Goal: Task Accomplishment & Management: Manage account settings

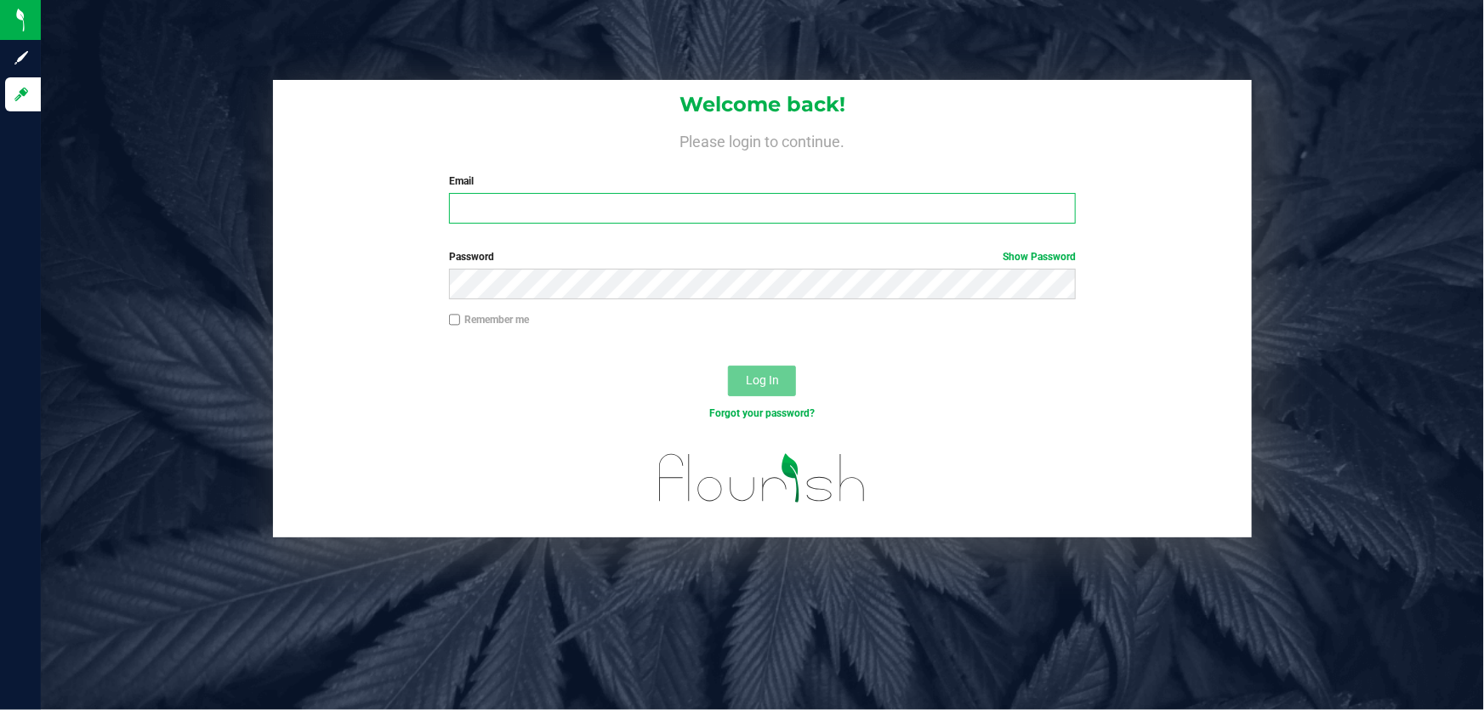
click at [623, 213] on input "Email" at bounding box center [763, 208] width 628 height 31
type input "[EMAIL_ADDRESS][DOMAIN_NAME]"
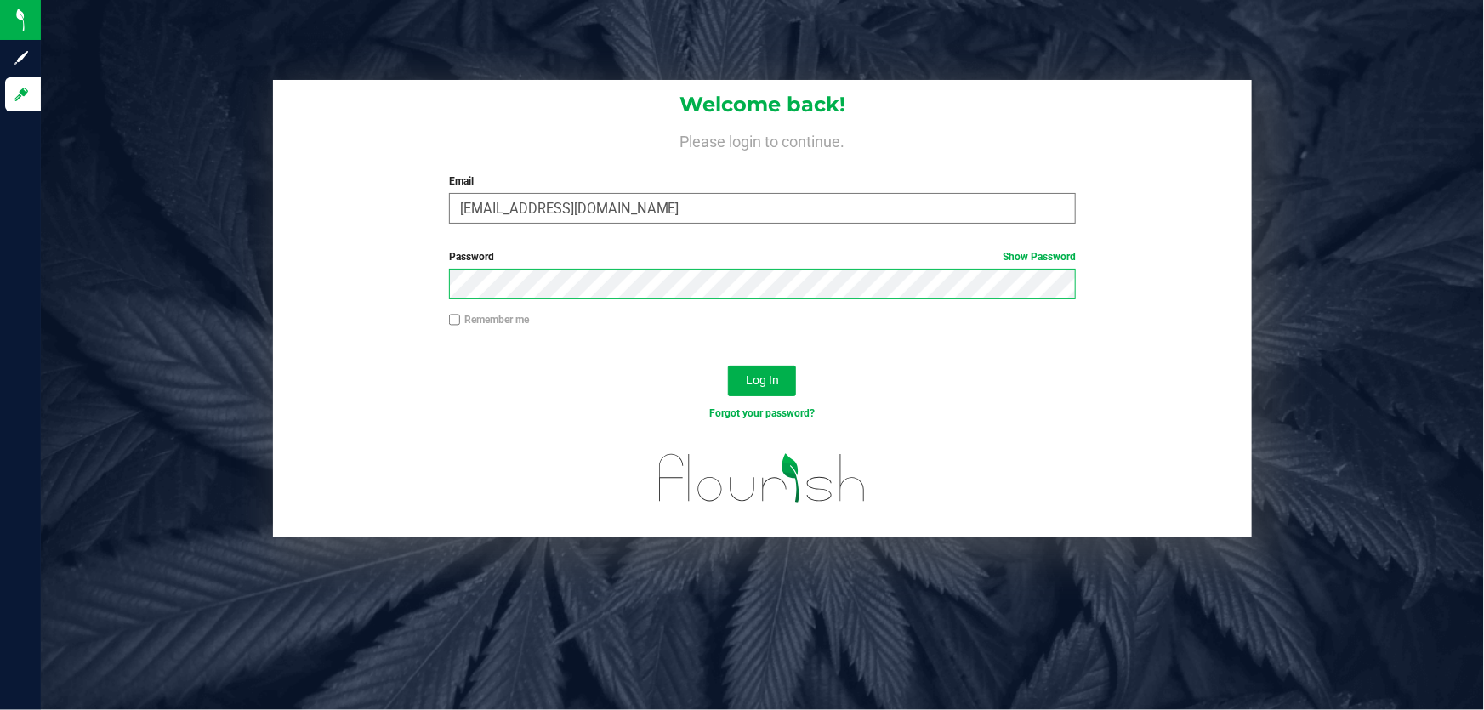
click at [728, 366] on button "Log In" at bounding box center [762, 381] width 68 height 31
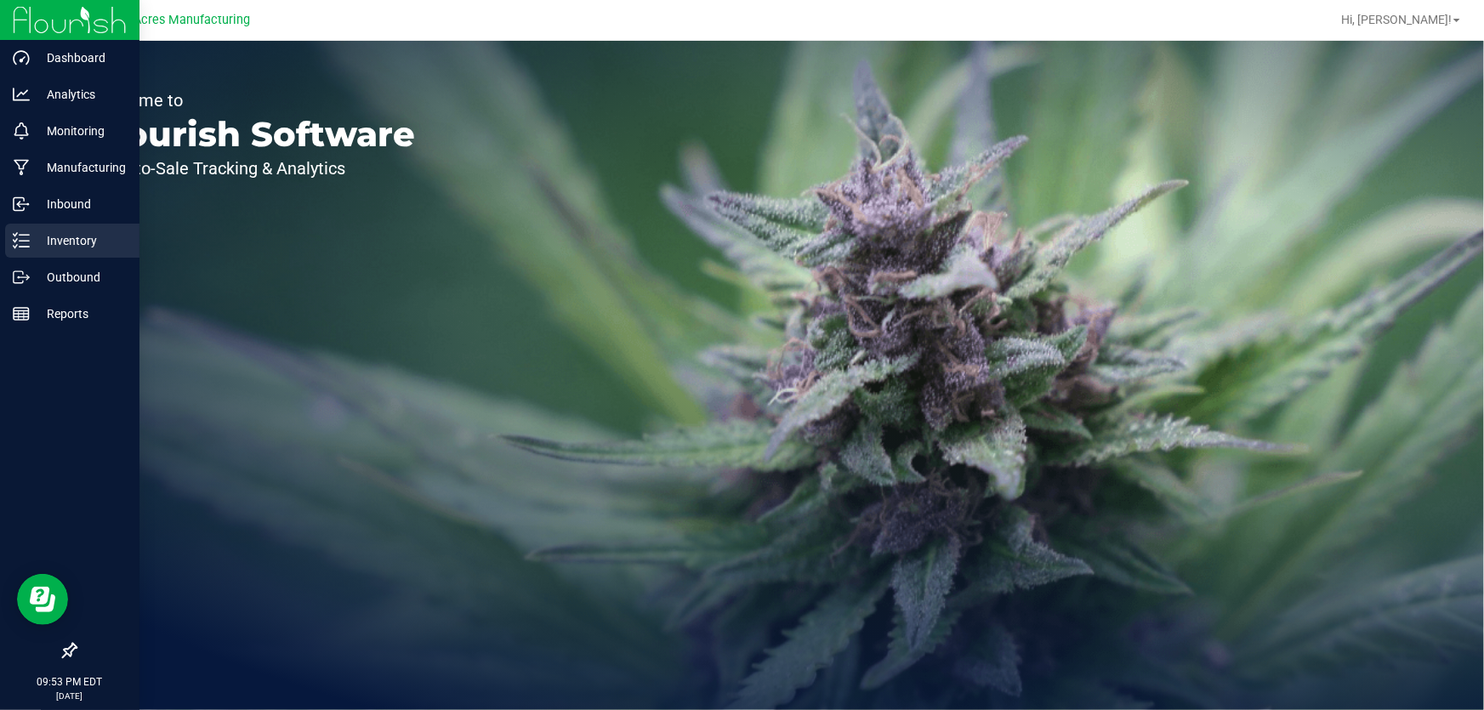
click at [10, 242] on div "Inventory" at bounding box center [72, 241] width 134 height 34
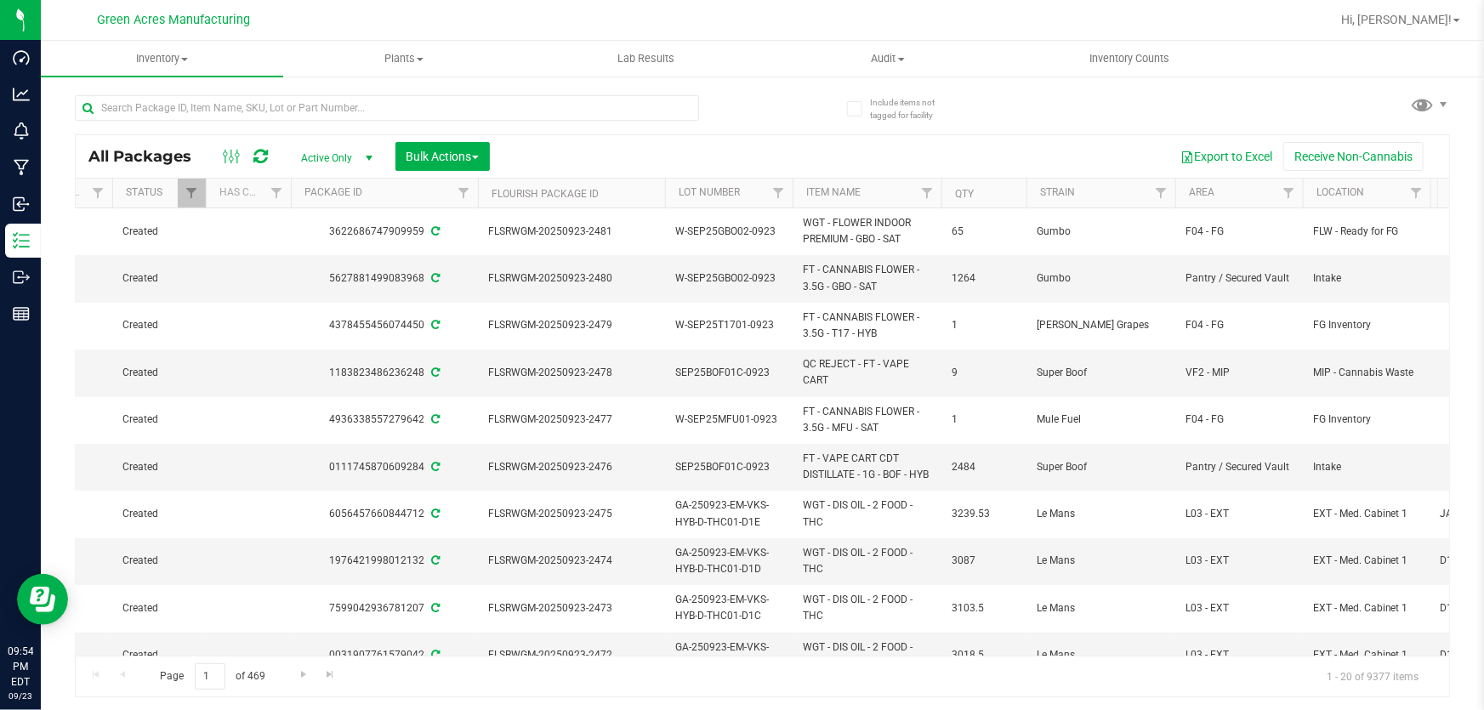
scroll to position [0, 484]
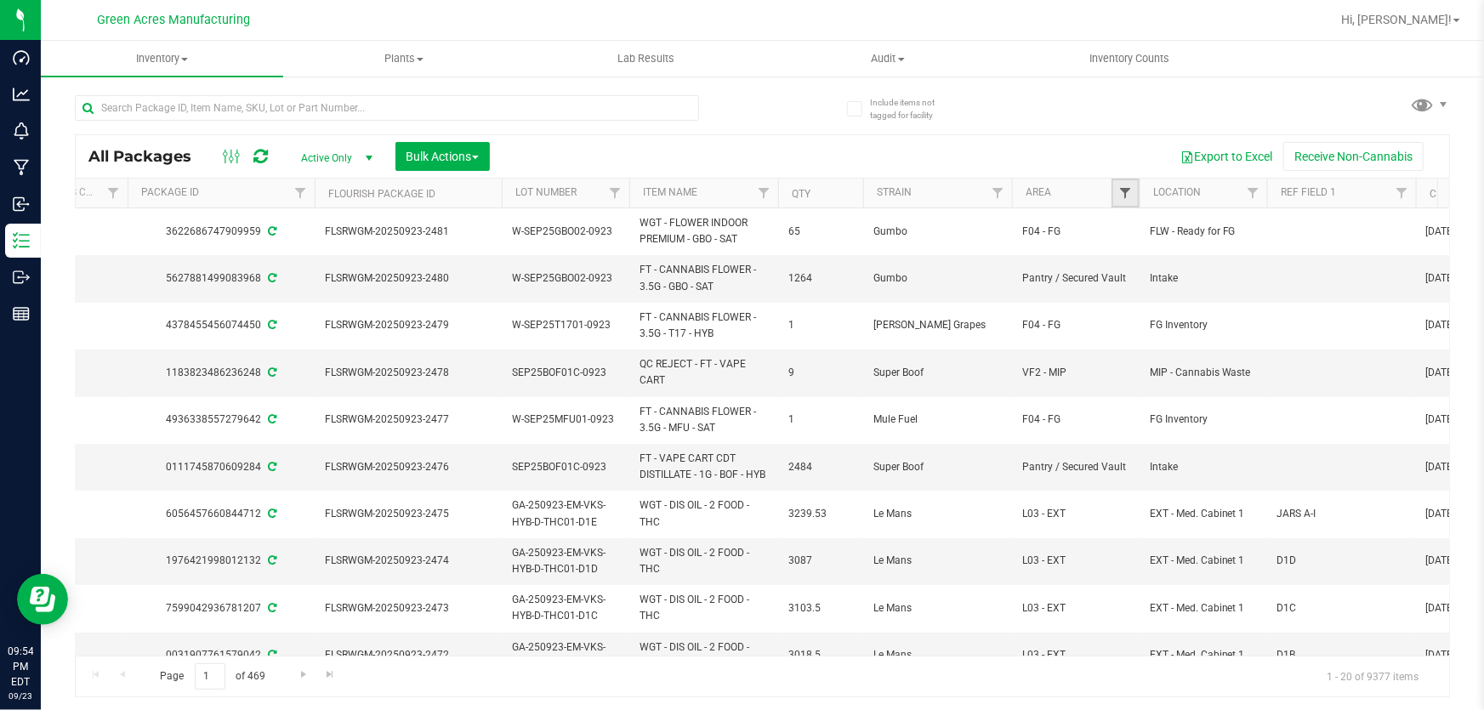
click at [1127, 188] on span "Filter" at bounding box center [1125, 193] width 14 height 14
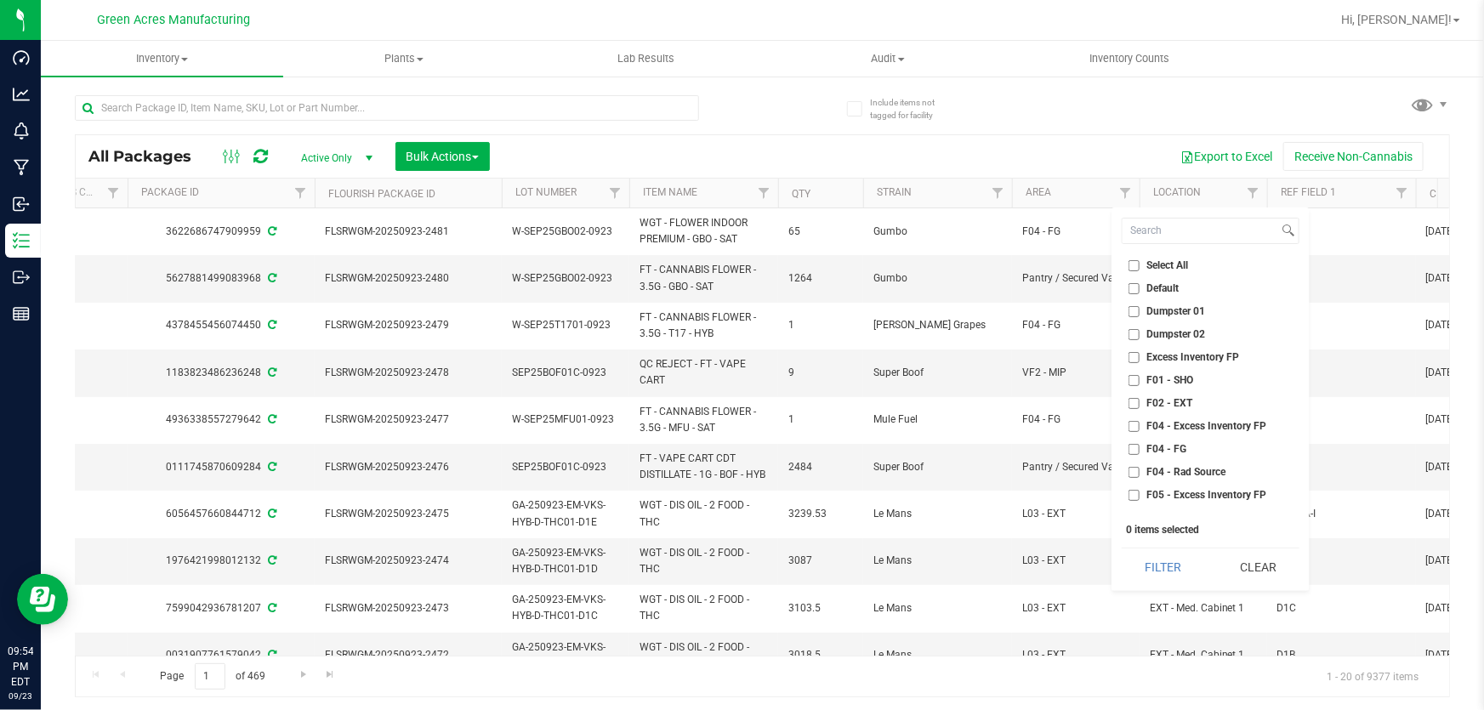
click at [1137, 378] on input "F01 - SHO" at bounding box center [1134, 380] width 11 height 11
checkbox input "true"
click at [1135, 400] on input "F02 - EXT" at bounding box center [1134, 403] width 11 height 11
checkbox input "true"
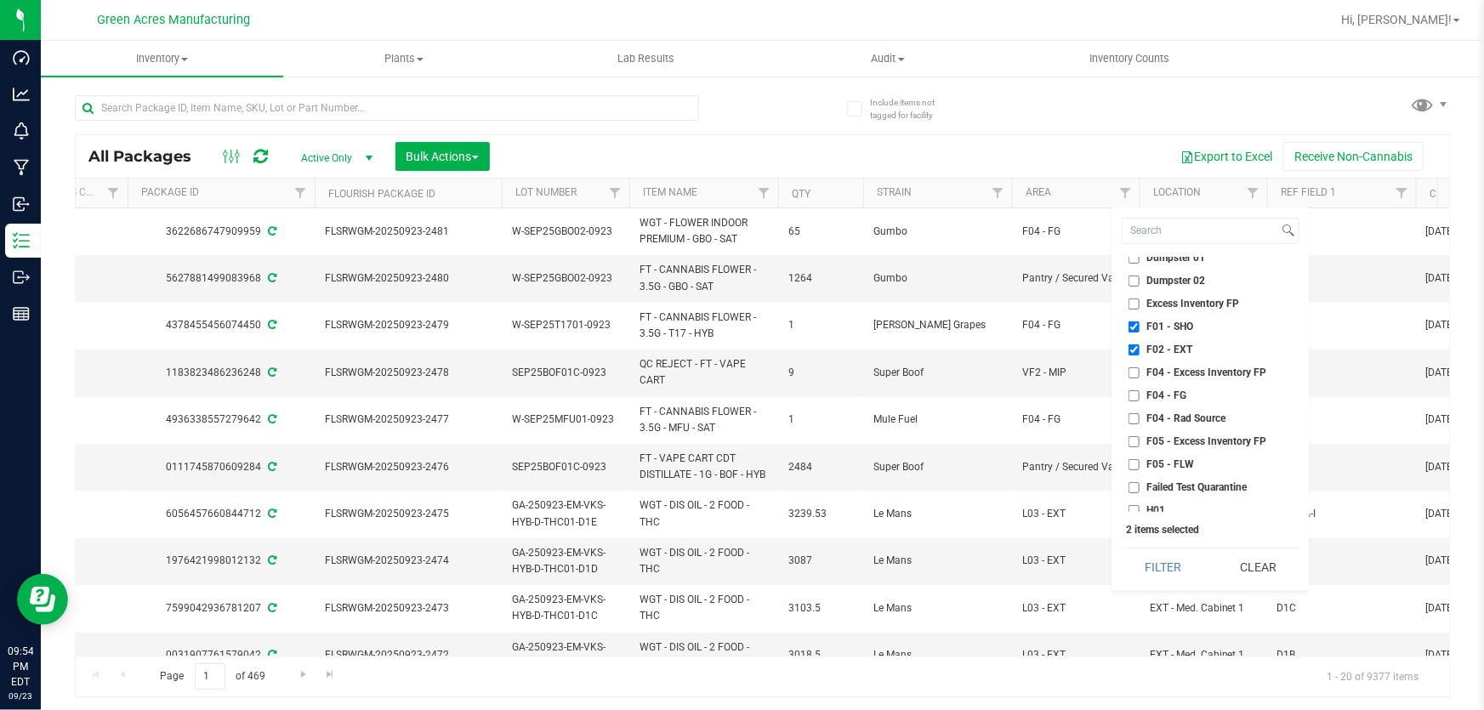
scroll to position [77, 0]
click at [1136, 482] on input "H01" at bounding box center [1134, 487] width 11 height 11
checkbox input "true"
click at [1138, 507] on input "H02 - Storage" at bounding box center [1134, 510] width 11 height 11
checkbox input "true"
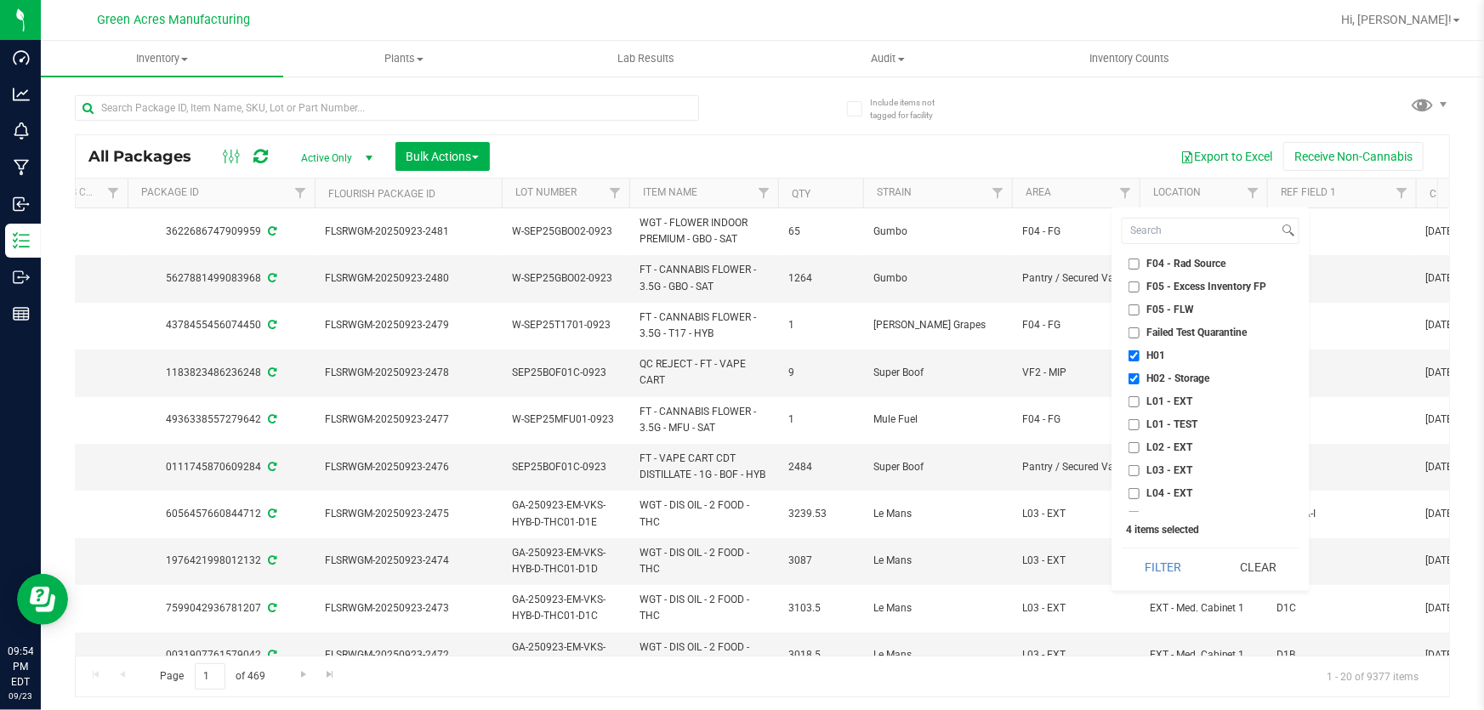
scroll to position [231, 0]
click at [1130, 377] on input "L01 - EXT" at bounding box center [1134, 378] width 11 height 11
checkbox input "true"
click at [1135, 419] on input "L02 - EXT" at bounding box center [1134, 424] width 11 height 11
checkbox input "true"
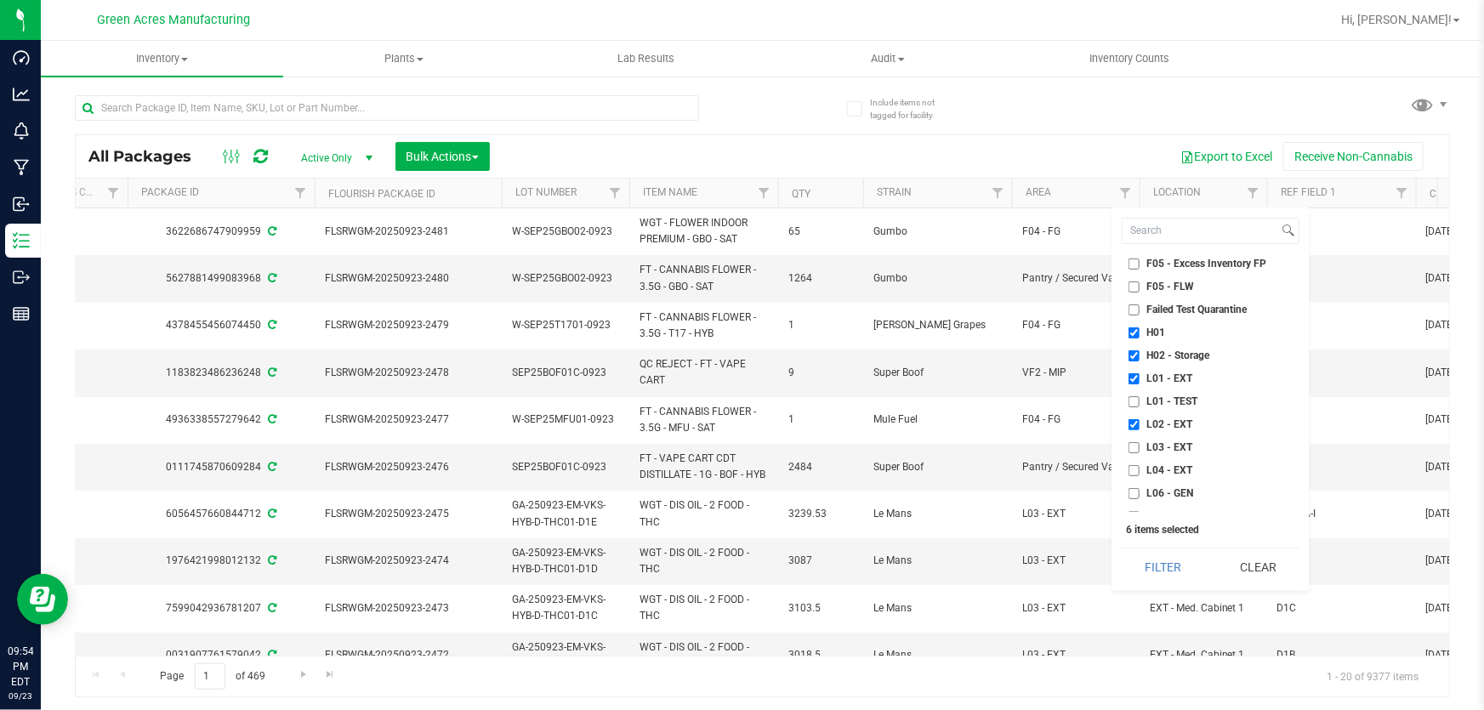
click at [1133, 445] on input "L03 - EXT" at bounding box center [1134, 447] width 11 height 11
checkbox input "true"
click at [1138, 471] on input "L04 - EXT" at bounding box center [1134, 470] width 11 height 11
checkbox input "true"
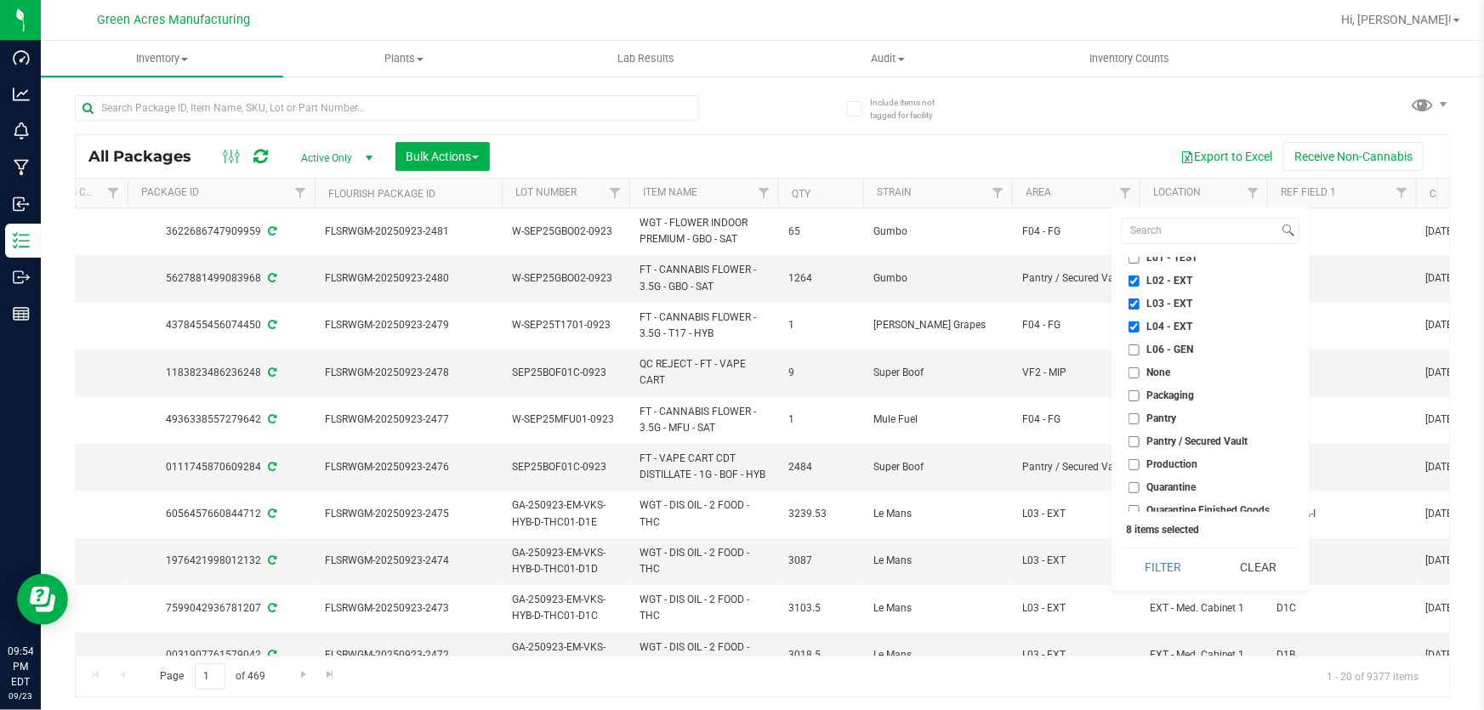
scroll to position [386, 0]
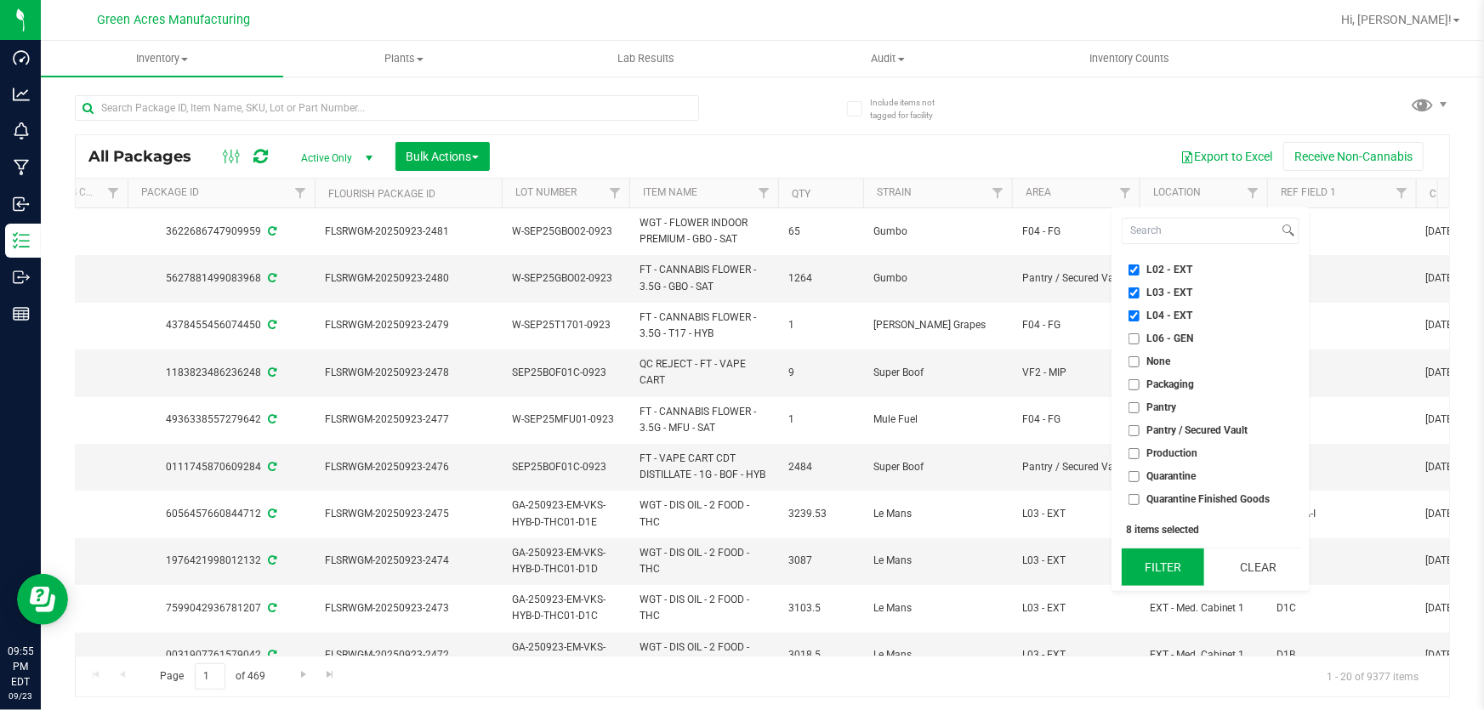
click at [1163, 577] on button "Filter" at bounding box center [1163, 567] width 82 height 37
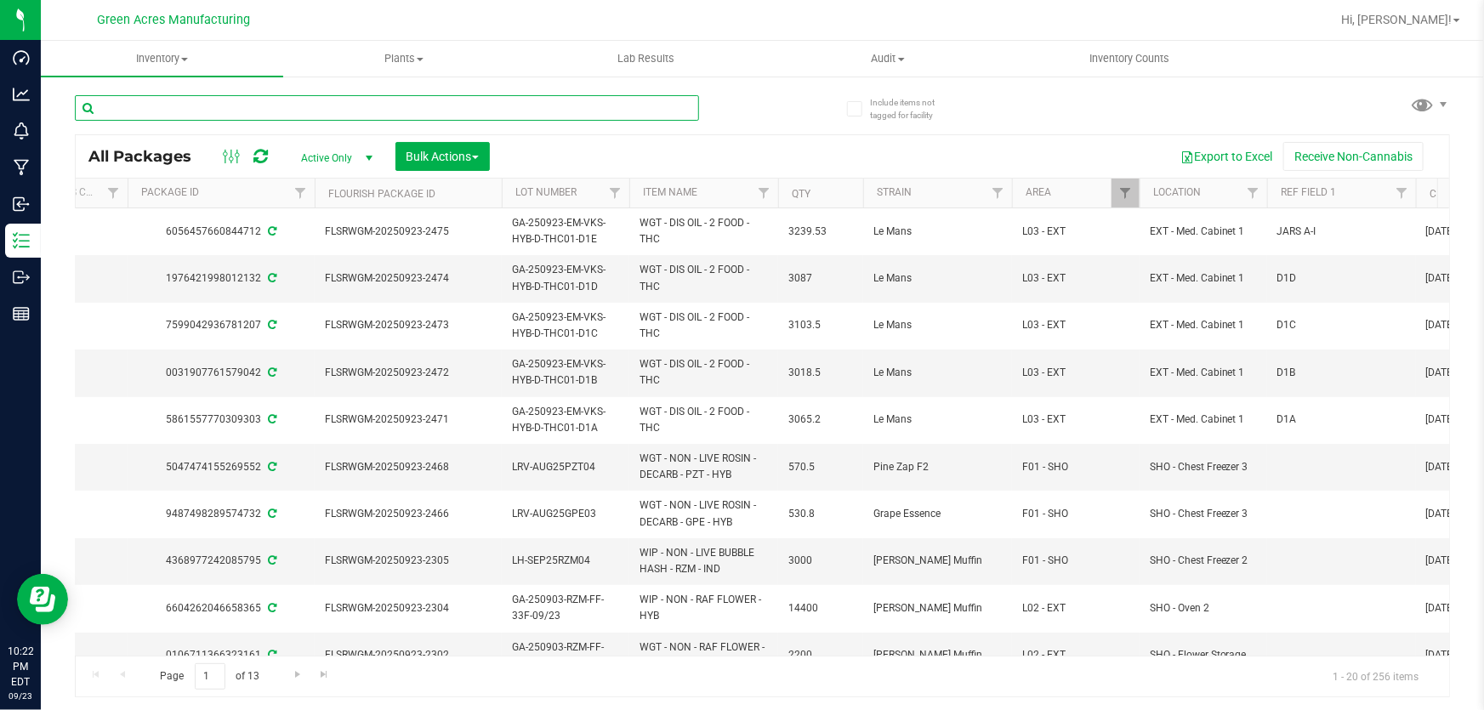
click at [492, 105] on input "text" at bounding box center [387, 108] width 624 height 26
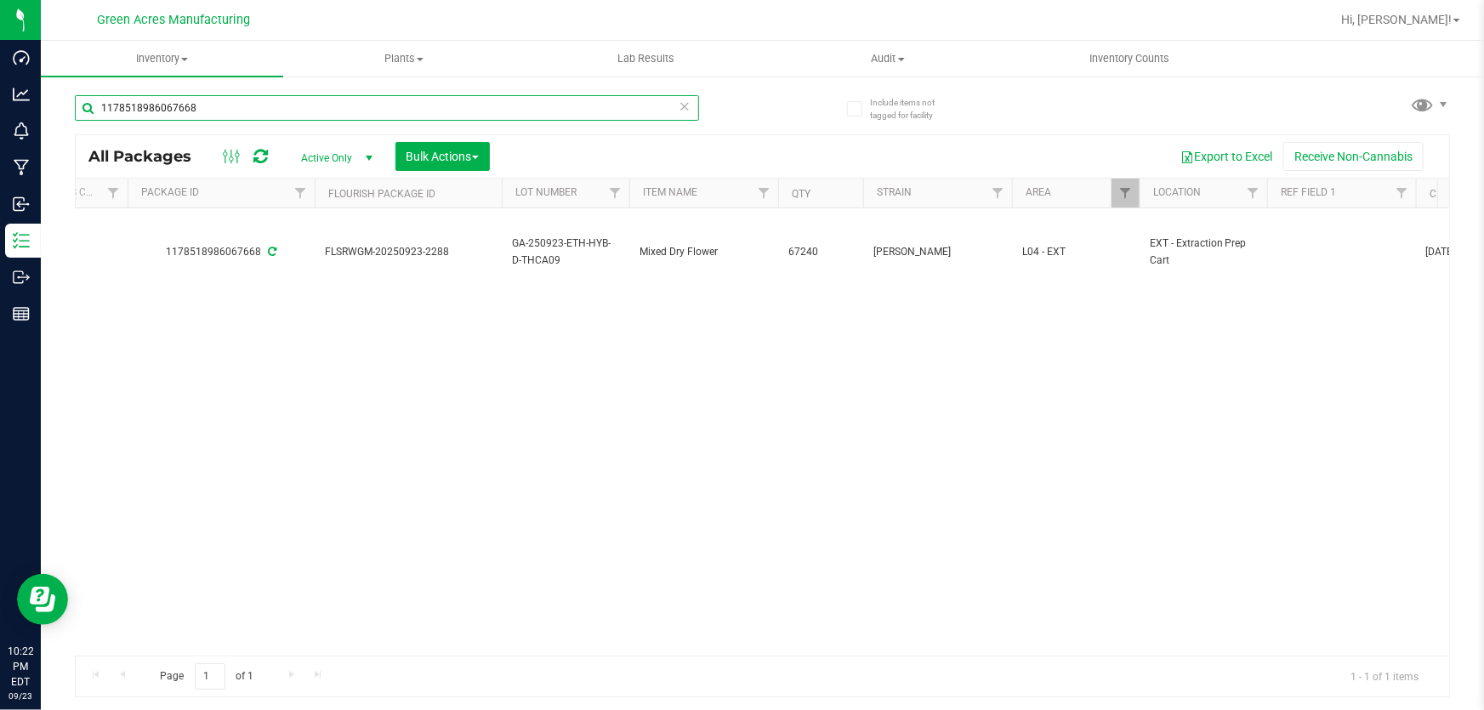
type input "1178518986067668"
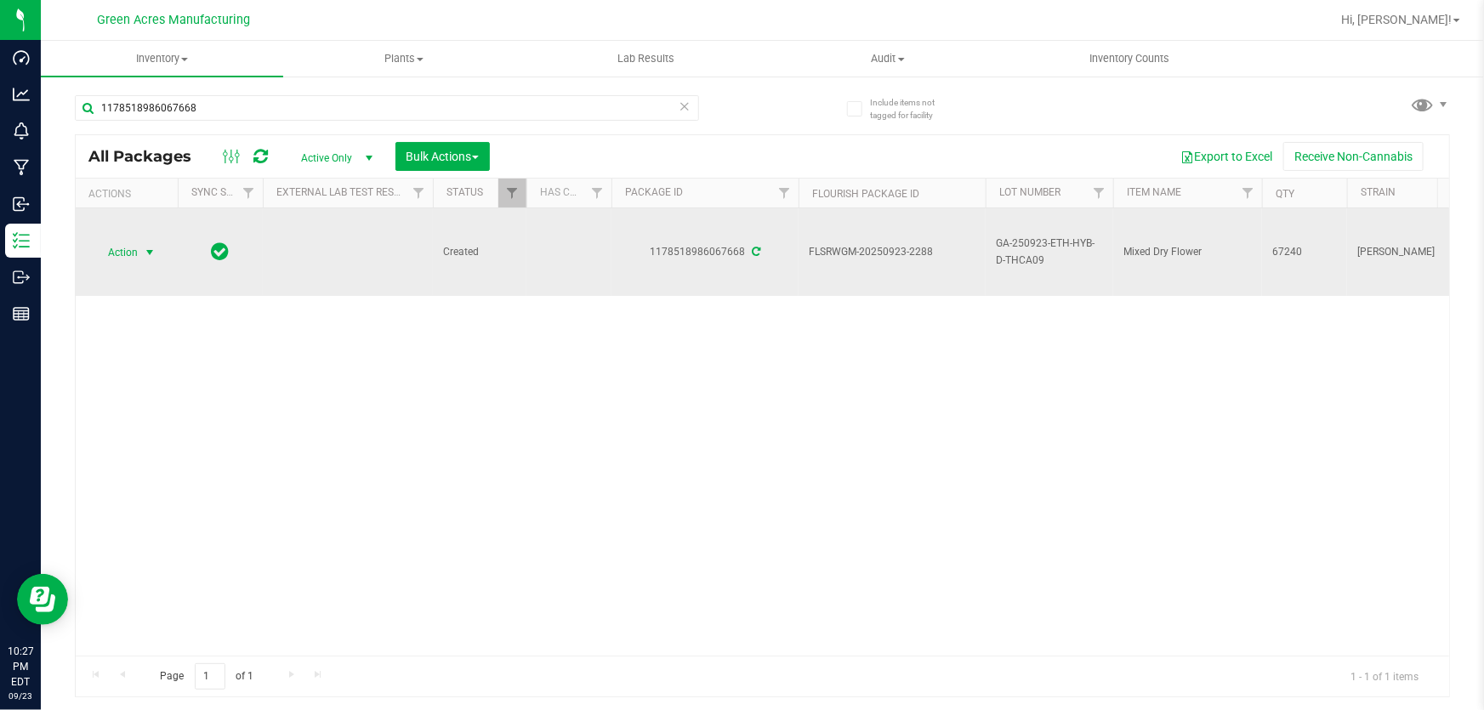
click at [112, 247] on span "Action" at bounding box center [116, 253] width 46 height 24
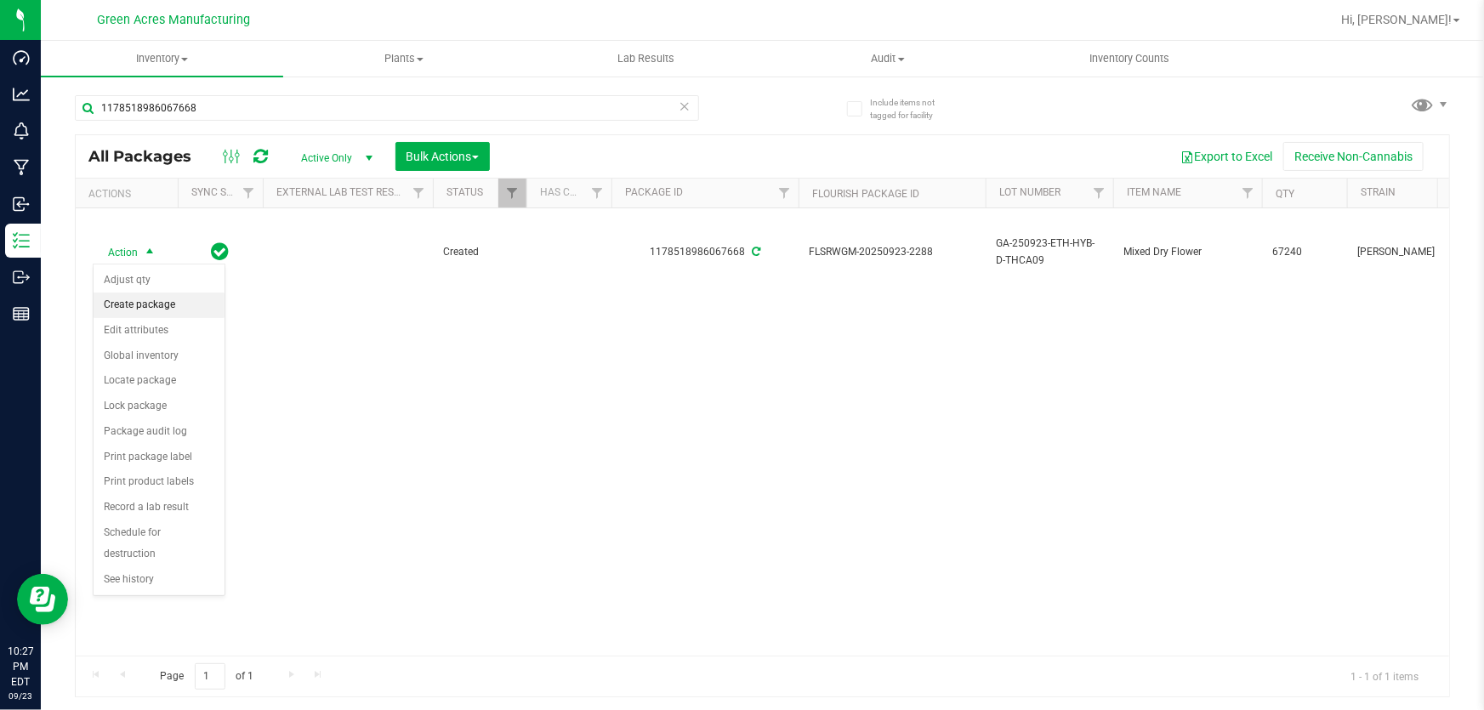
click at [145, 301] on li "Create package" at bounding box center [159, 306] width 131 height 26
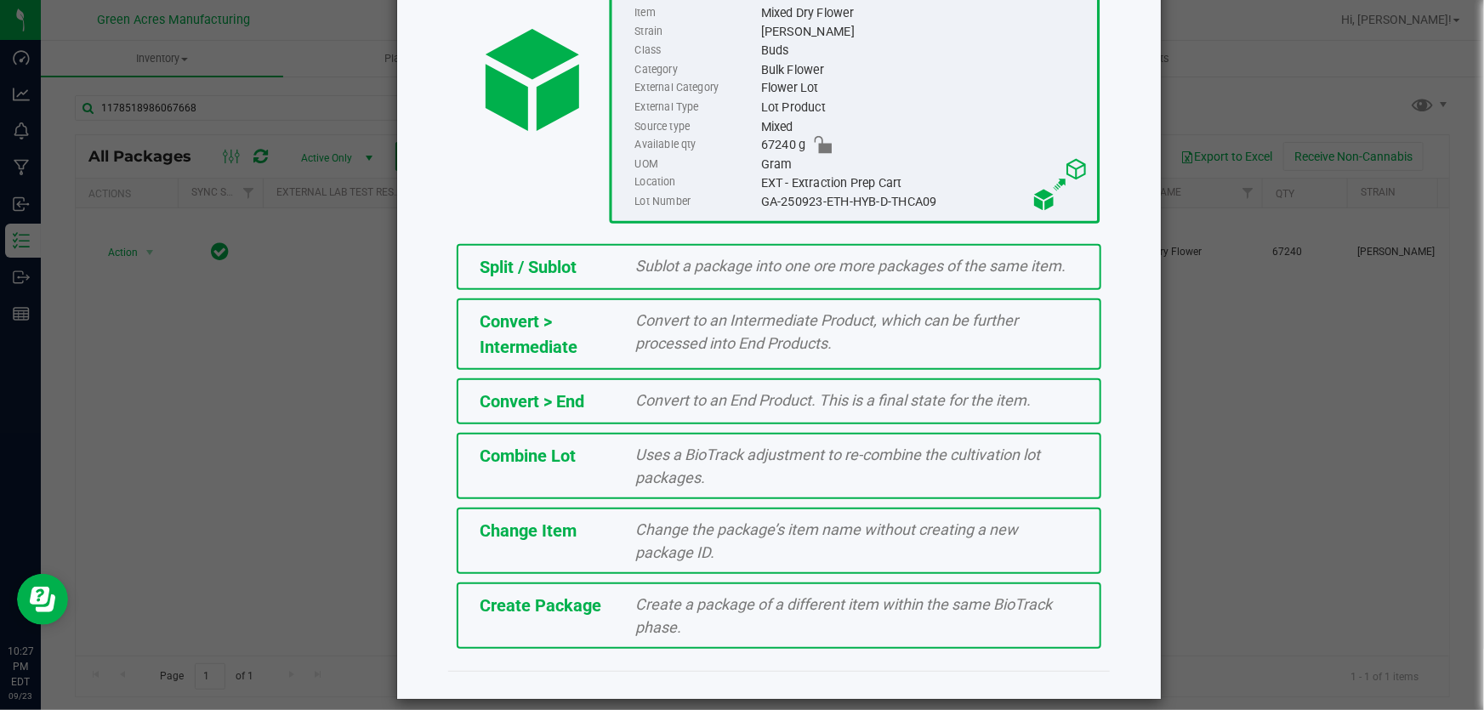
scroll to position [191, 0]
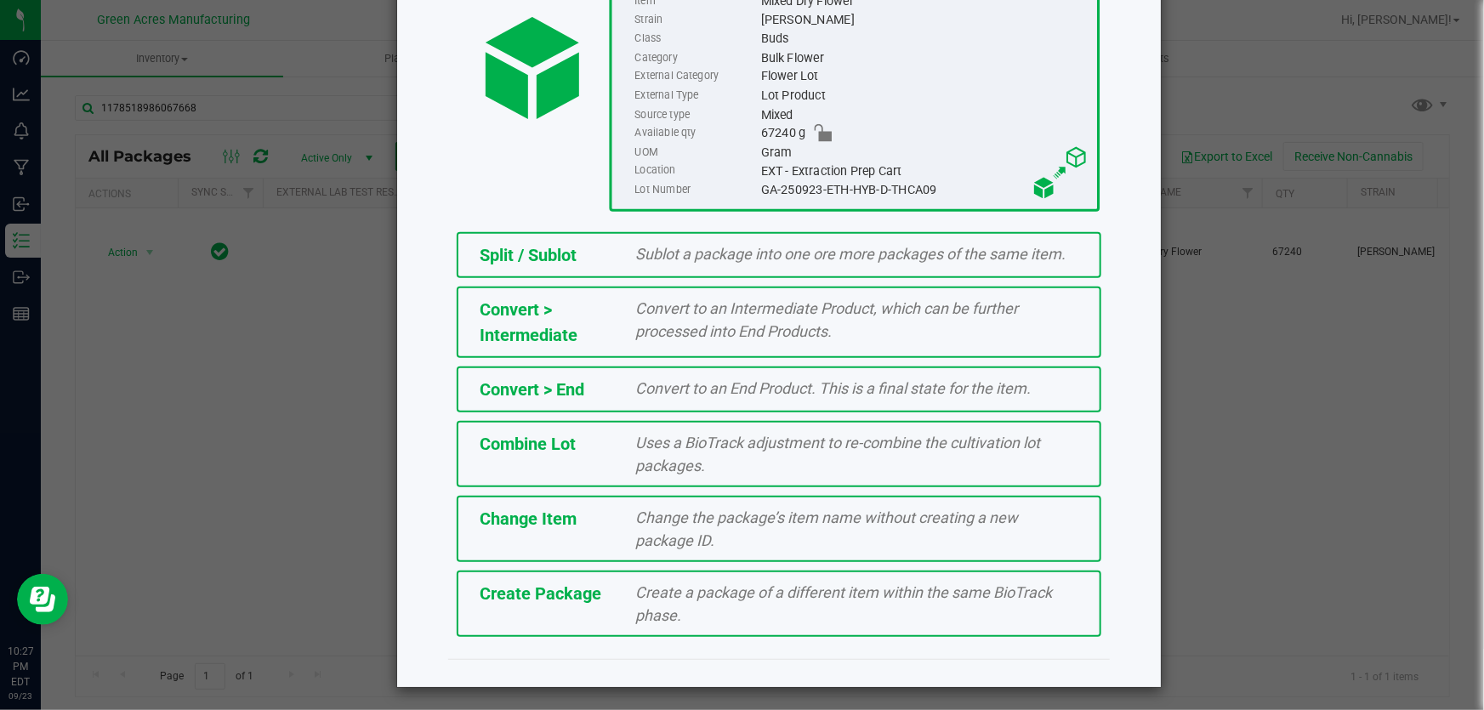
click at [806, 573] on div "Create Package Create a package of a different item within the same BioTrack ph…" at bounding box center [779, 604] width 645 height 66
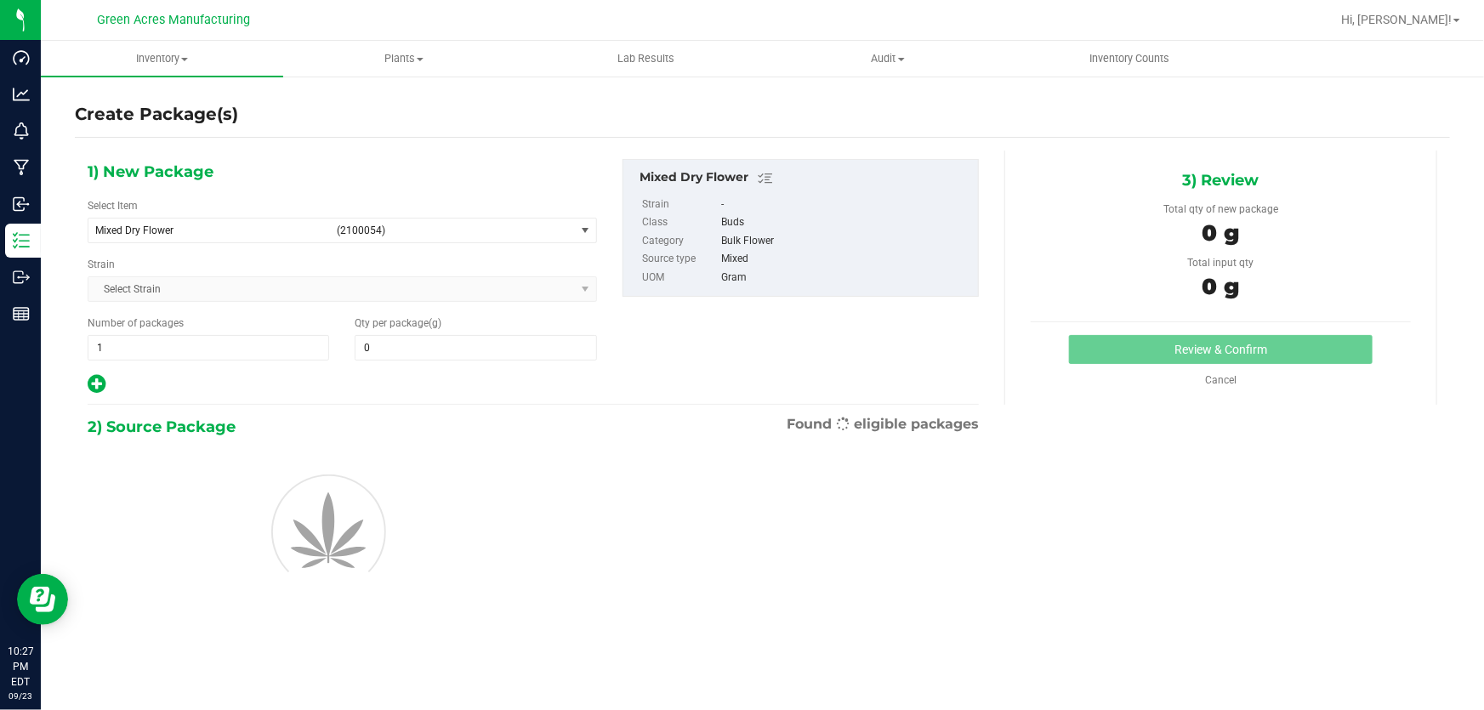
type input "0.0000"
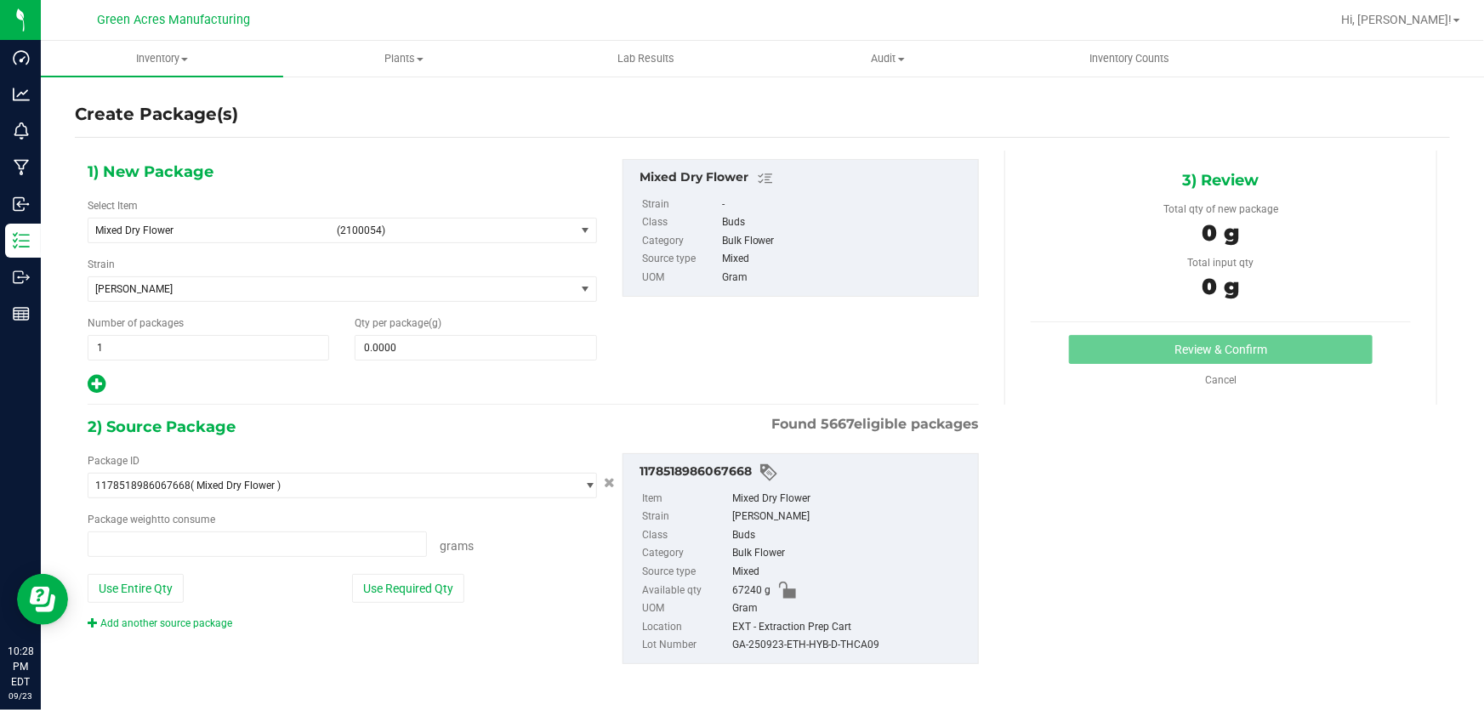
type input "0.0000 g"
click at [277, 236] on span "Mixed Dry Flower (2100054)" at bounding box center [331, 231] width 486 height 24
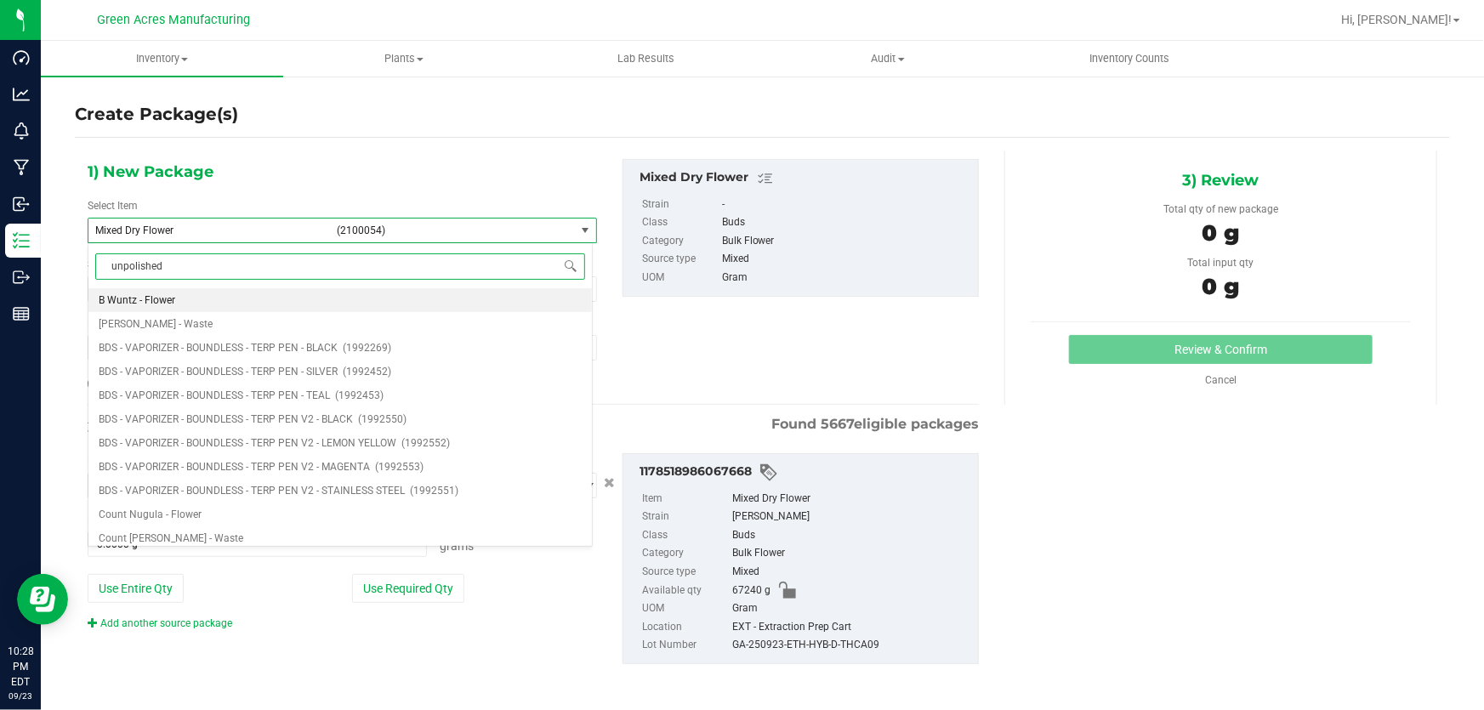
type input "unpolished"
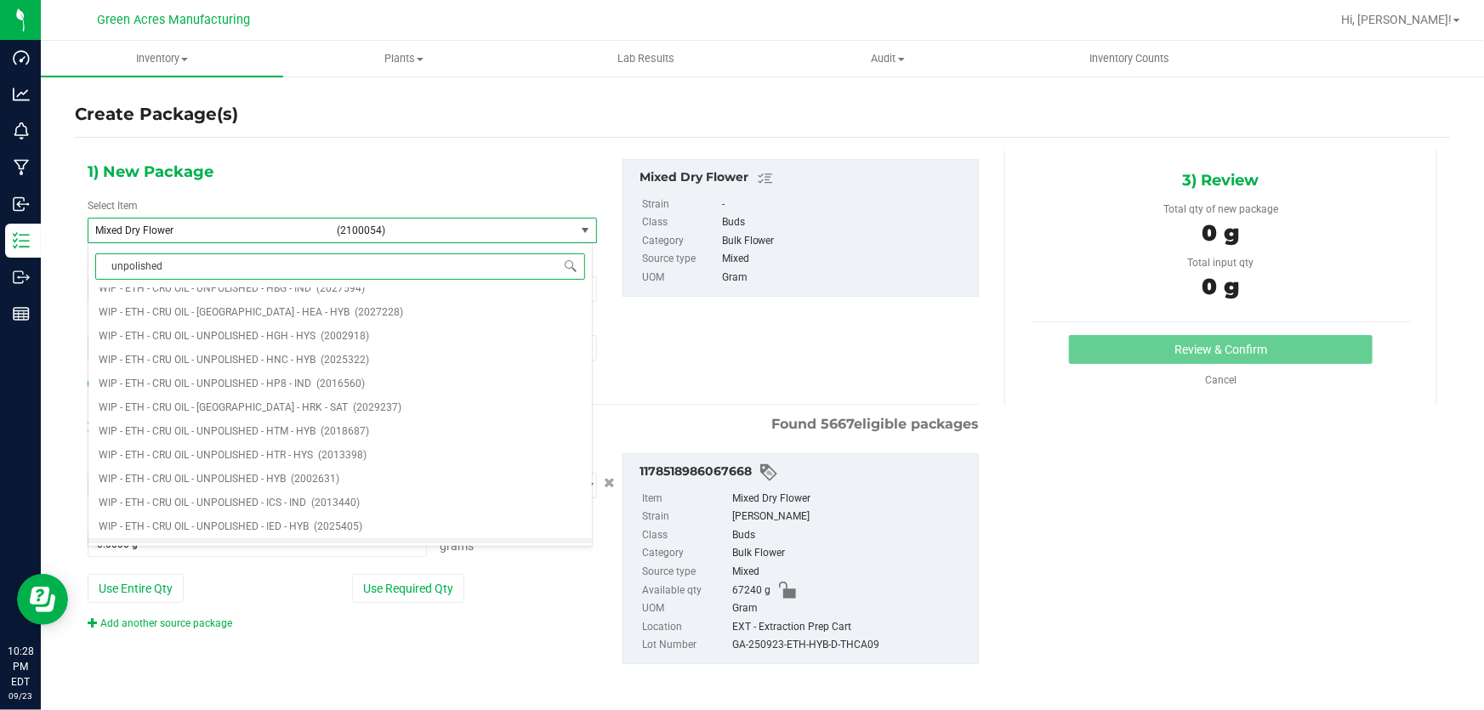
scroll to position [7654, 0]
click at [281, 448] on li "WIP - ETH - CRU OIL - UNPOLISHED - HYB (2002631)" at bounding box center [339, 457] width 503 height 24
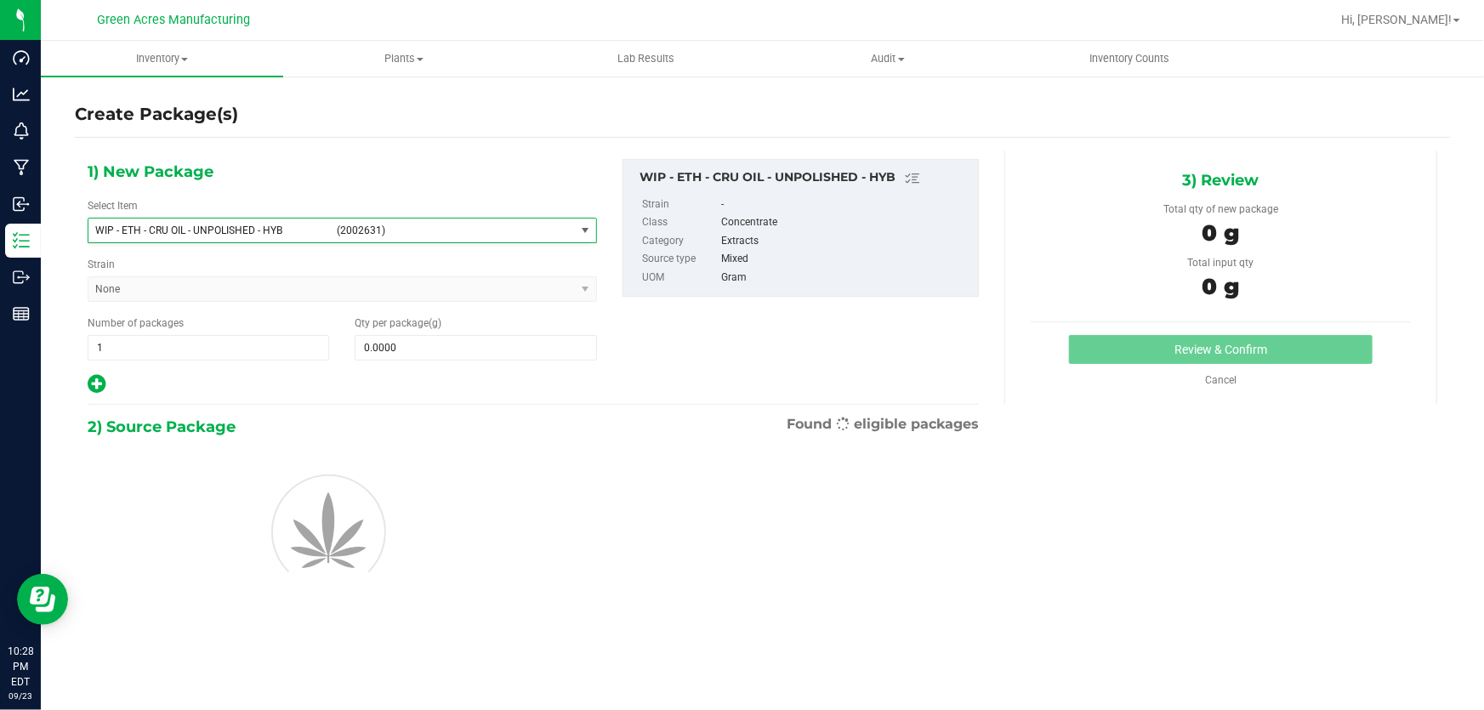
type input "0.0000"
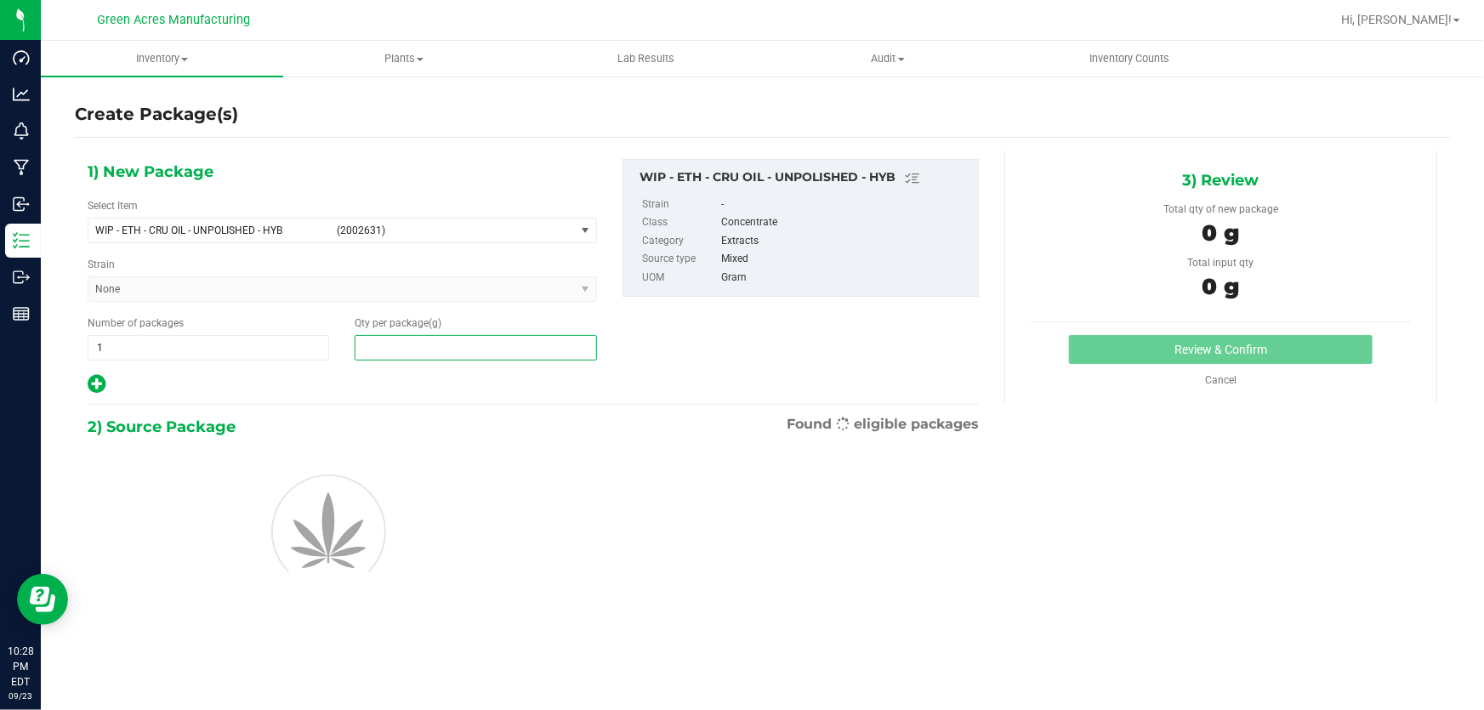
click at [428, 355] on span at bounding box center [476, 348] width 242 height 26
type input "1"
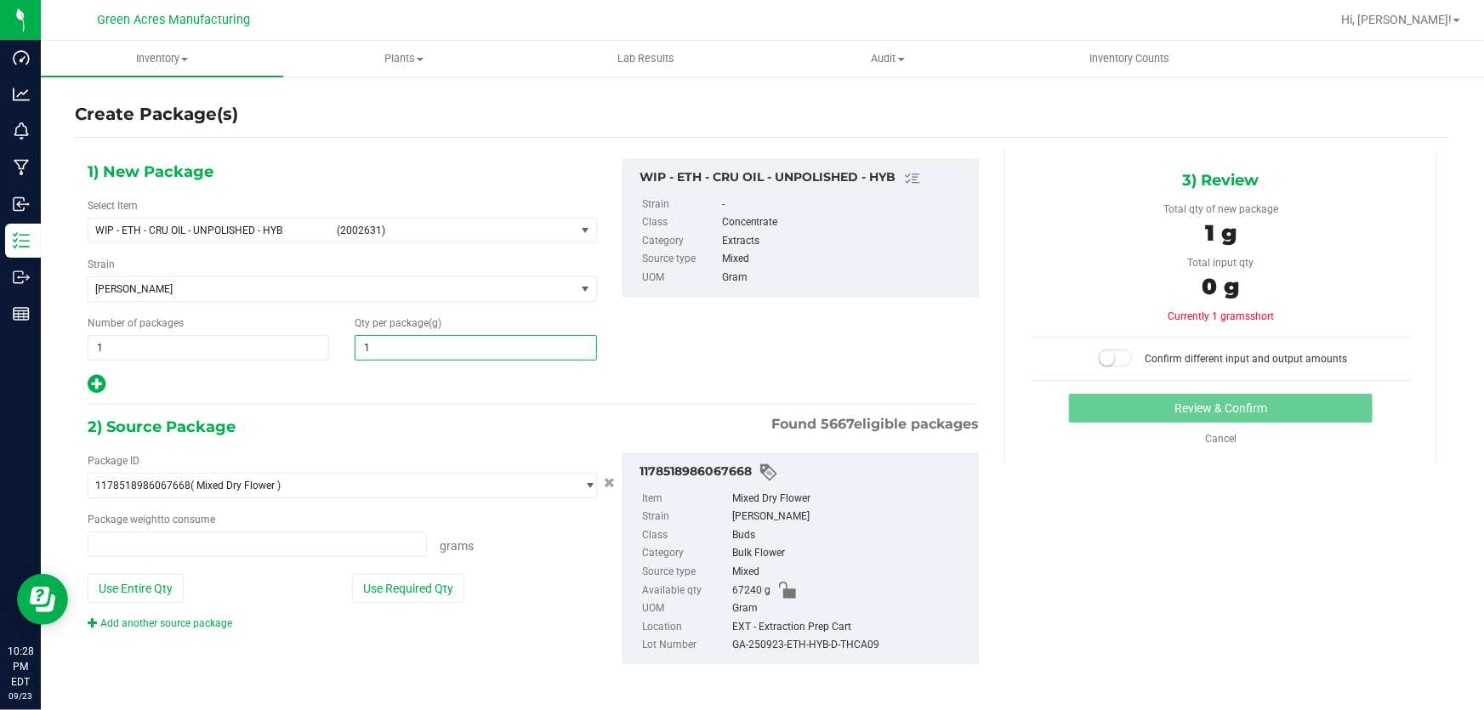
type input "0.0000 g"
type input "14368.51"
type input "14,368.5100"
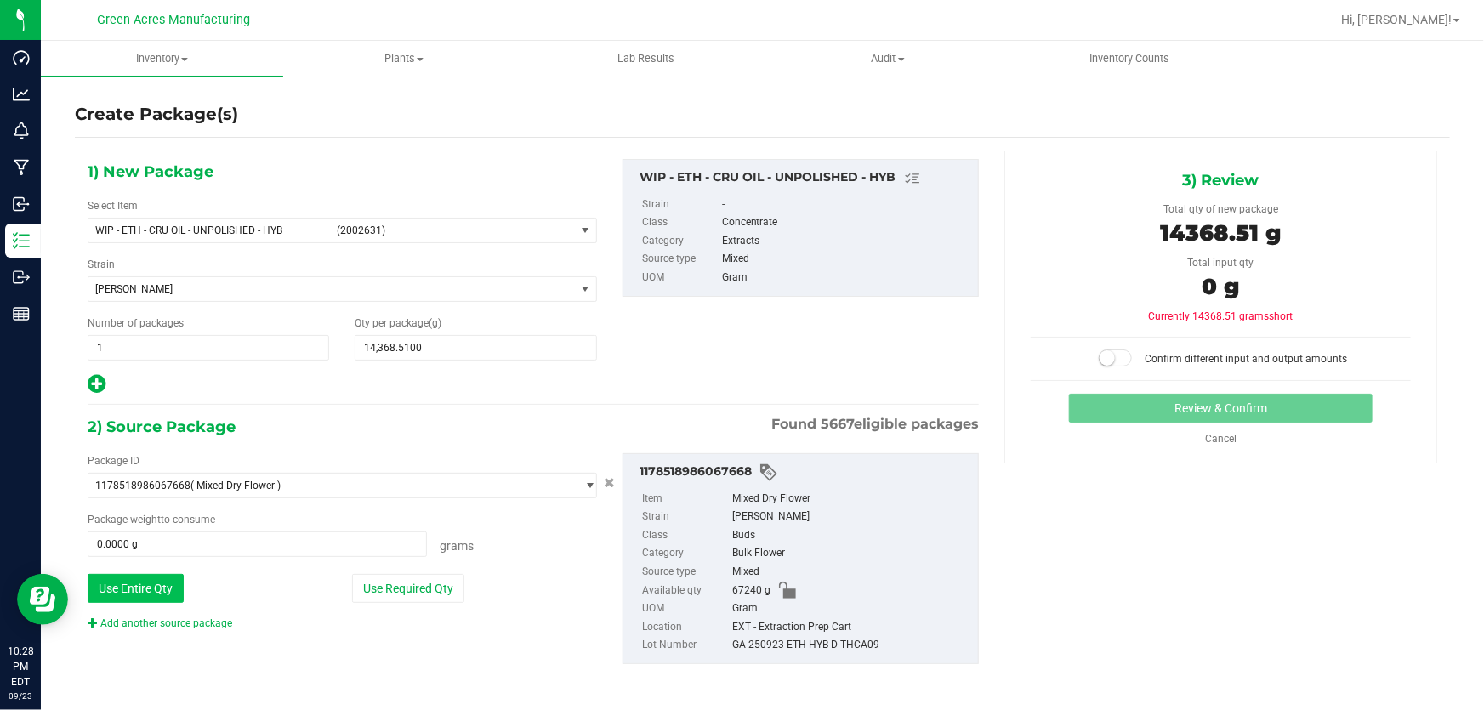
click at [156, 594] on button "Use Entire Qty" at bounding box center [136, 588] width 96 height 29
type input "67240.0000 g"
click at [1031, 293] on div "67240 g" at bounding box center [1221, 289] width 380 height 38
click at [1112, 358] on span at bounding box center [1116, 358] width 34 height 17
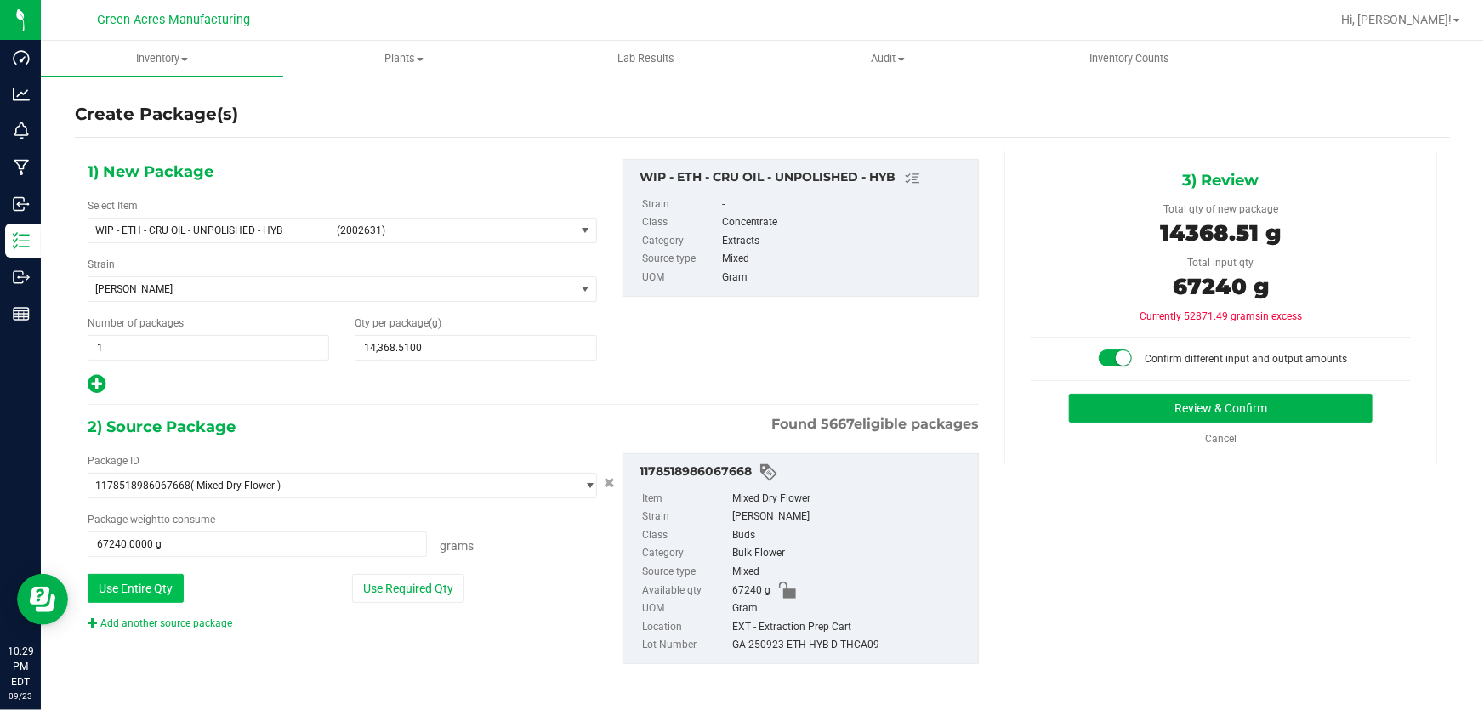
click at [162, 590] on button "Use Entire Qty" at bounding box center [136, 588] width 96 height 29
click at [1161, 395] on button "Review & Confirm" at bounding box center [1221, 408] width 304 height 29
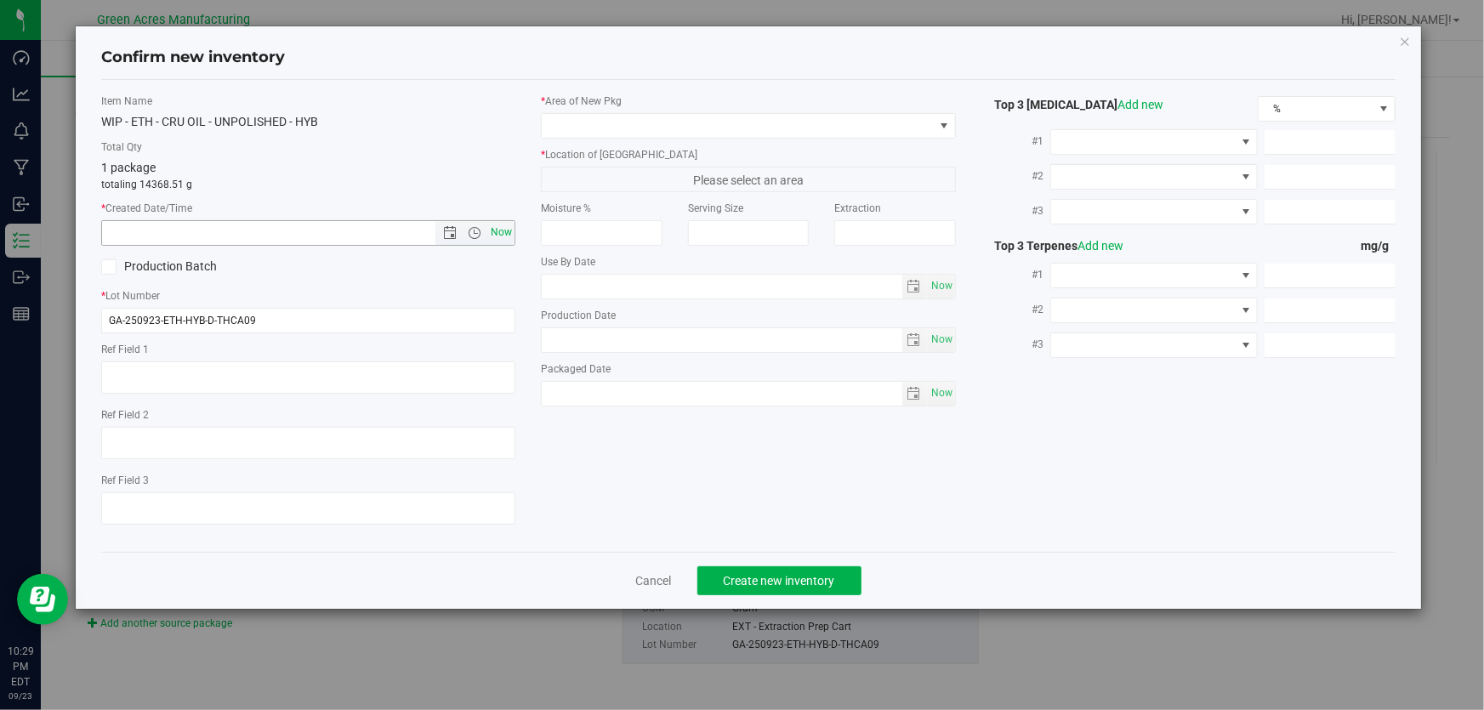
click at [504, 233] on span "Now" at bounding box center [501, 232] width 29 height 25
type input "[DATE] 10:29 PM"
click at [599, 126] on span at bounding box center [737, 126] width 391 height 24
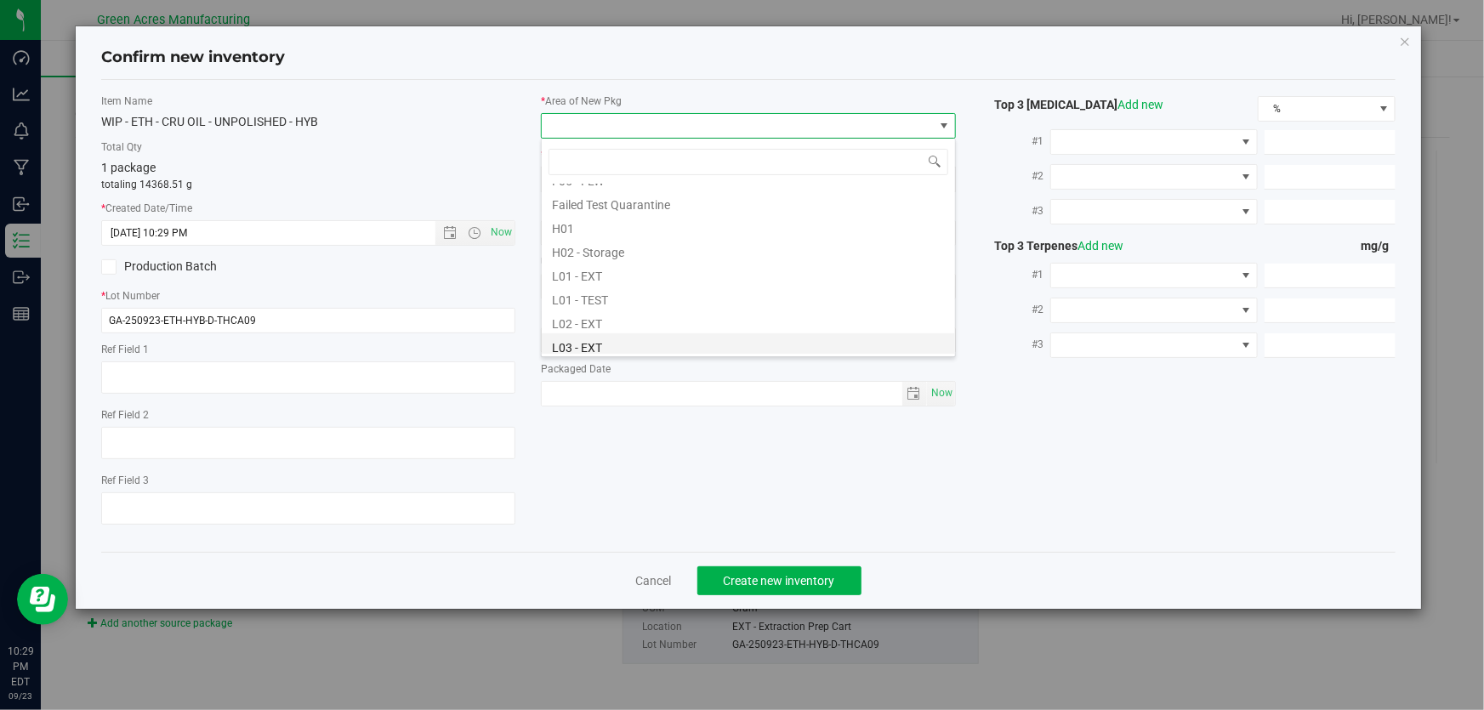
scroll to position [309, 0]
click at [611, 292] on li "L04 - EXT" at bounding box center [748, 292] width 413 height 24
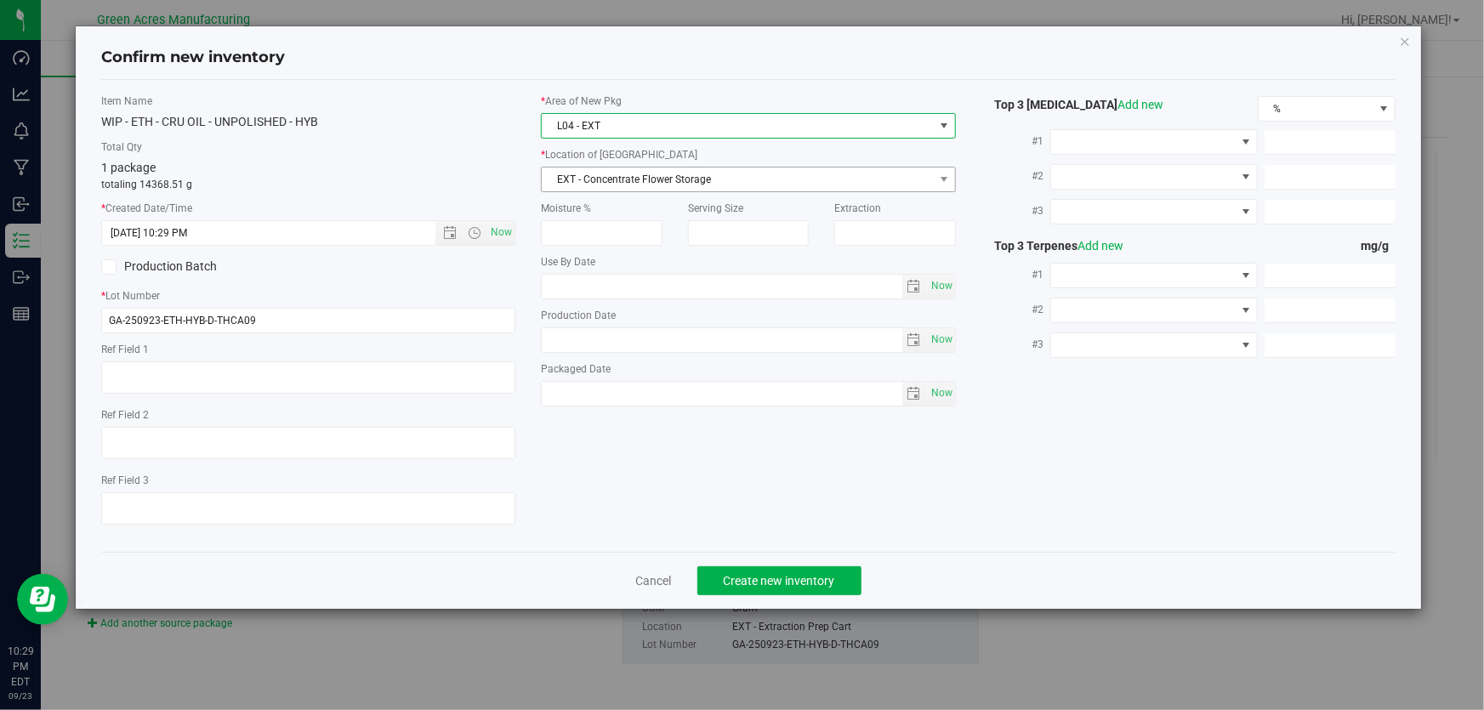
click at [638, 172] on span "EXT - Concentrate Flower Storage" at bounding box center [737, 180] width 391 height 24
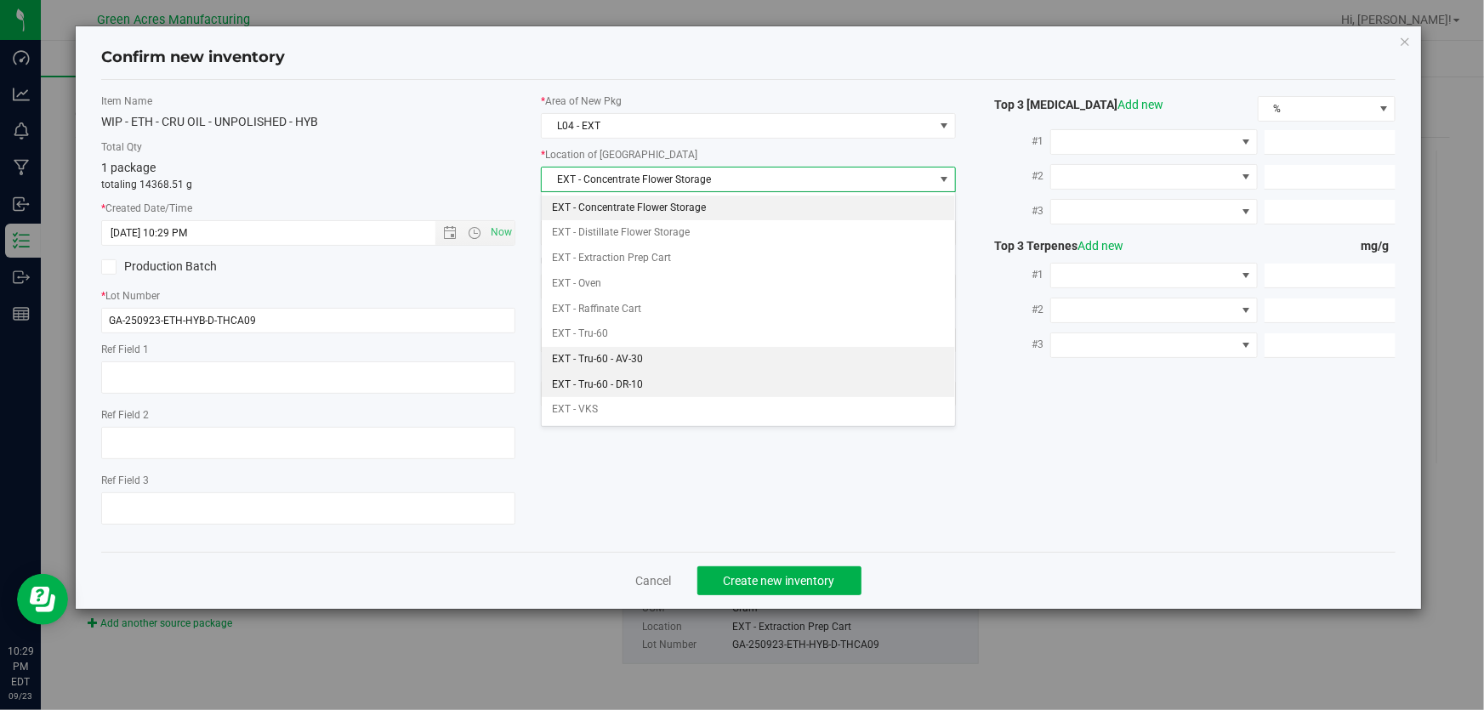
click at [657, 360] on li "EXT - Tru-60 - AV-30" at bounding box center [748, 360] width 413 height 26
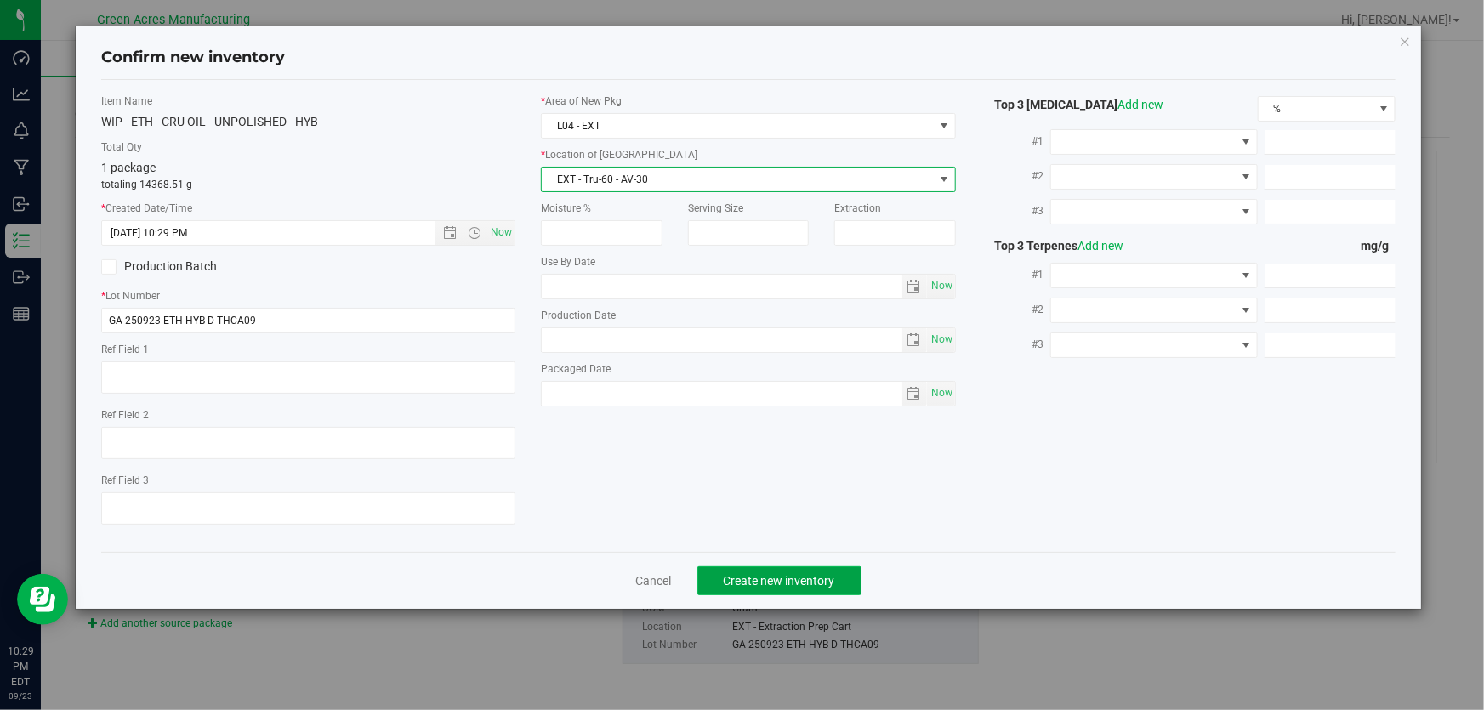
click at [742, 584] on span "Create new inventory" at bounding box center [779, 581] width 111 height 14
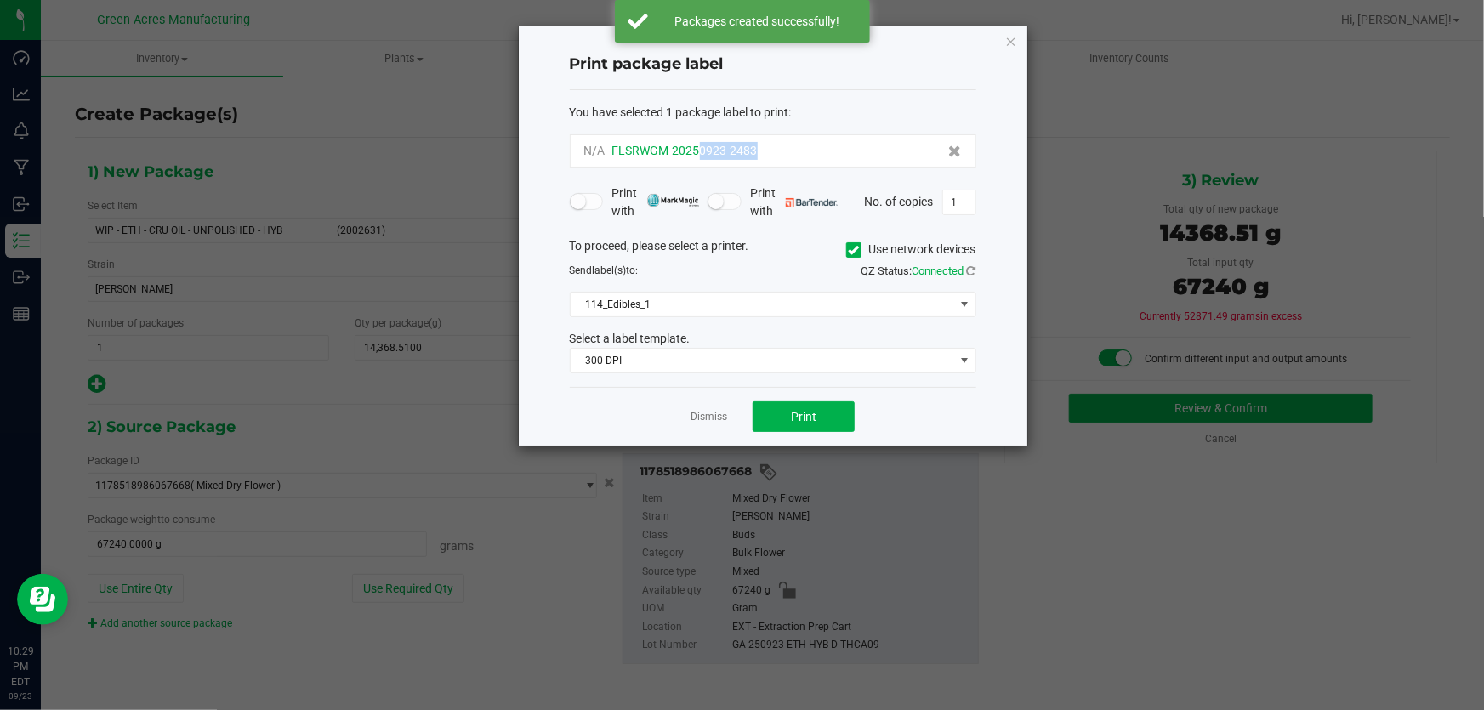
drag, startPoint x: 736, startPoint y: 155, endPoint x: 700, endPoint y: 153, distance: 35.8
click at [700, 153] on div "N/A FLSRWGM-20250923-2483" at bounding box center [773, 151] width 378 height 18
copy span "0923-2483"
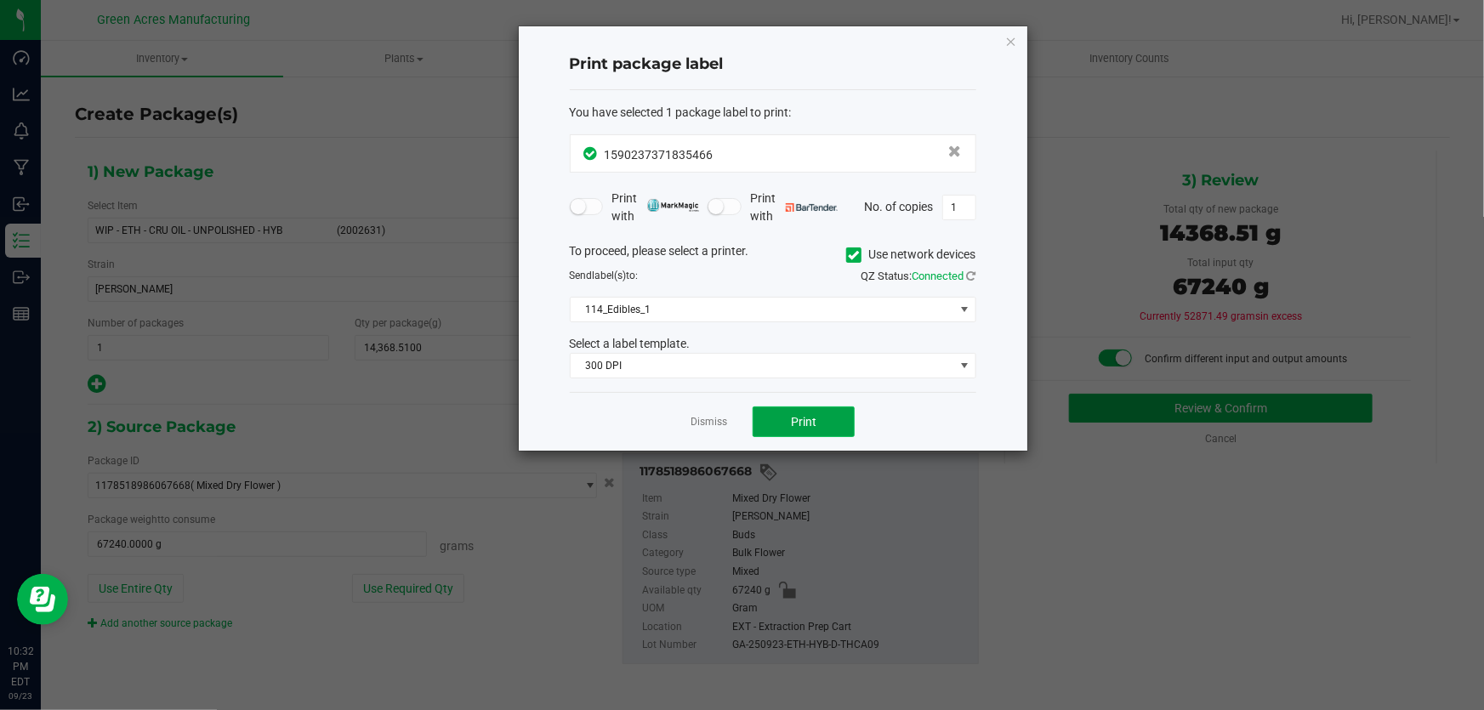
click at [772, 424] on button "Print" at bounding box center [804, 422] width 102 height 31
click at [772, 424] on div at bounding box center [773, 238] width 509 height 424
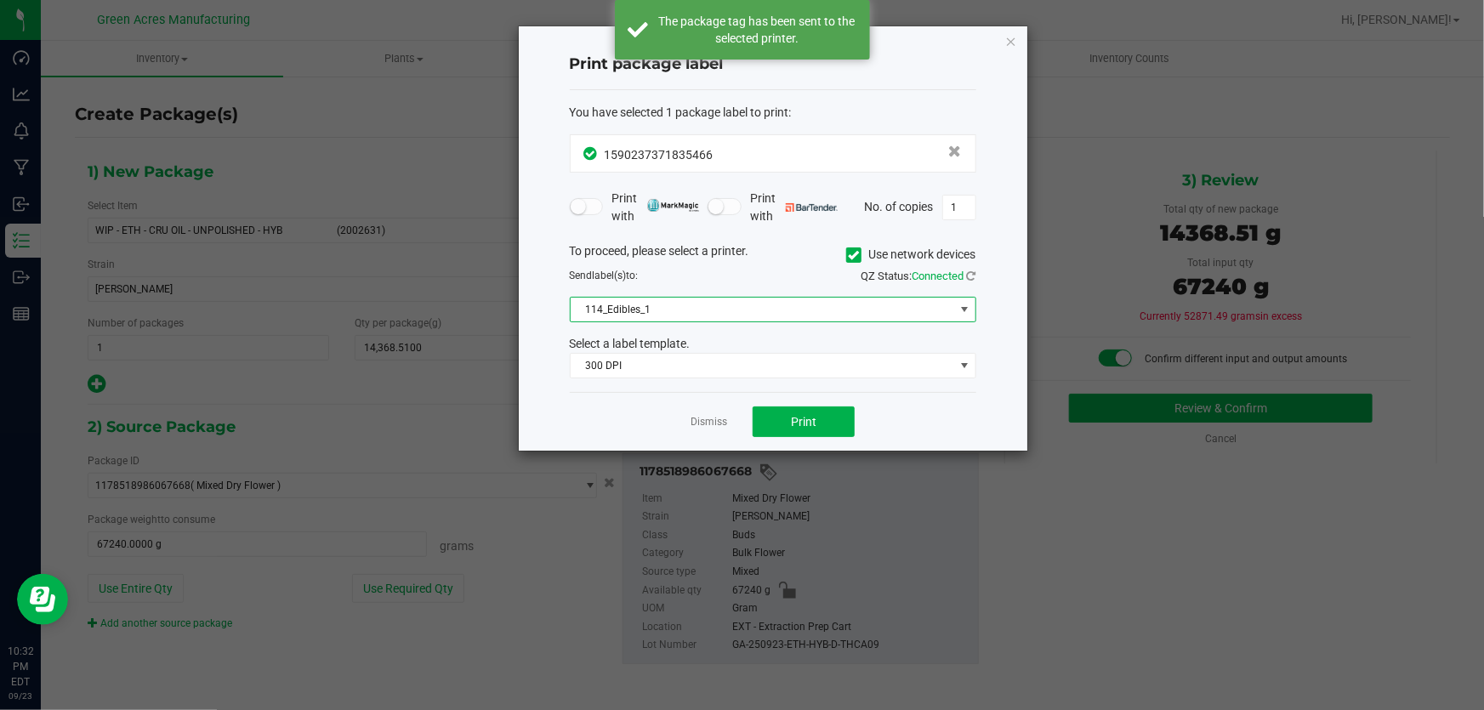
click at [757, 299] on span "114_Edibles_1" at bounding box center [763, 310] width 384 height 24
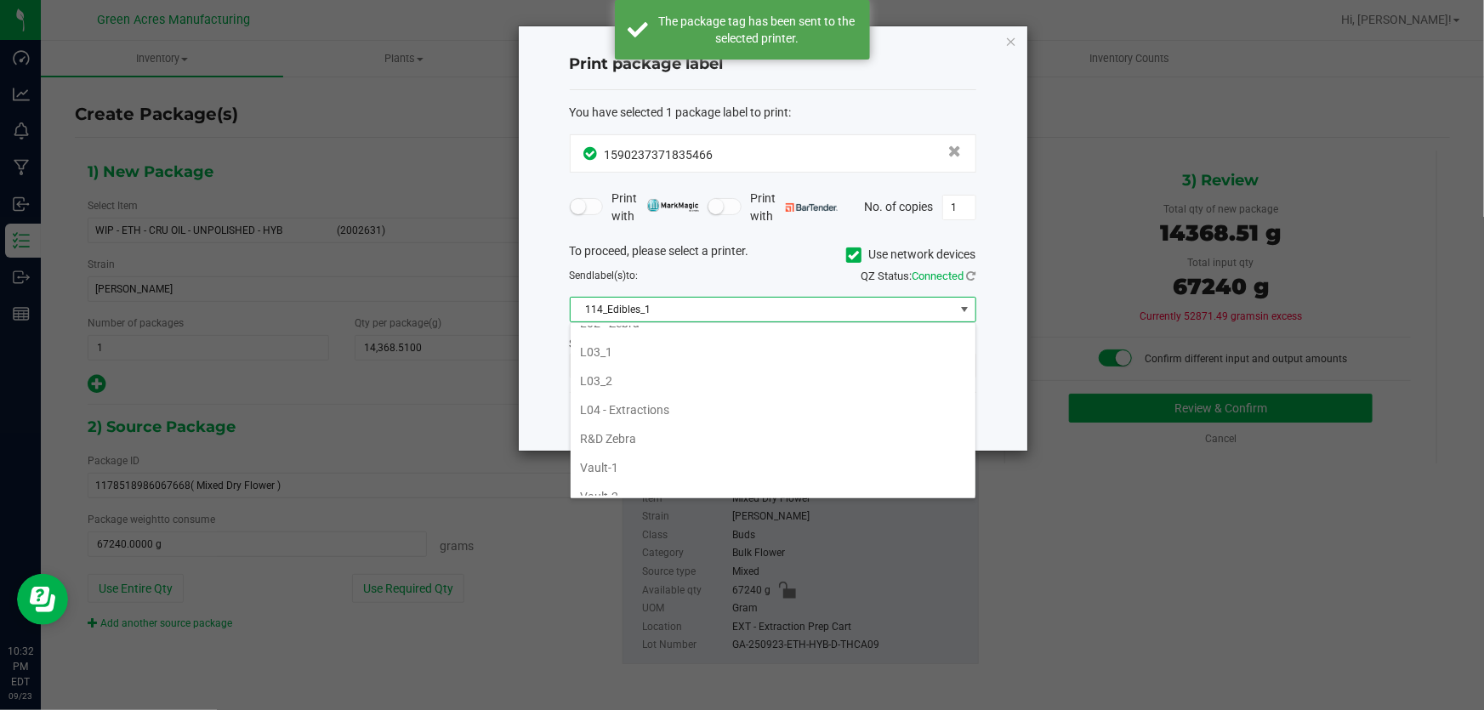
scroll to position [618, 0]
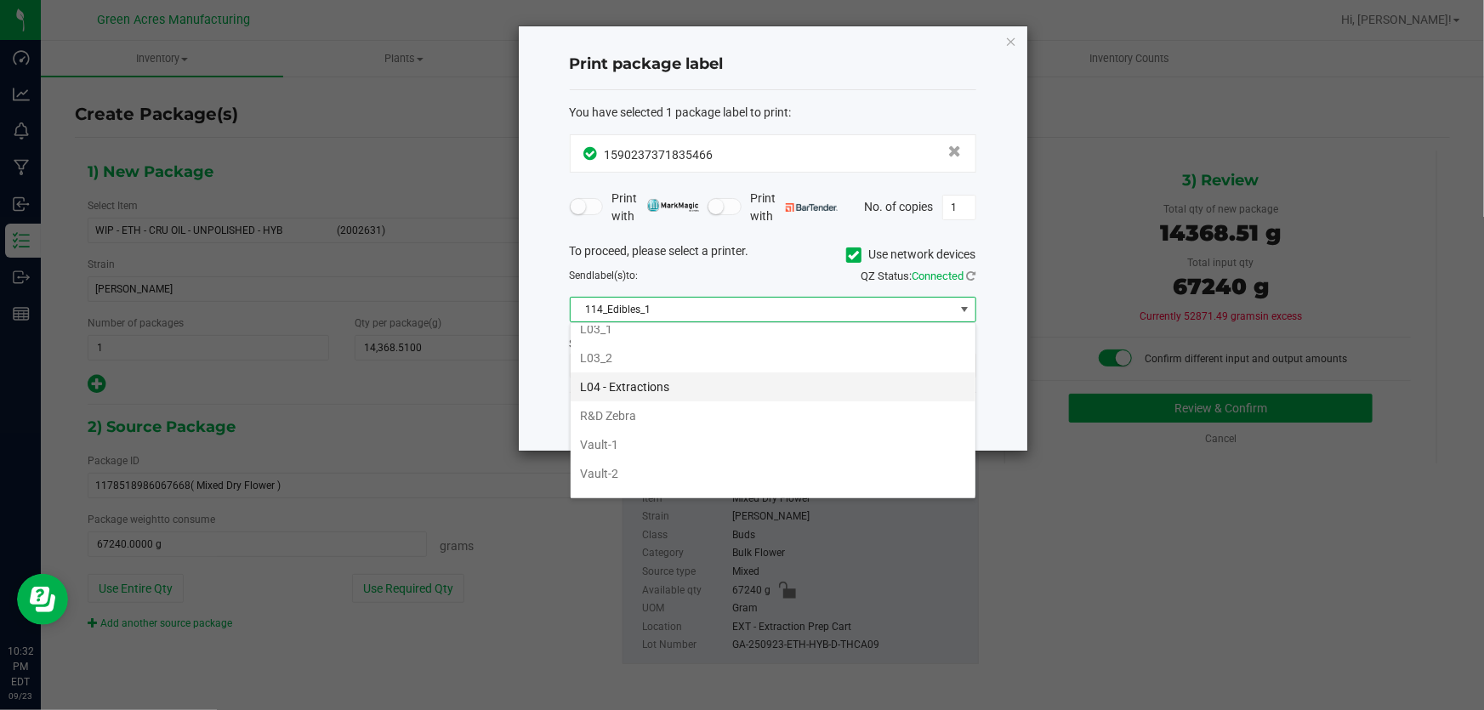
click at [662, 384] on li "L04 - Extractions" at bounding box center [773, 387] width 405 height 29
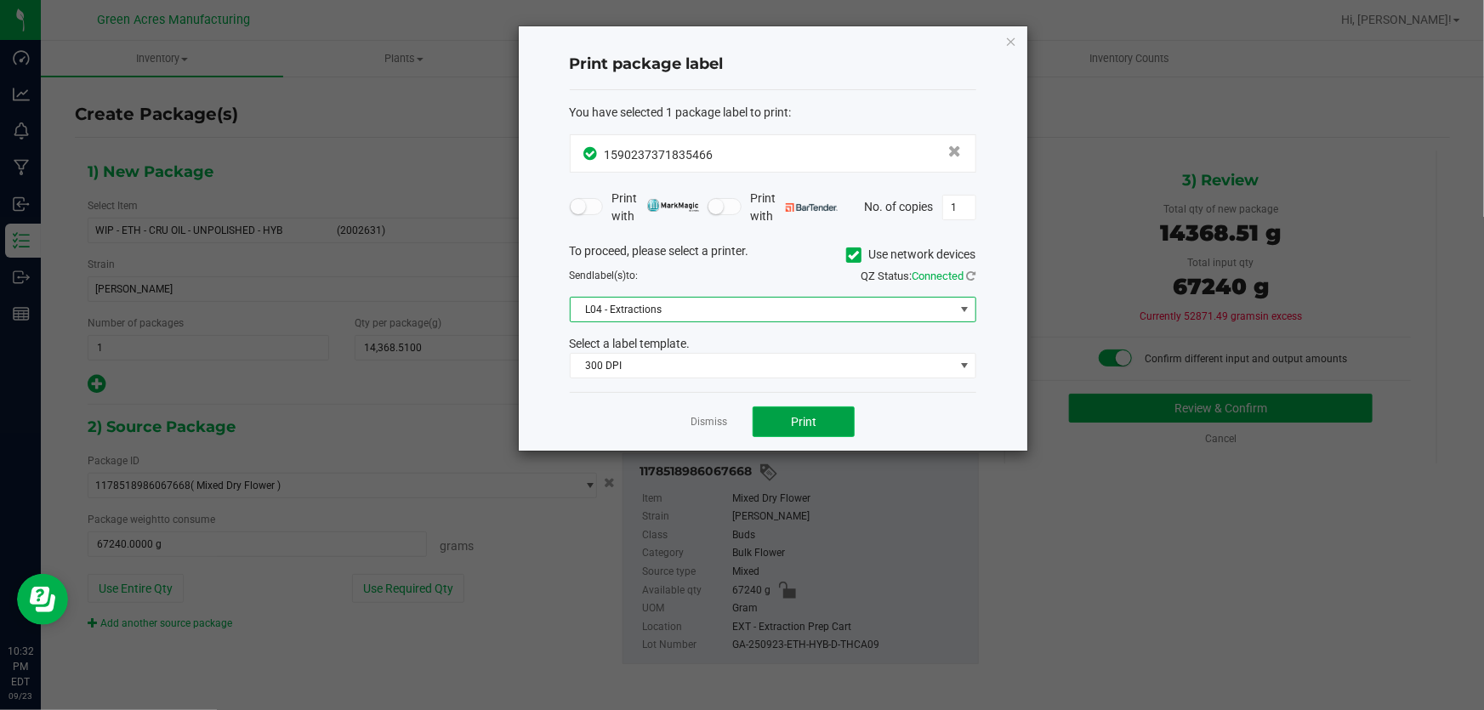
click at [824, 410] on button "Print" at bounding box center [804, 422] width 102 height 31
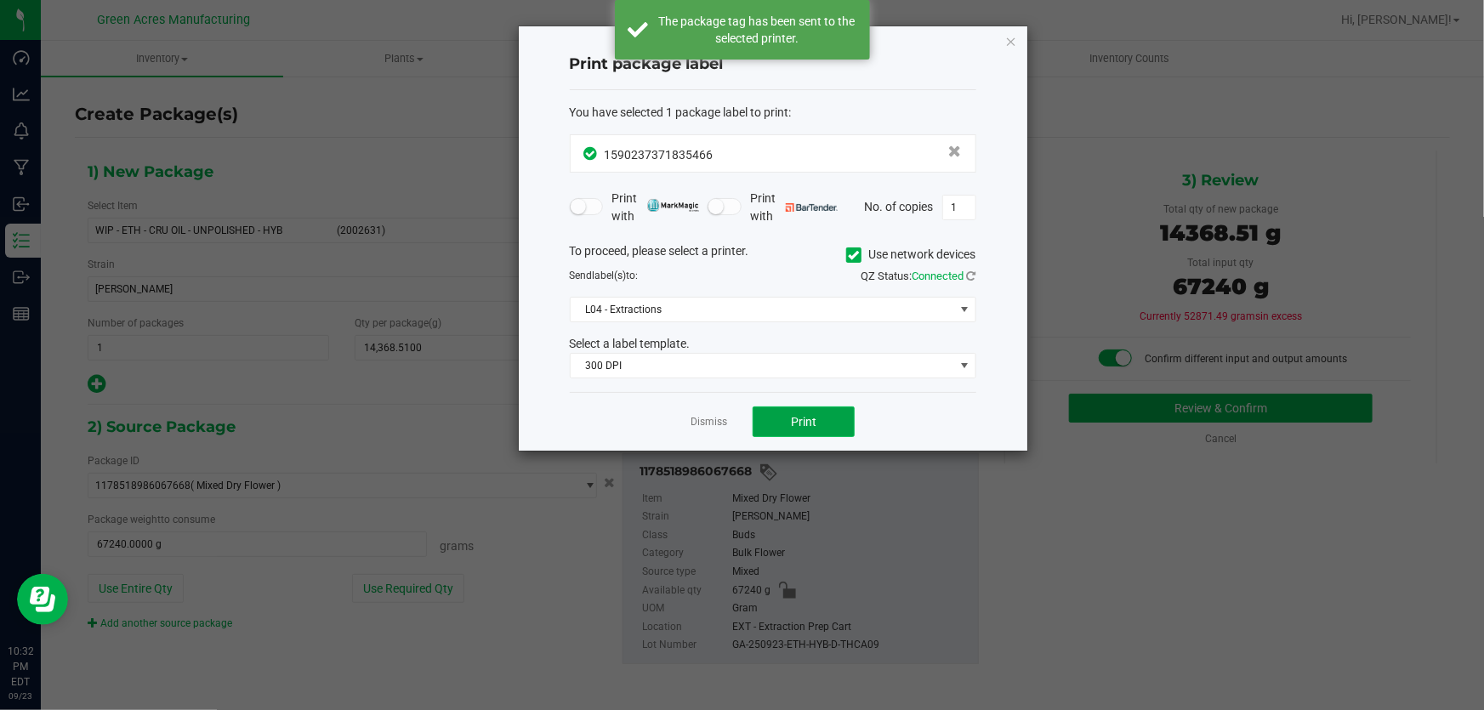
click at [826, 420] on button "Print" at bounding box center [804, 422] width 102 height 31
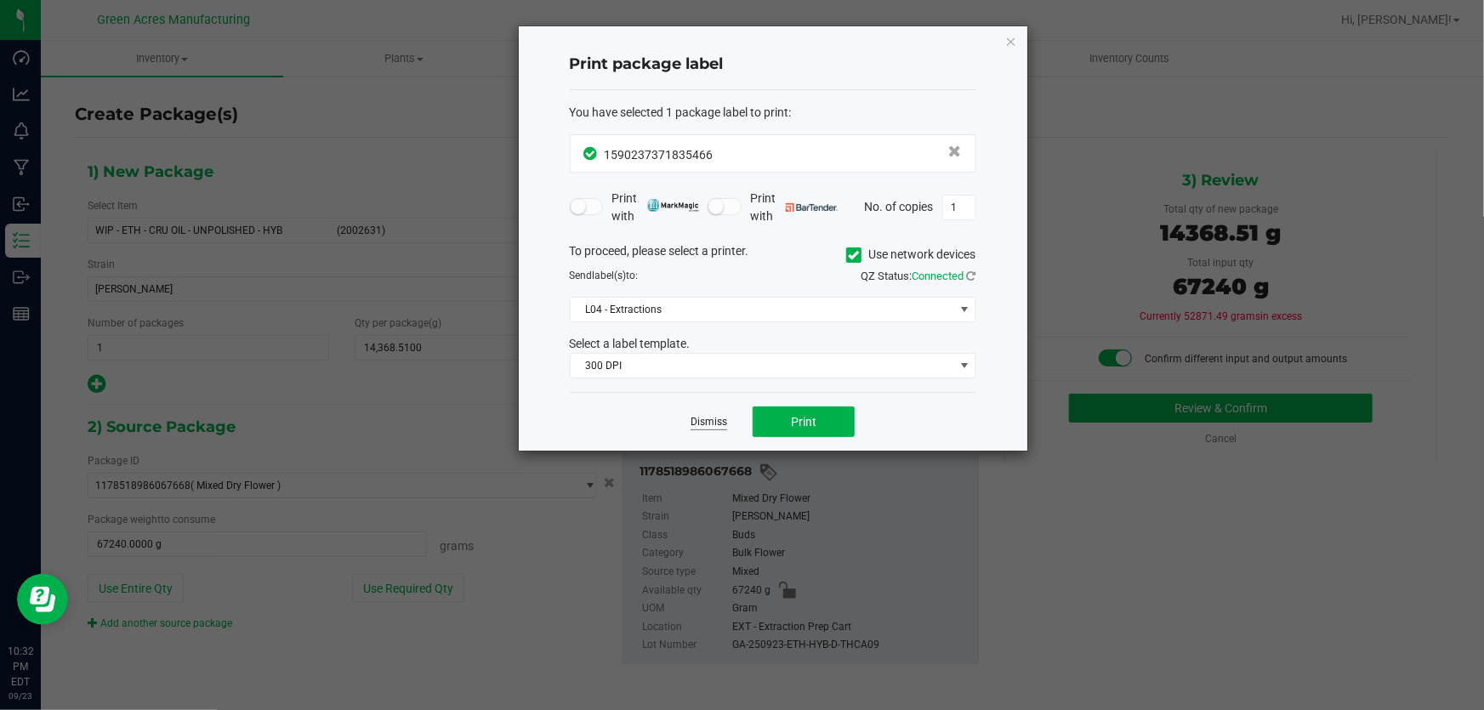
click at [707, 419] on link "Dismiss" at bounding box center [709, 422] width 37 height 14
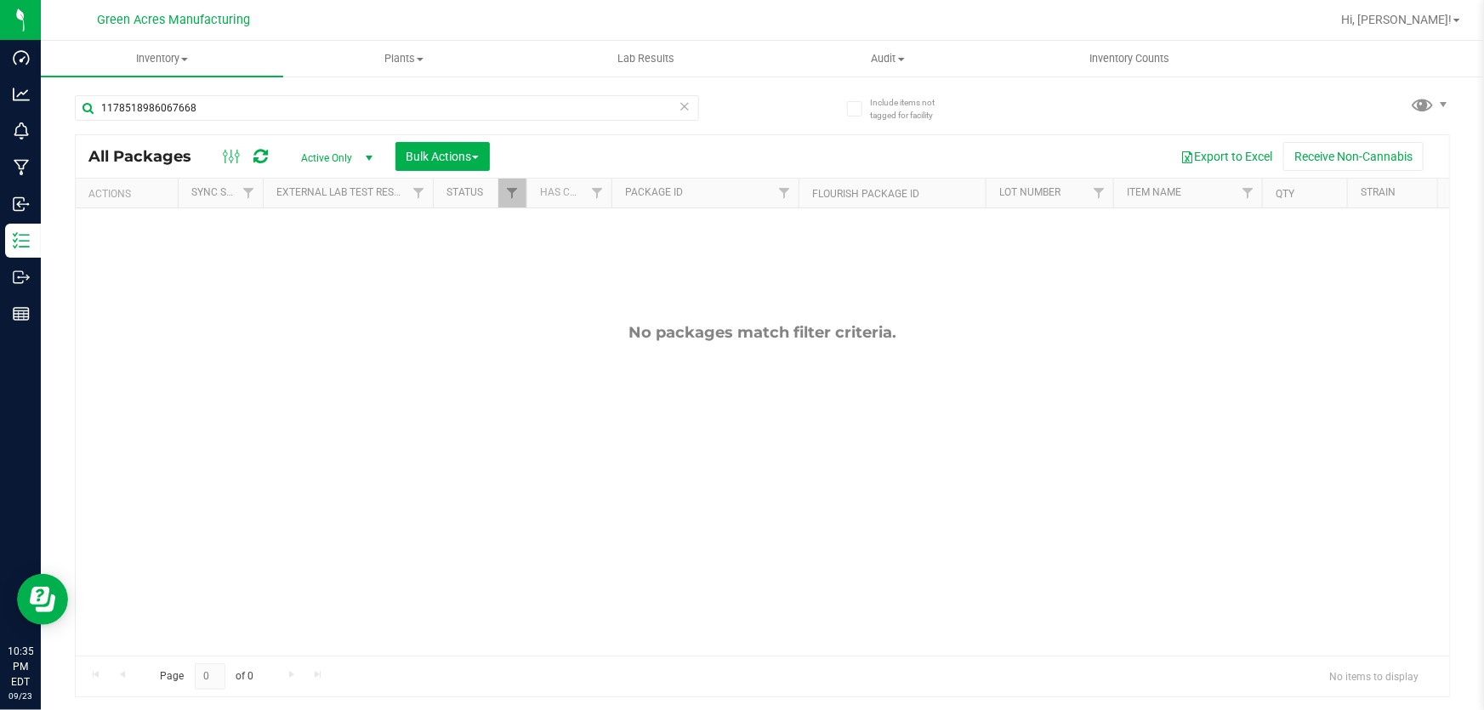
click at [396, 93] on div "1178518986067668" at bounding box center [419, 107] width 688 height 54
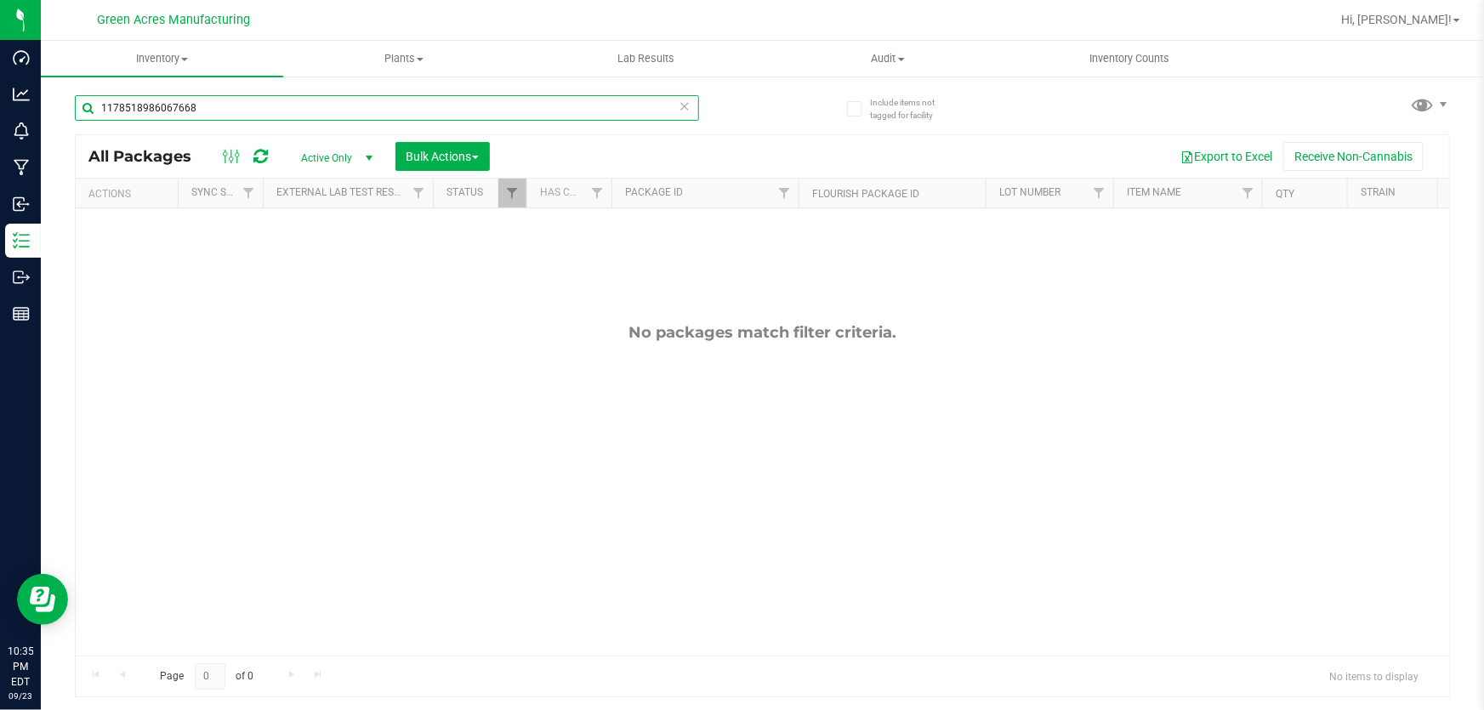
click at [399, 105] on input "1178518986067668" at bounding box center [387, 108] width 624 height 26
paste input "GA-250923-ETH-HYB-D-THCA09"
click at [399, 105] on input "GA-250923-ETH-HYB-D-THCA09" at bounding box center [387, 108] width 624 height 26
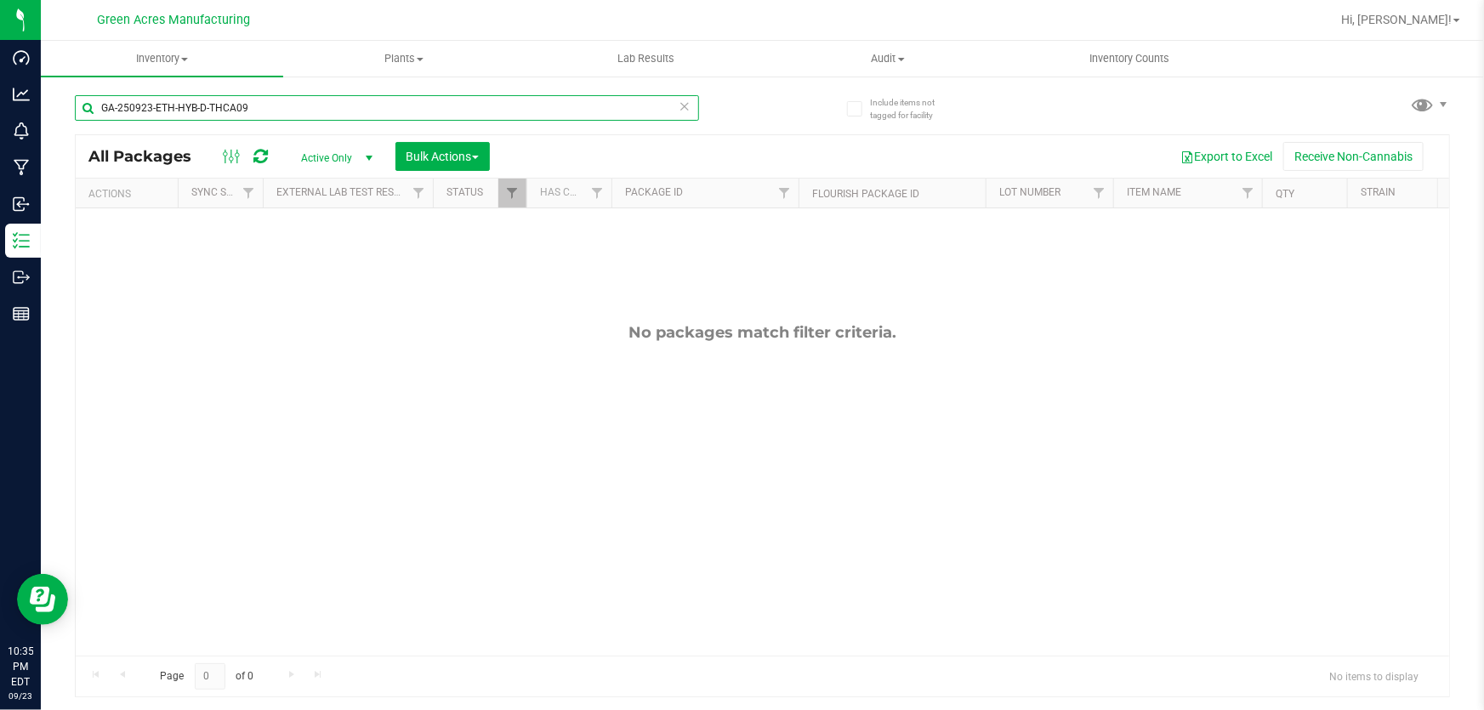
click at [399, 105] on input "GA-250923-ETH-HYB-D-THCA09" at bounding box center [387, 108] width 624 height 26
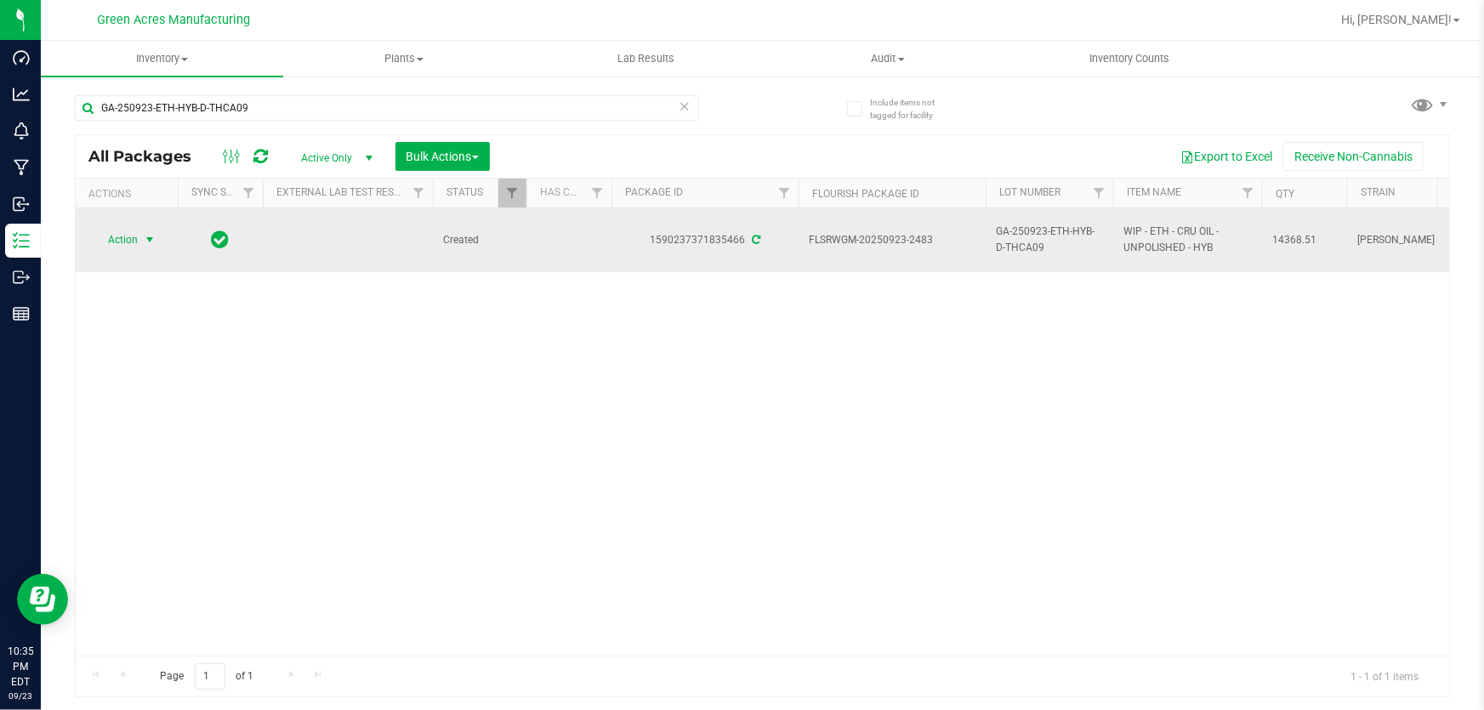
click at [117, 242] on span "Action" at bounding box center [116, 240] width 46 height 24
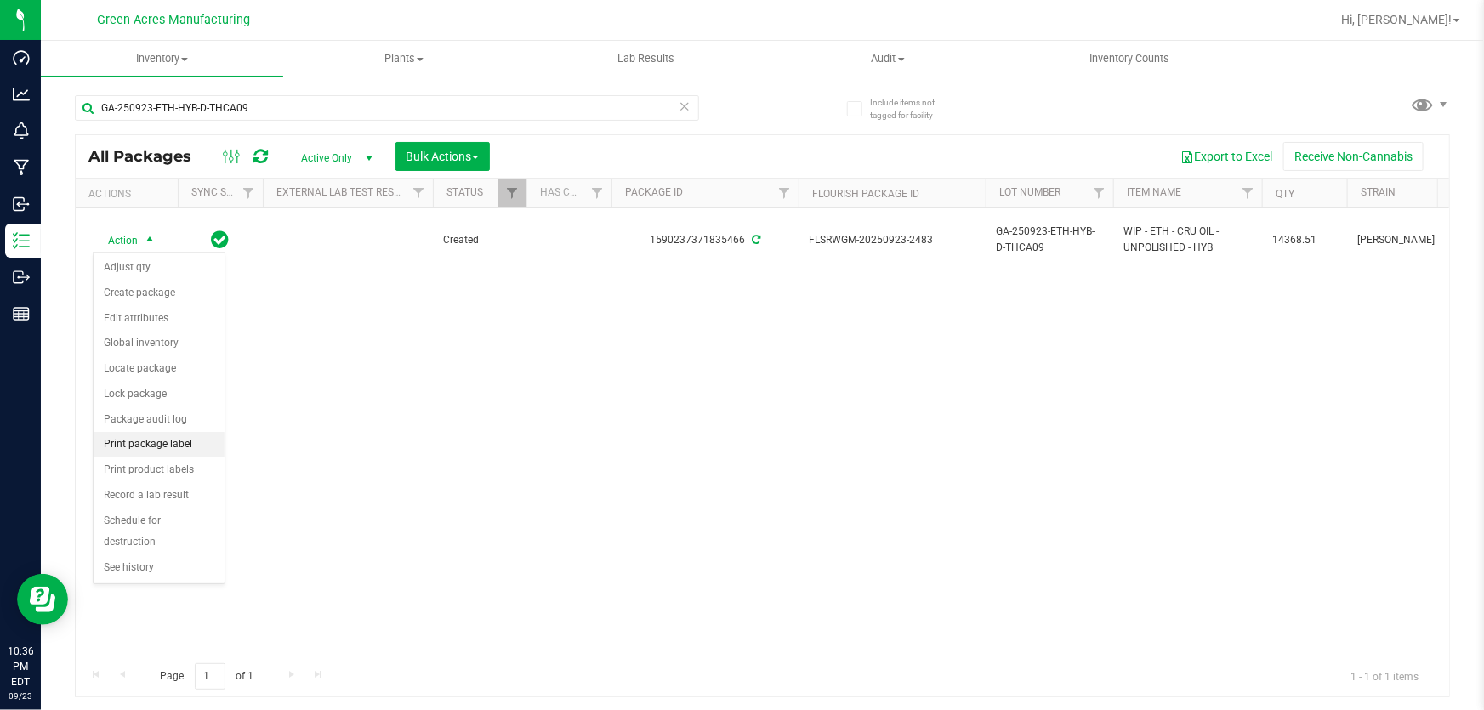
click at [168, 452] on li "Print package label" at bounding box center [159, 445] width 131 height 26
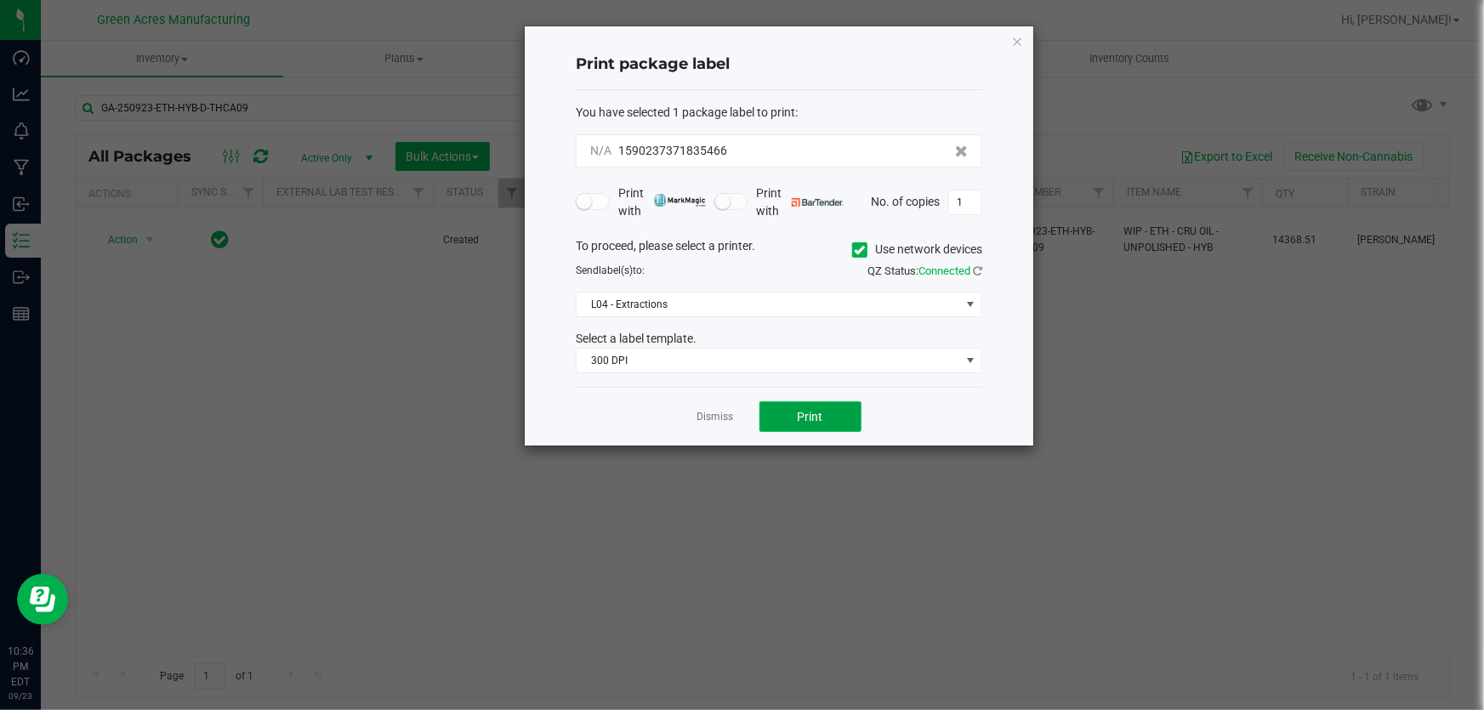
click at [841, 412] on button "Print" at bounding box center [810, 416] width 102 height 31
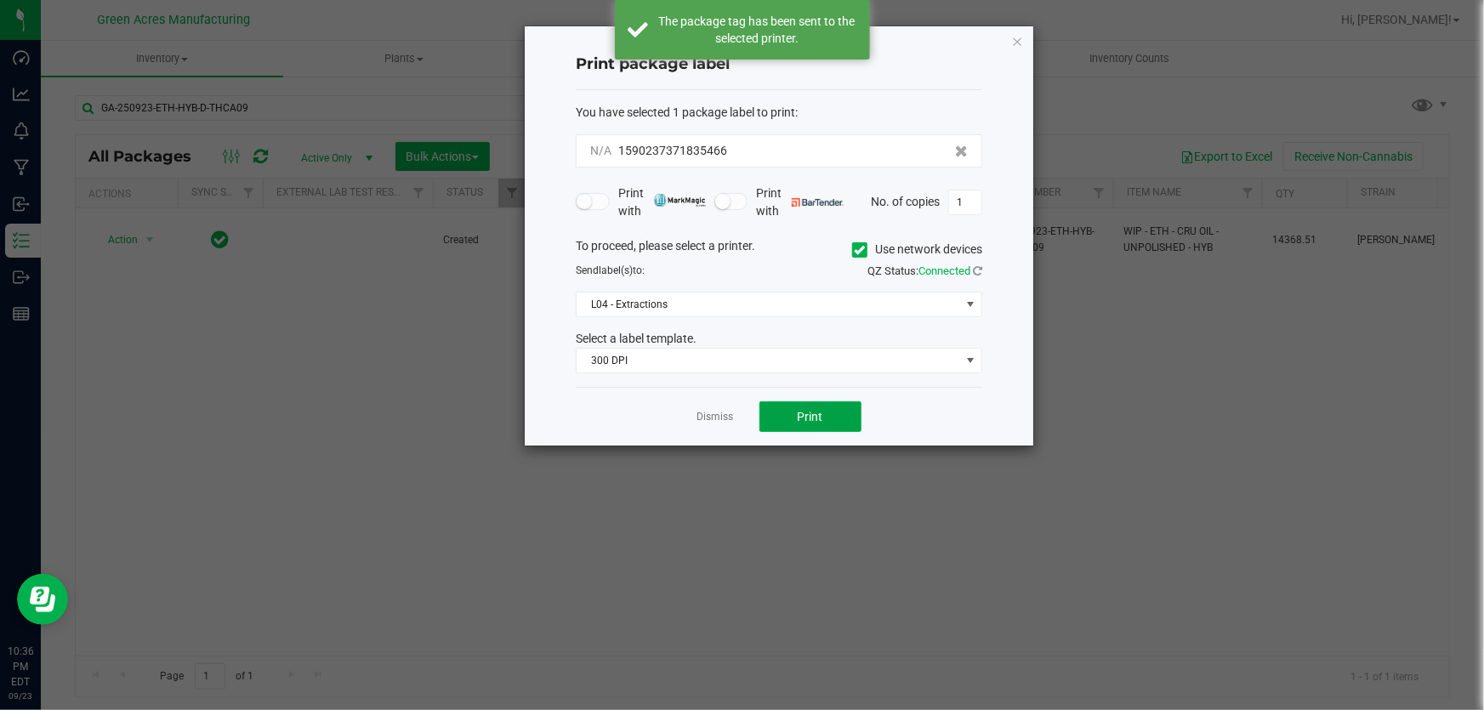
click at [834, 412] on button "Print" at bounding box center [810, 416] width 102 height 31
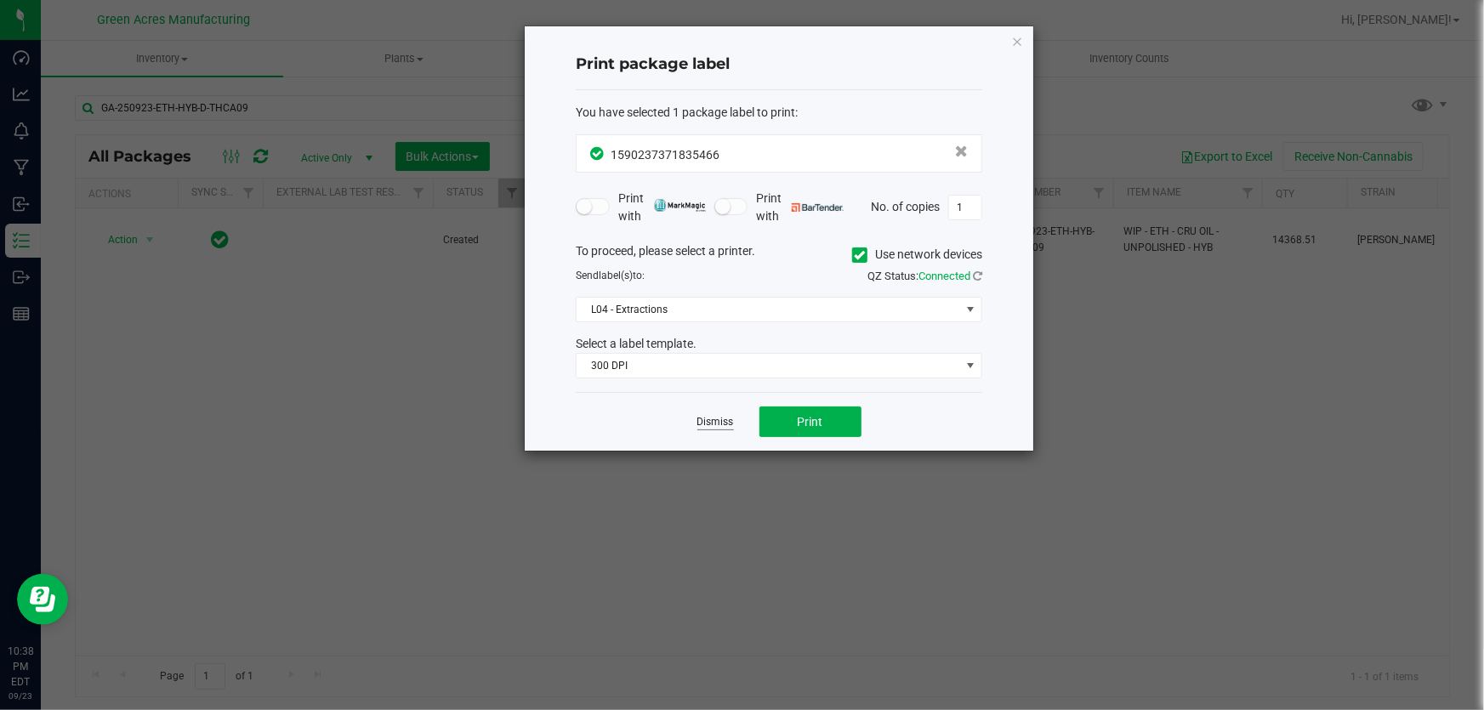
click at [724, 423] on link "Dismiss" at bounding box center [715, 422] width 37 height 14
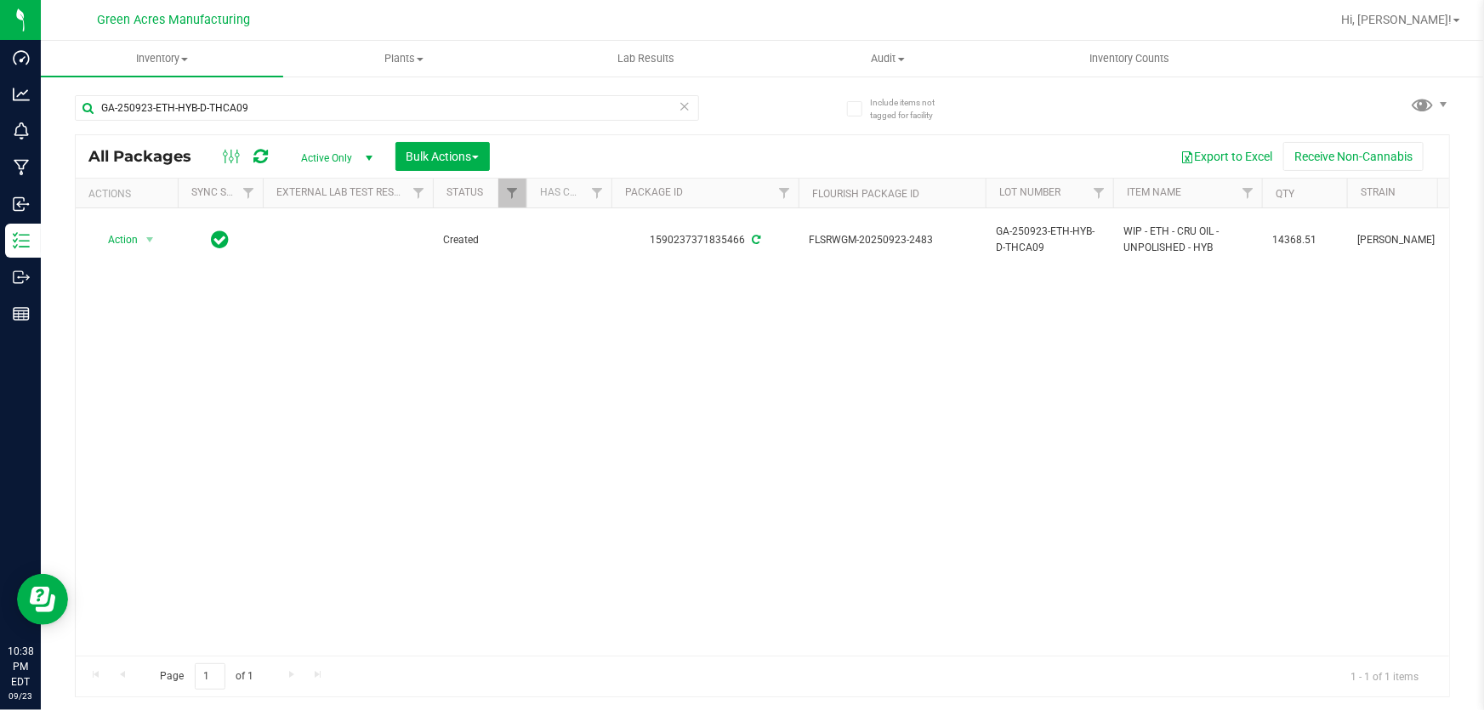
click at [462, 87] on div "GA-250923-ETH-HYB-D-THCA09" at bounding box center [419, 107] width 688 height 54
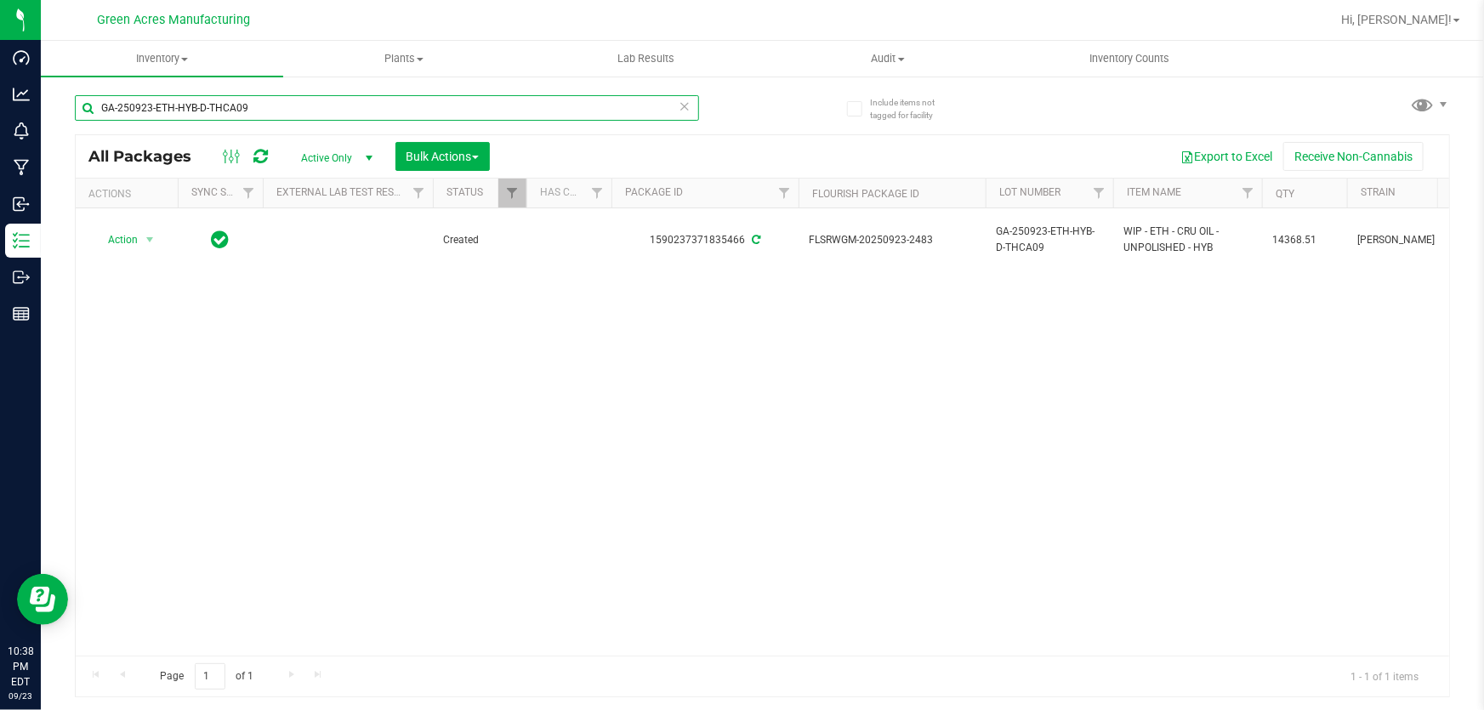
click at [466, 114] on input "GA-250923-ETH-HYB-D-THCA09" at bounding box center [387, 108] width 624 height 26
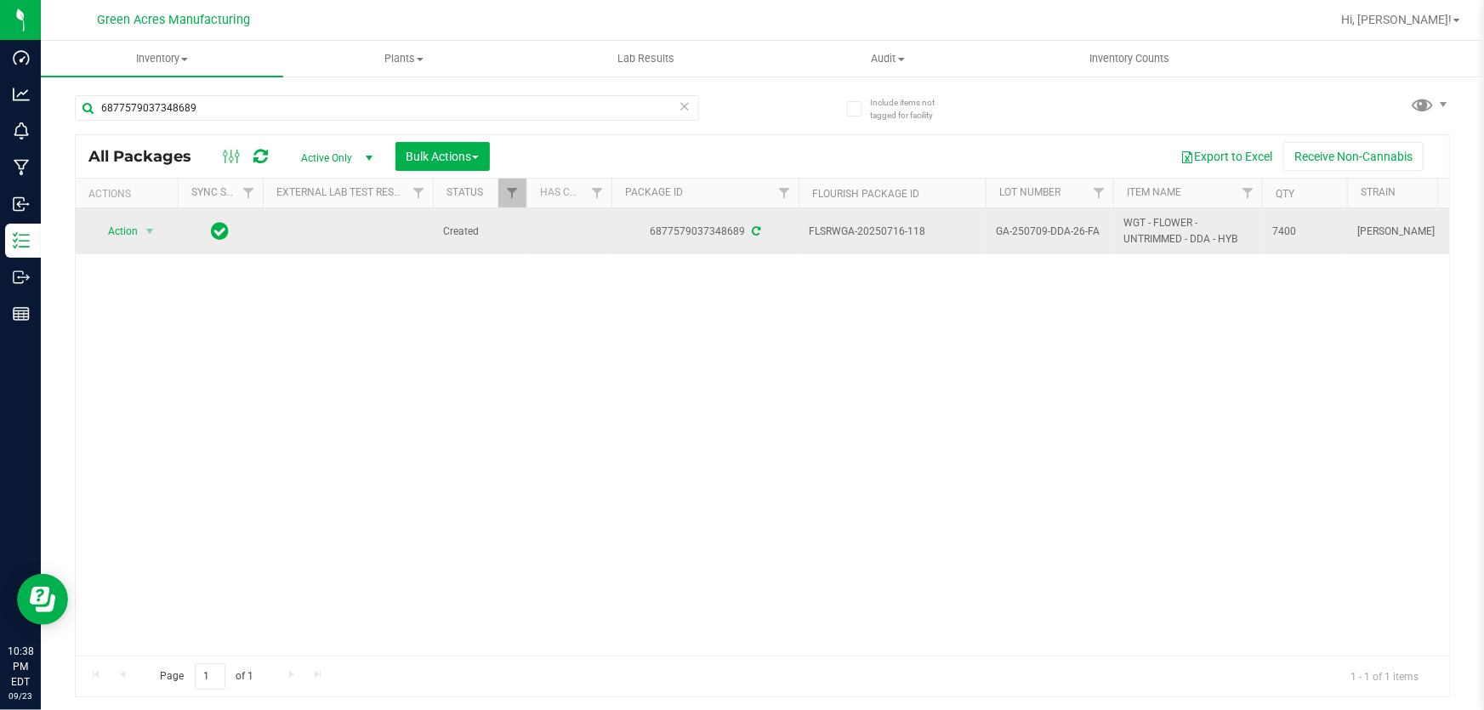
click at [1049, 225] on span "GA-250709-DDA-26-FA" at bounding box center [1049, 232] width 107 height 16
click at [1049, 225] on input "GA-250709-DDA-26-FA" at bounding box center [1046, 232] width 122 height 26
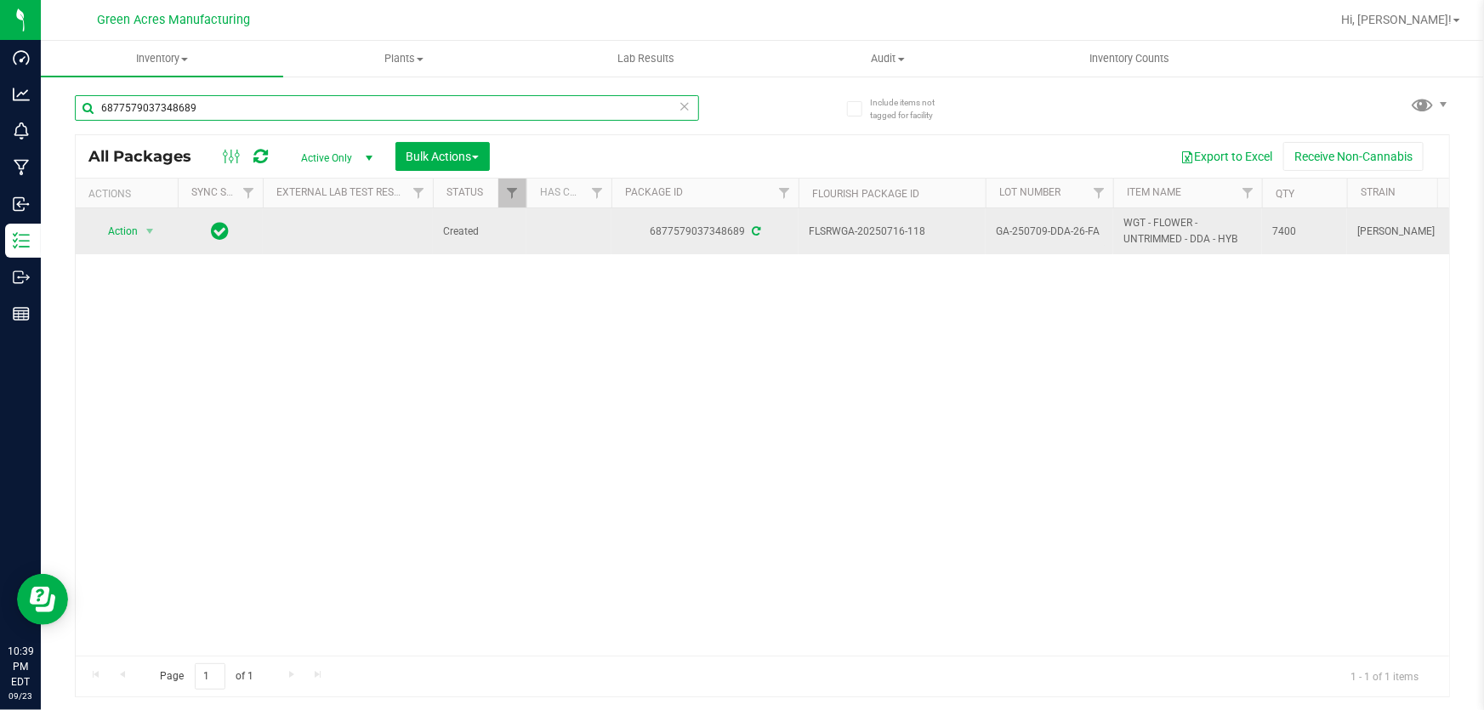
click at [319, 111] on input "6877579037348689" at bounding box center [387, 108] width 624 height 26
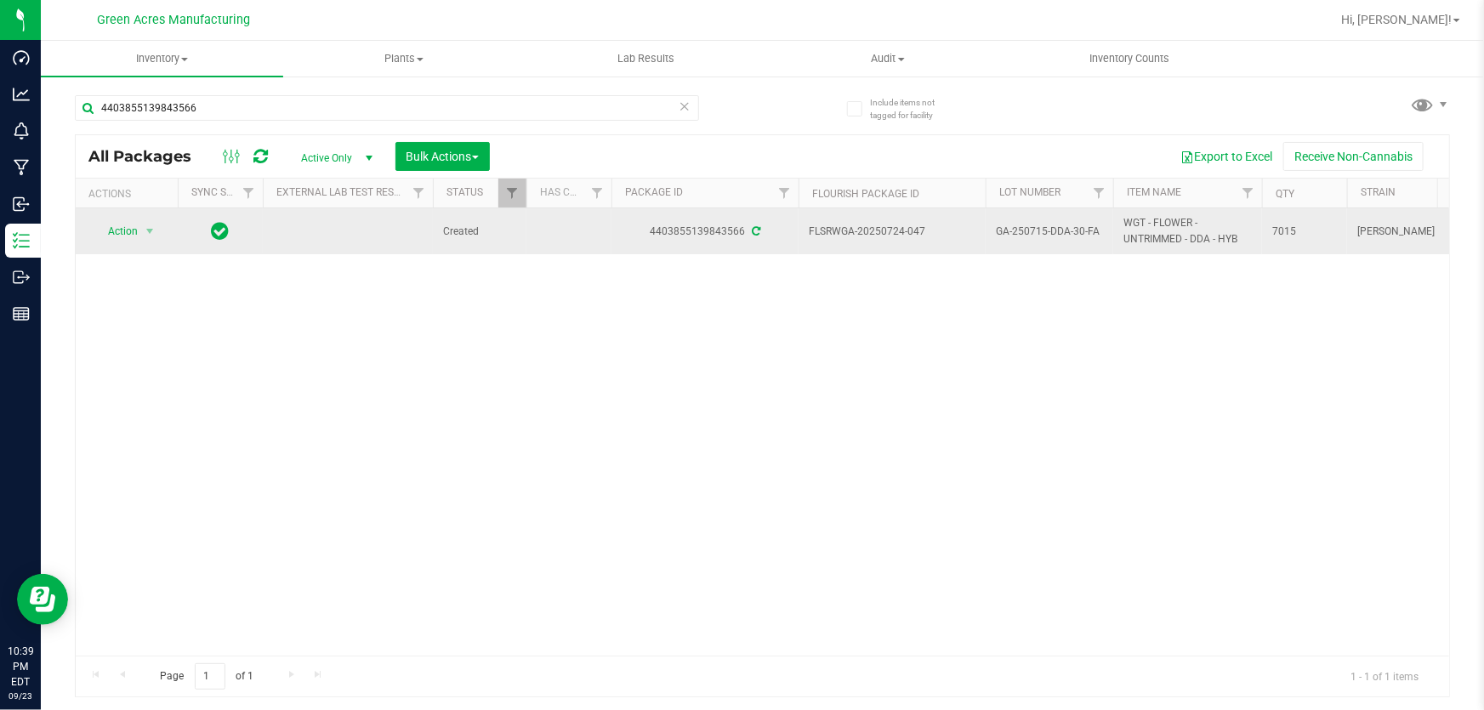
click at [1051, 230] on span "GA-250715-DDA-30-FA" at bounding box center [1049, 232] width 107 height 16
click at [1051, 230] on input "GA-250715-DDA-30-FA" at bounding box center [1046, 232] width 122 height 26
click at [230, 121] on div "4403855139843566" at bounding box center [387, 114] width 624 height 39
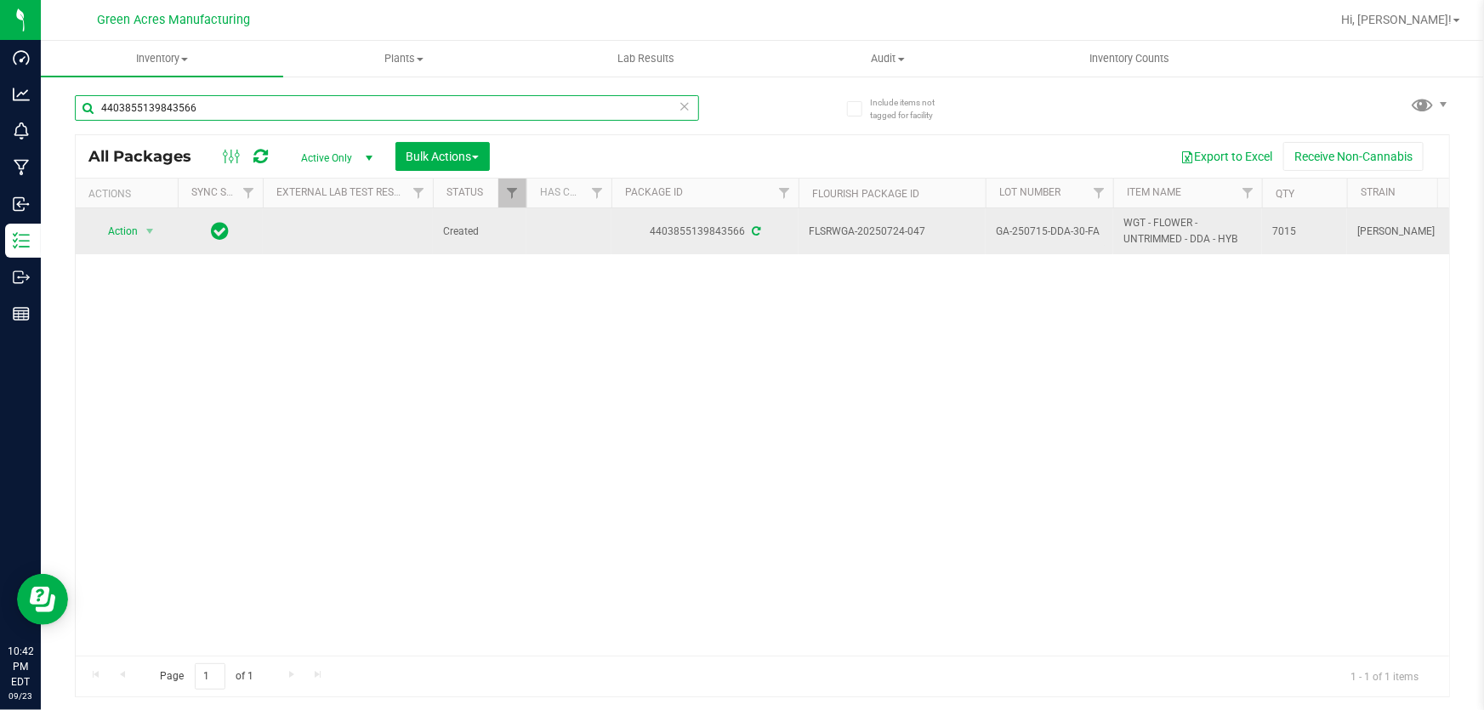
click at [251, 116] on input "4403855139843566" at bounding box center [387, 108] width 624 height 26
type input "6877579037348689"
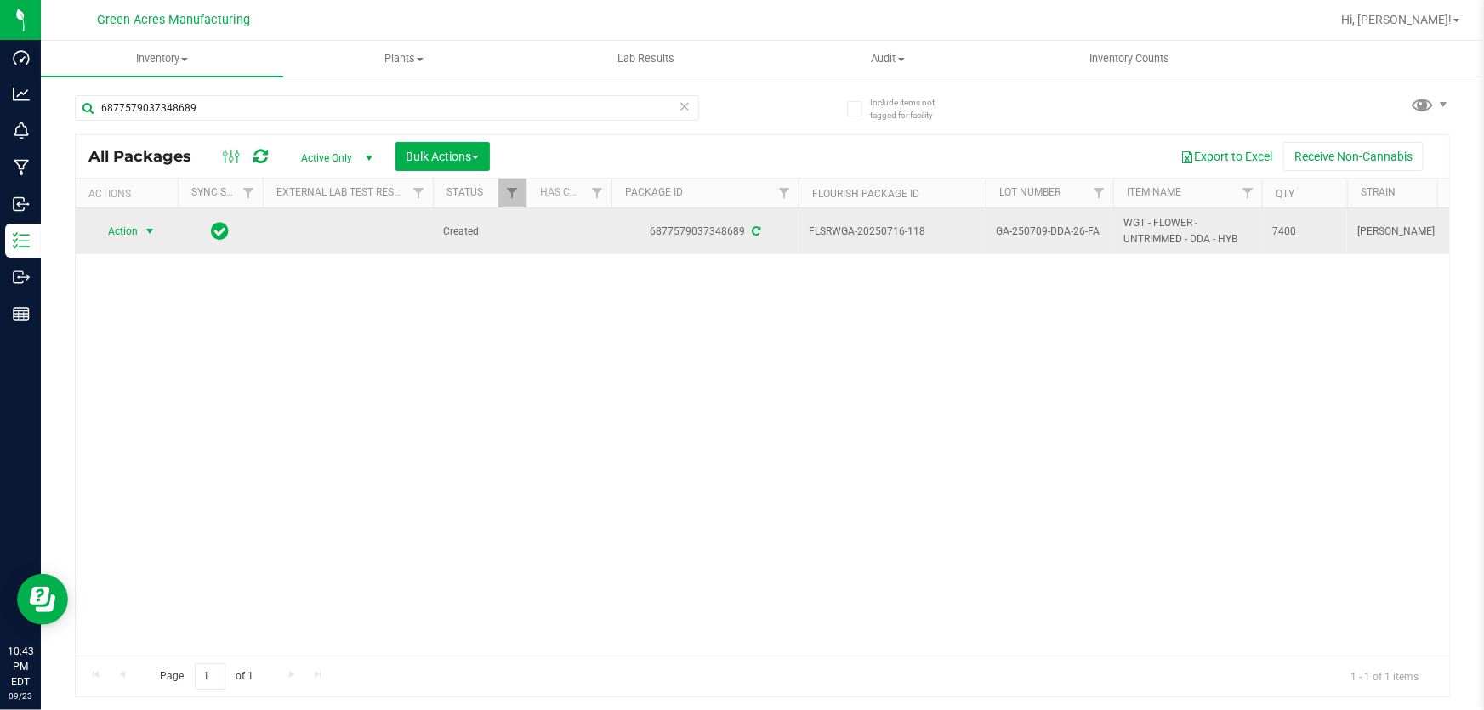
click at [128, 231] on span "Action" at bounding box center [116, 231] width 46 height 24
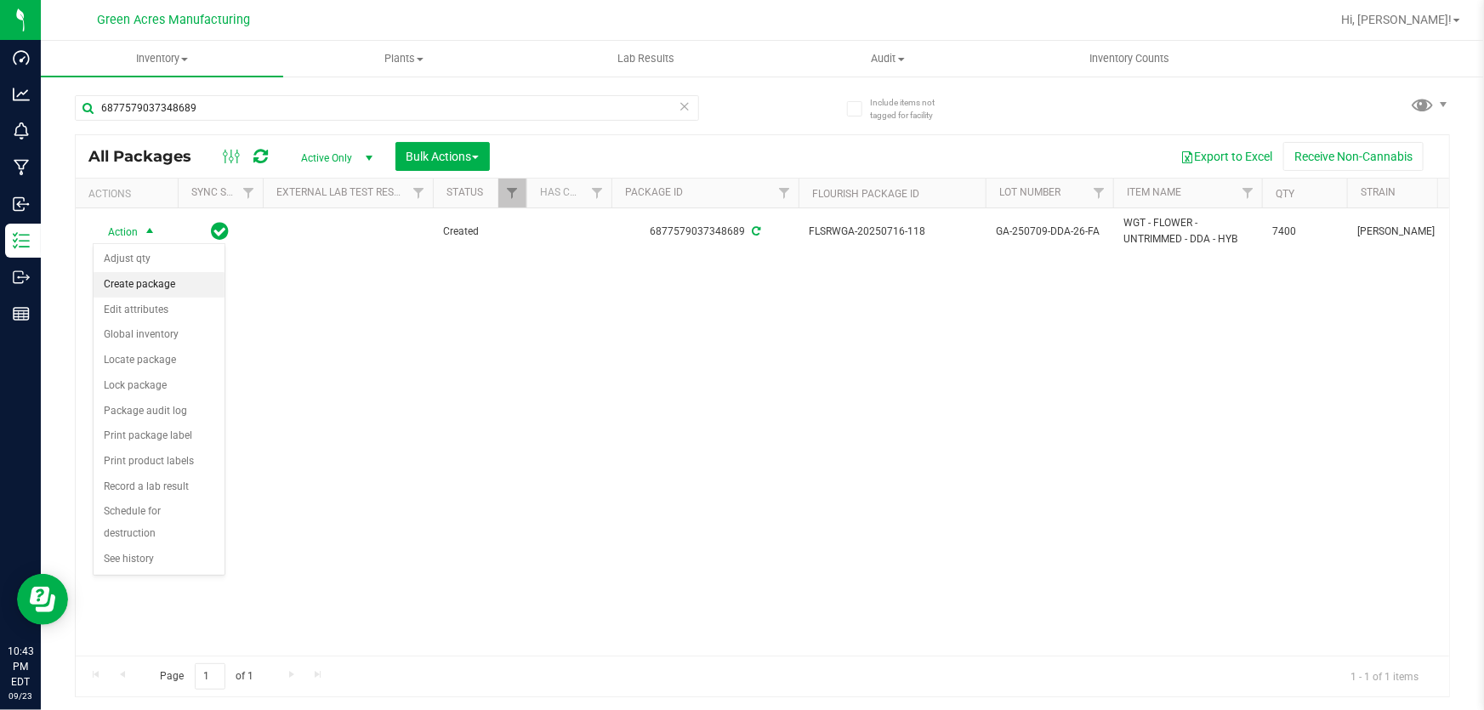
click at [107, 289] on li "Create package" at bounding box center [159, 285] width 131 height 26
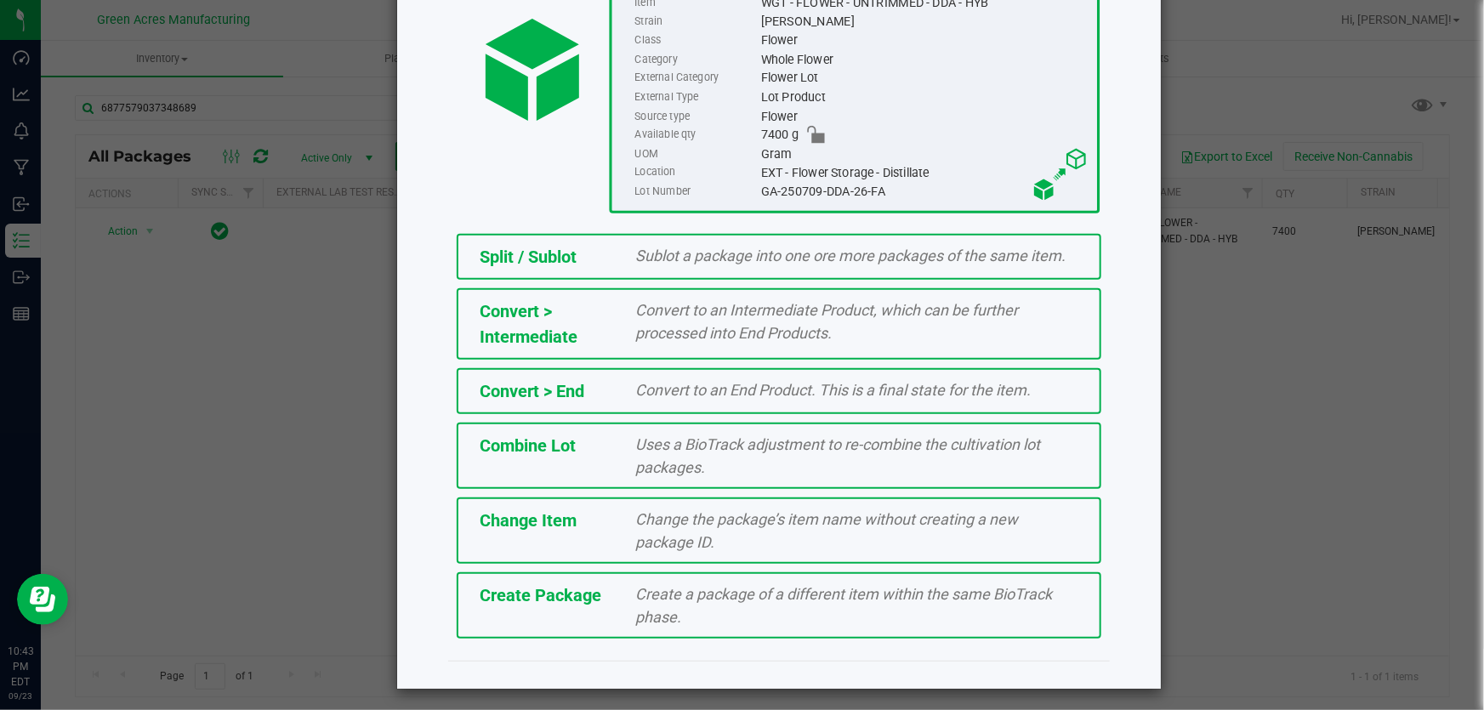
scroll to position [191, 0]
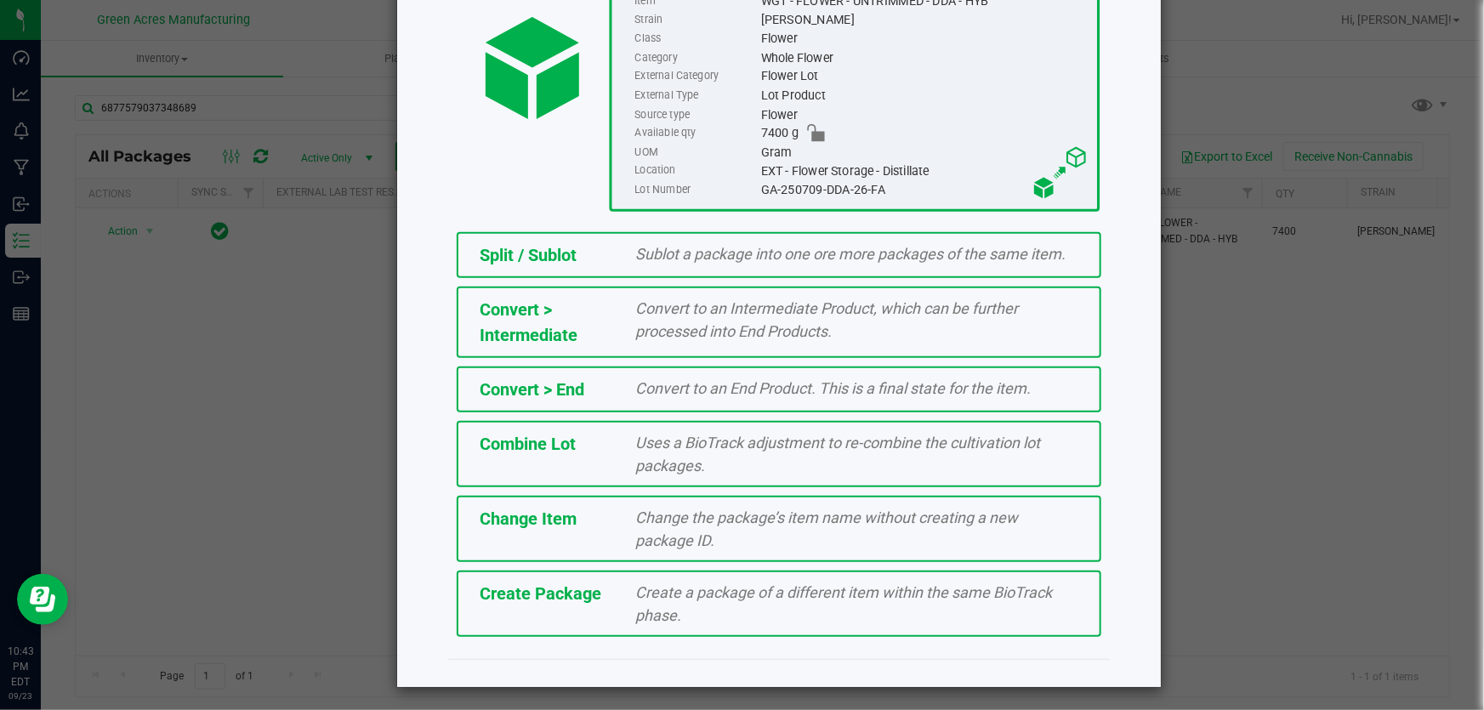
click at [623, 581] on div "Create a package of a different item within the same BioTrack phase." at bounding box center [857, 604] width 469 height 46
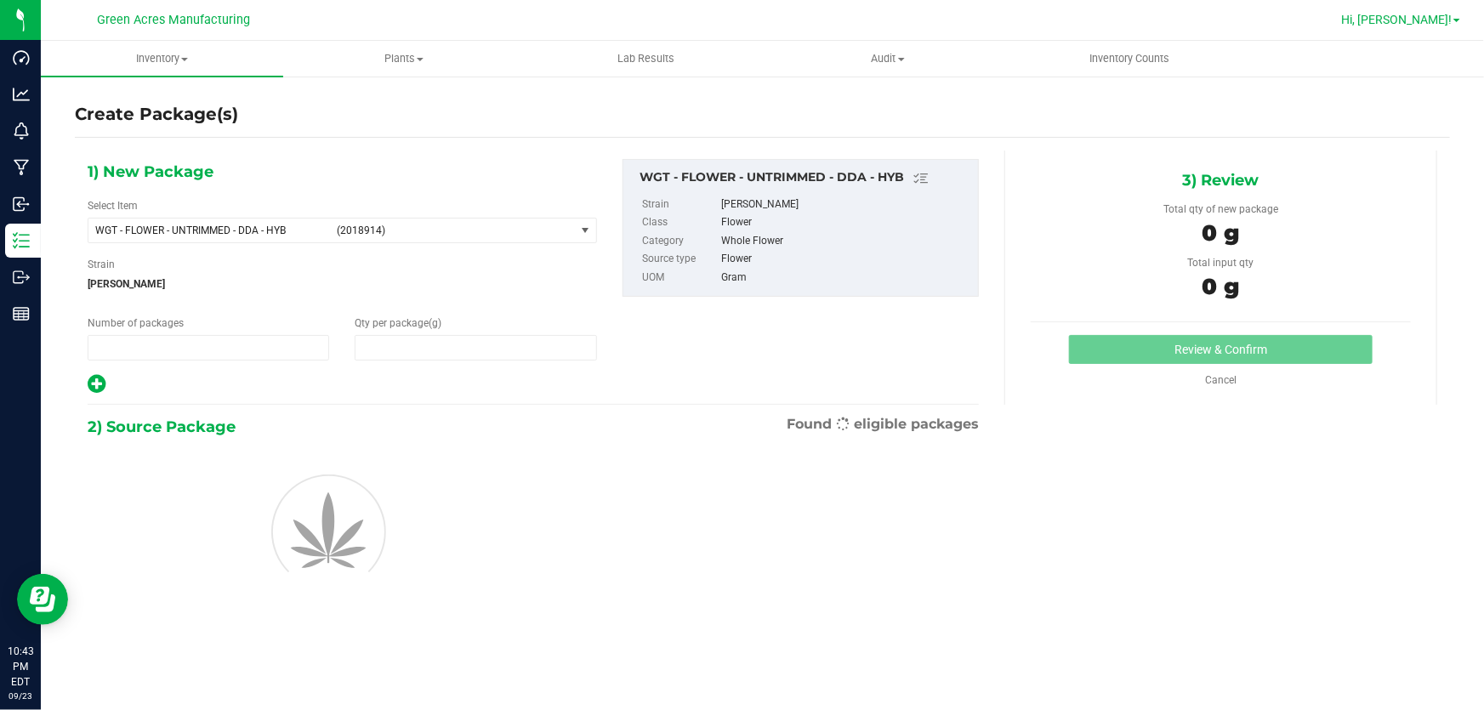
type input "1"
type input "0.0000"
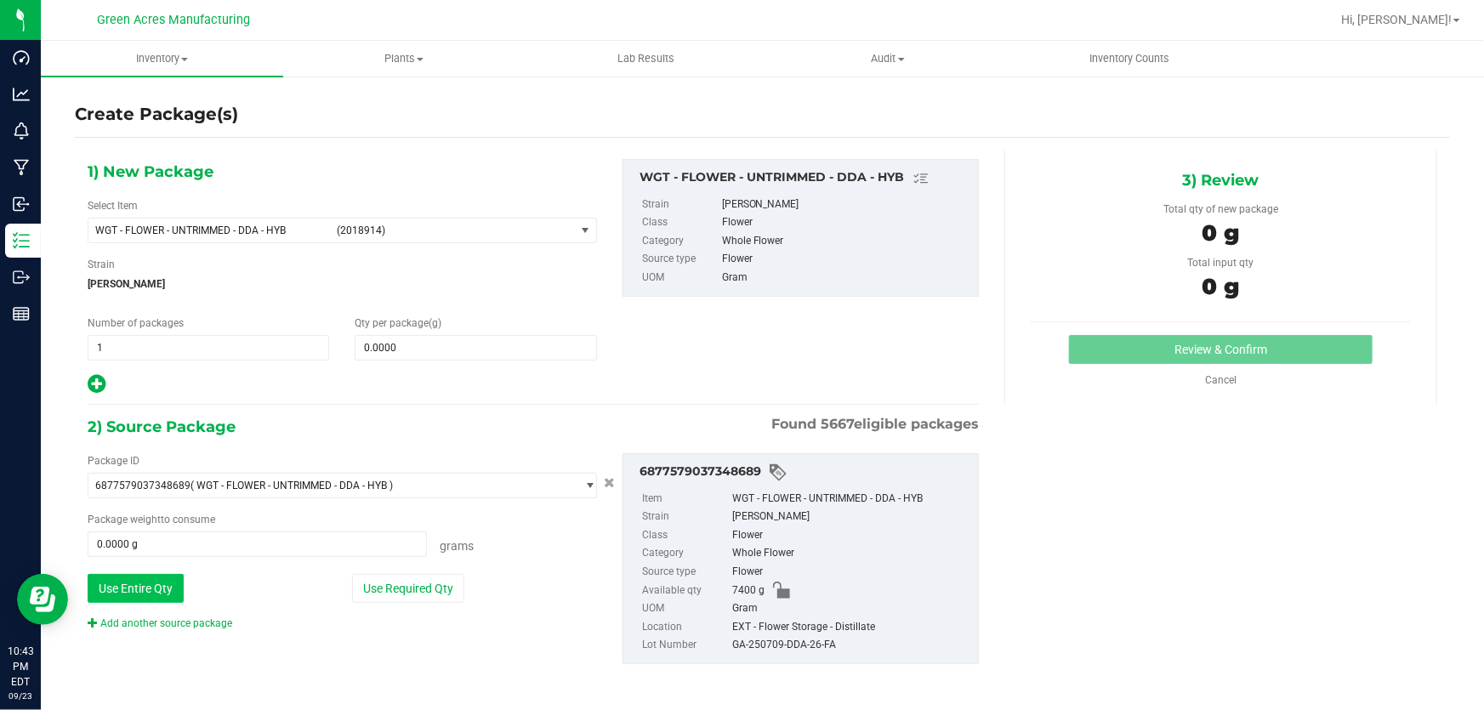
click at [140, 598] on button "Use Entire Qty" at bounding box center [136, 588] width 96 height 29
type input "7400.0000 g"
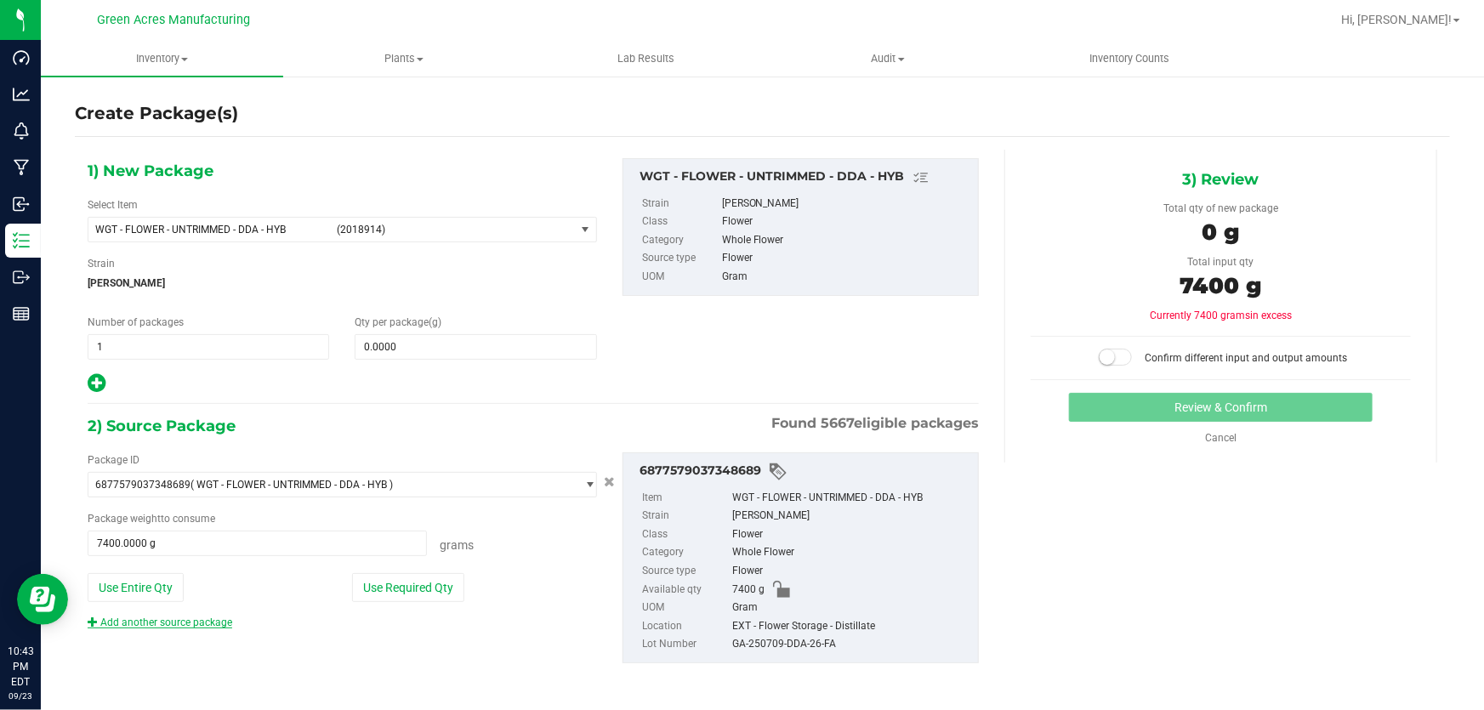
click at [170, 617] on link "Add another source package" at bounding box center [160, 623] width 145 height 12
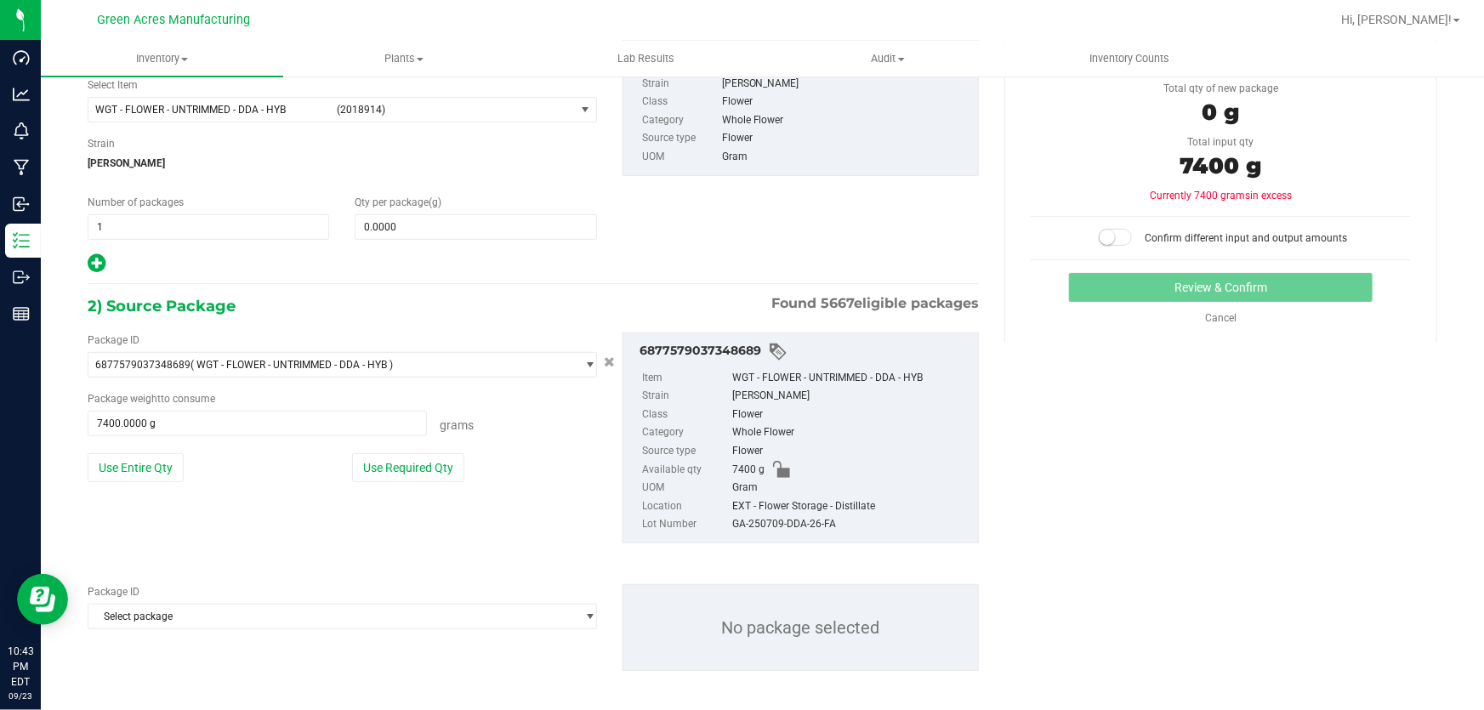
scroll to position [128, 0]
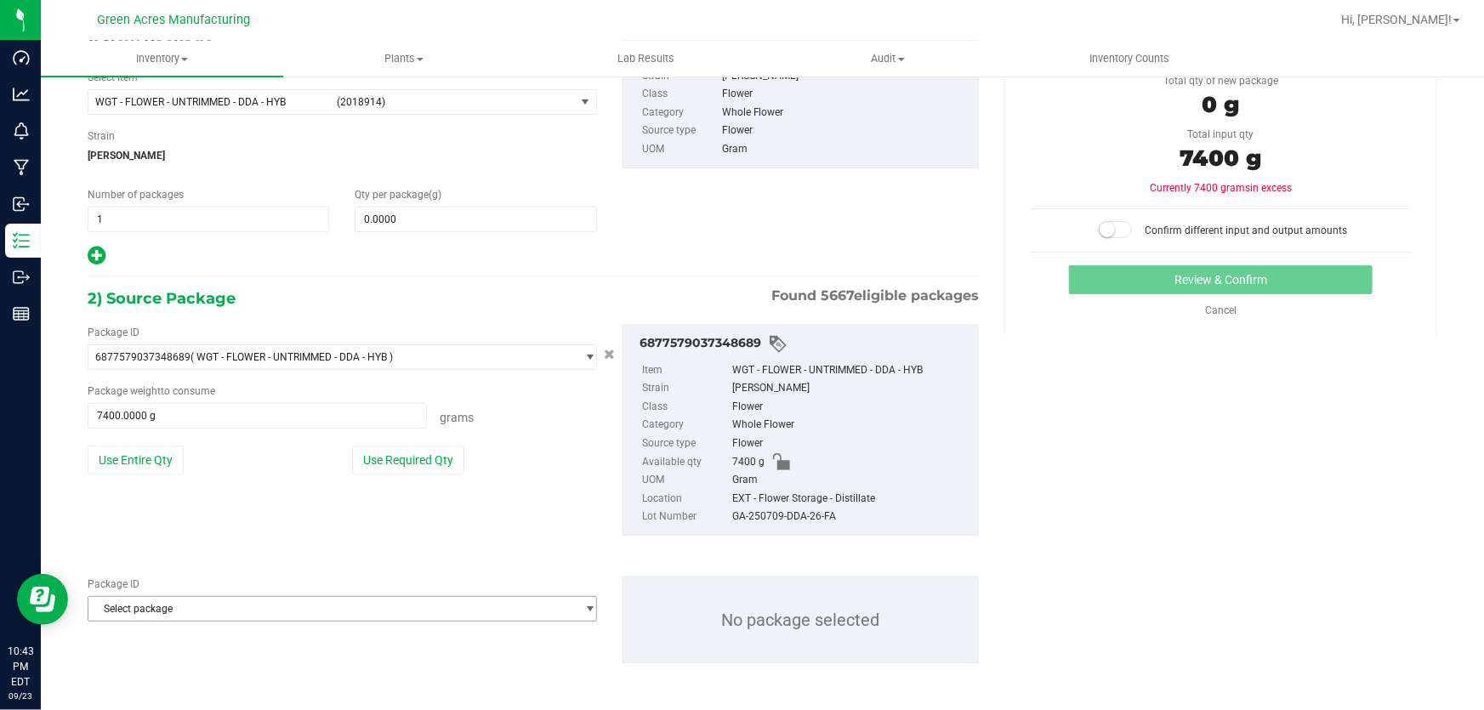
click at [178, 614] on span "Select package" at bounding box center [331, 609] width 486 height 24
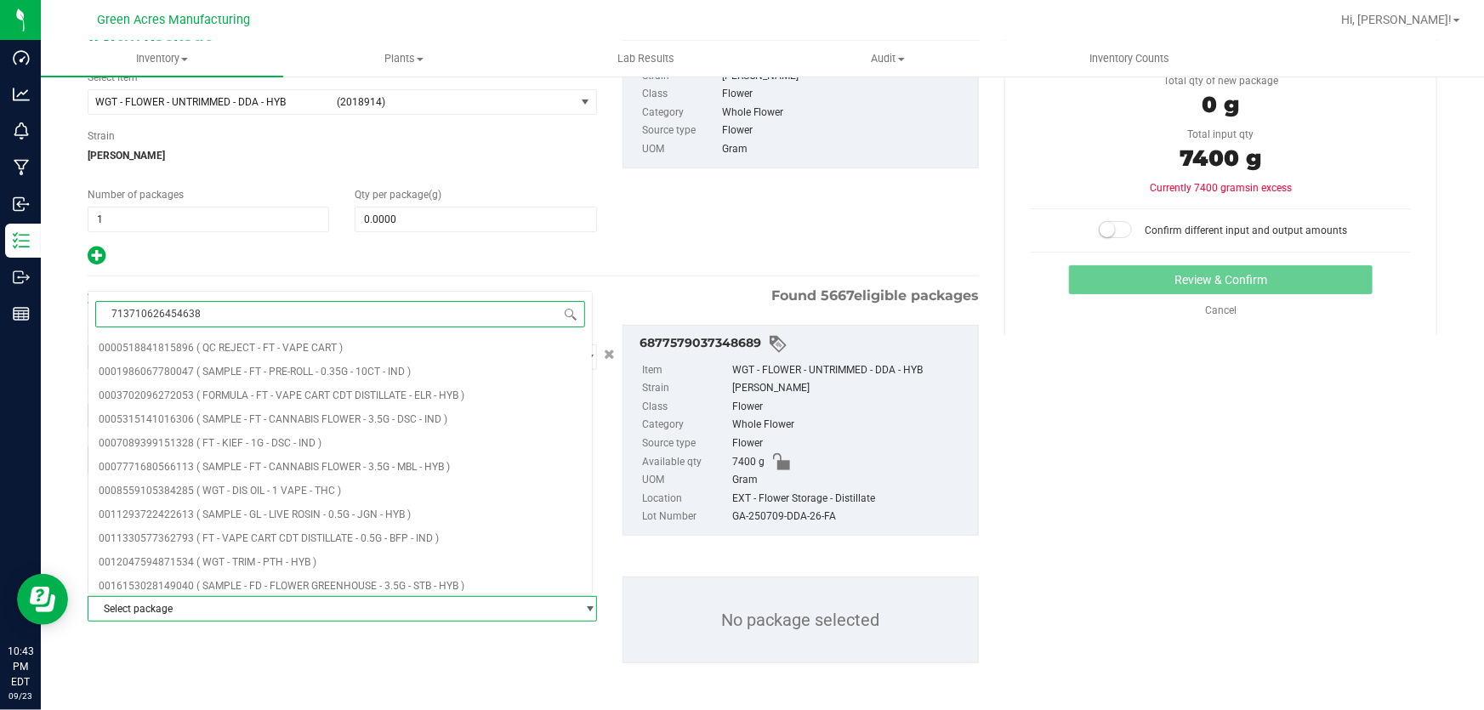
type input "7137106264546386"
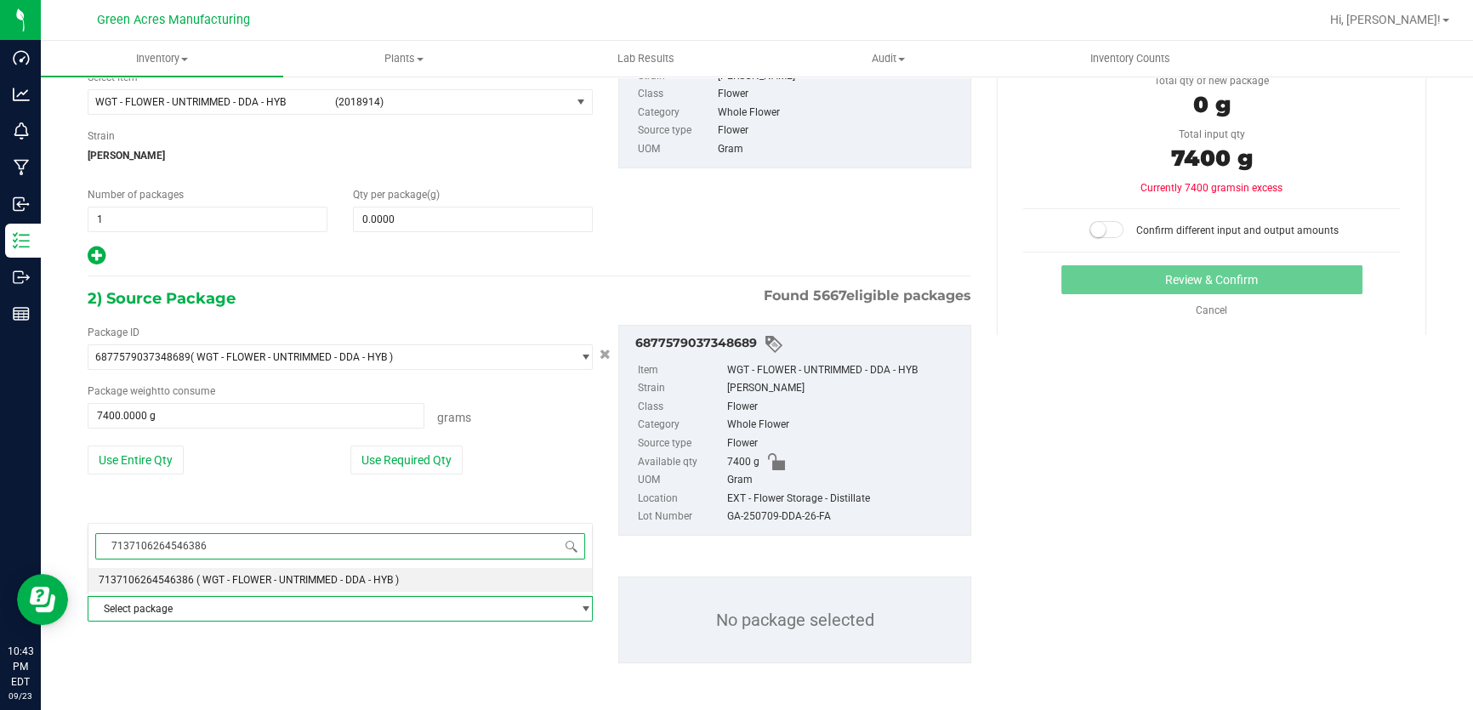
click at [259, 583] on span "( WGT - FLOWER - UNTRIMMED - DDA - HYB )" at bounding box center [297, 580] width 202 height 12
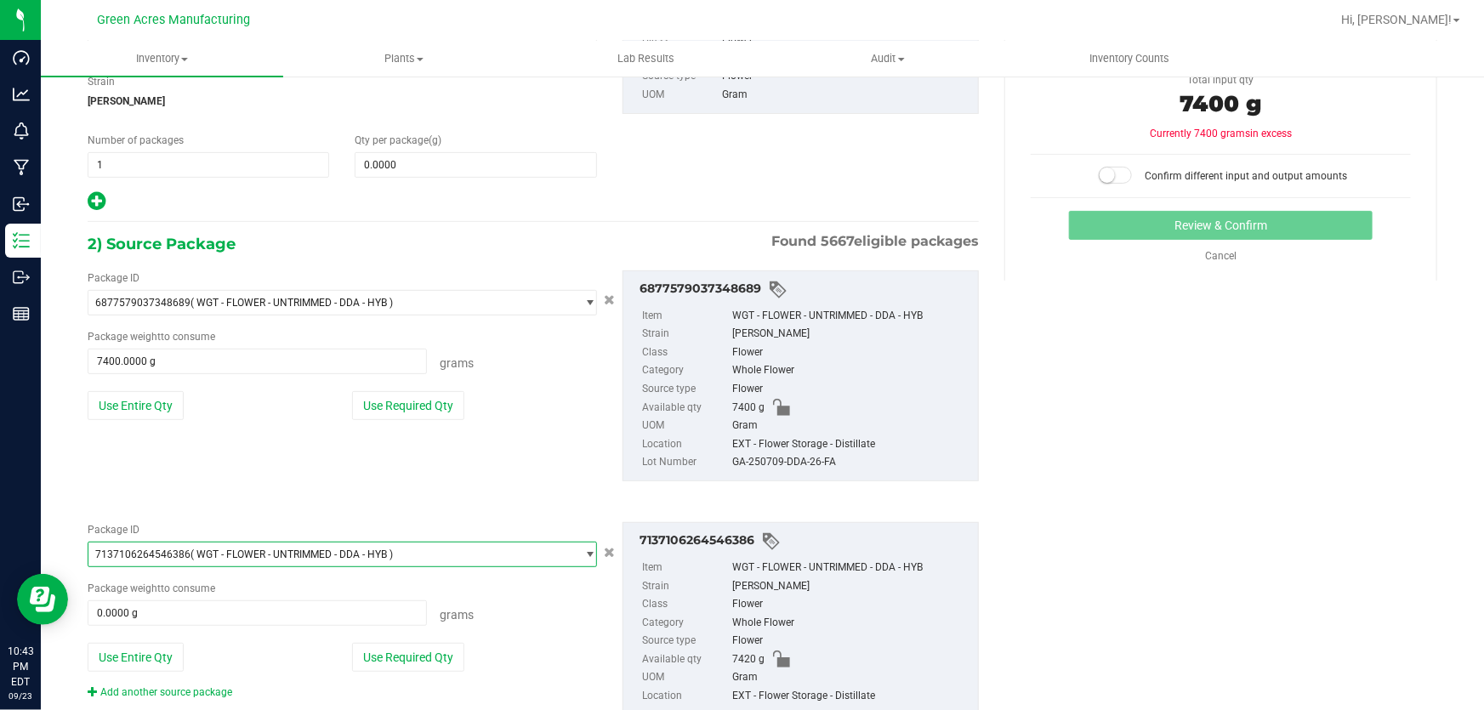
scroll to position [253, 0]
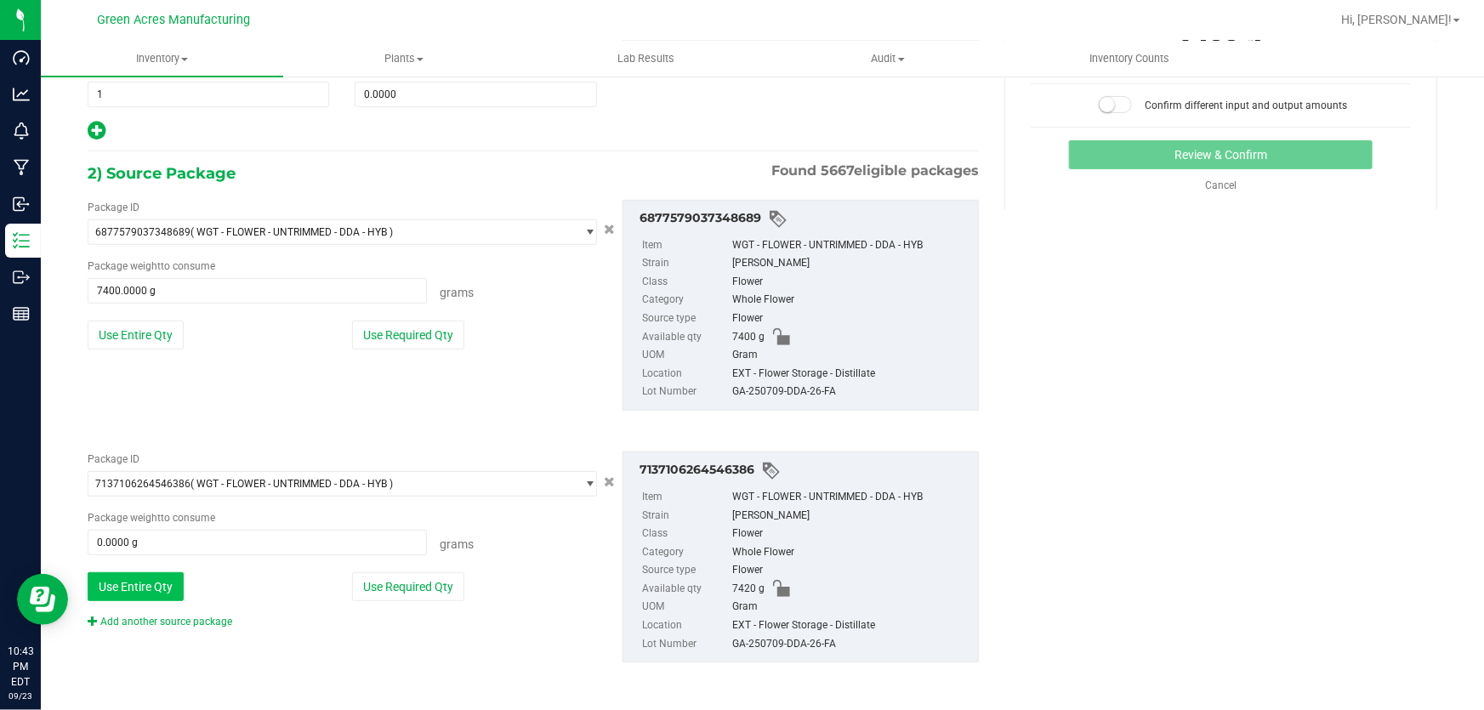
drag, startPoint x: 116, startPoint y: 561, endPoint x: 123, endPoint y: 587, distance: 26.6
click at [115, 562] on div "Package ID 7137106264546386 ( WGT - FLOWER - UNTRIMMED - DDA - HYB ) 7120969557…" at bounding box center [342, 541] width 535 height 178
click at [128, 592] on button "Use Entire Qty" at bounding box center [136, 586] width 96 height 29
type input "7420.0000 g"
click at [167, 623] on link "Add another source package" at bounding box center [160, 622] width 145 height 12
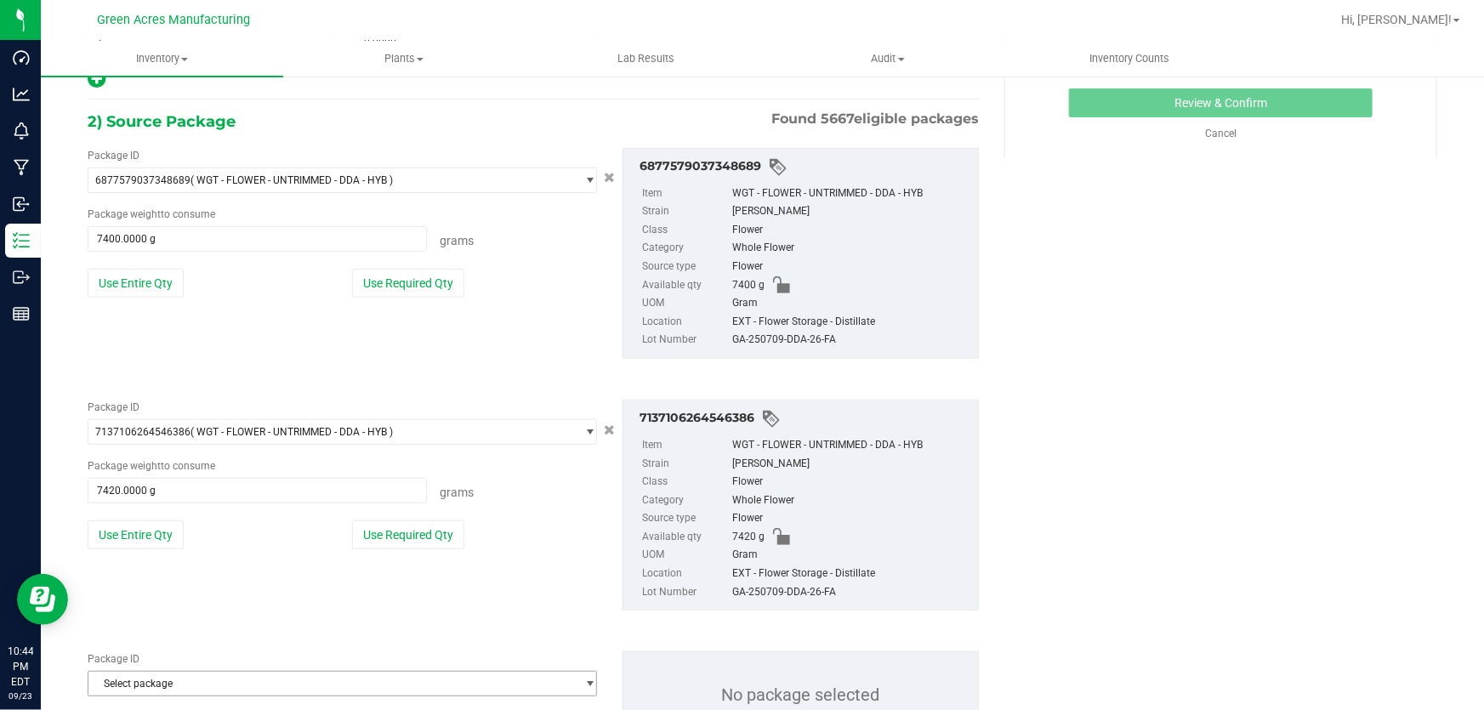
scroll to position [381, 0]
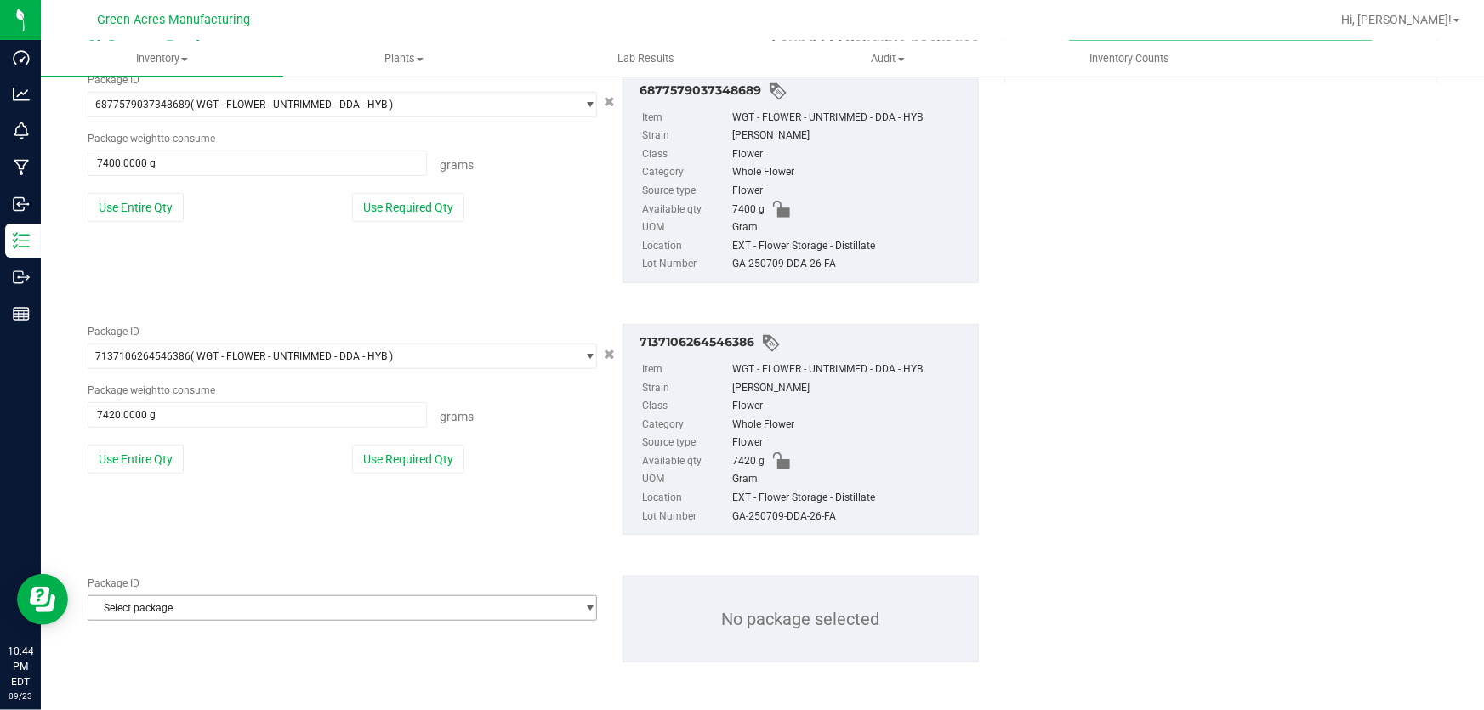
click at [173, 609] on span "Select package" at bounding box center [331, 608] width 486 height 24
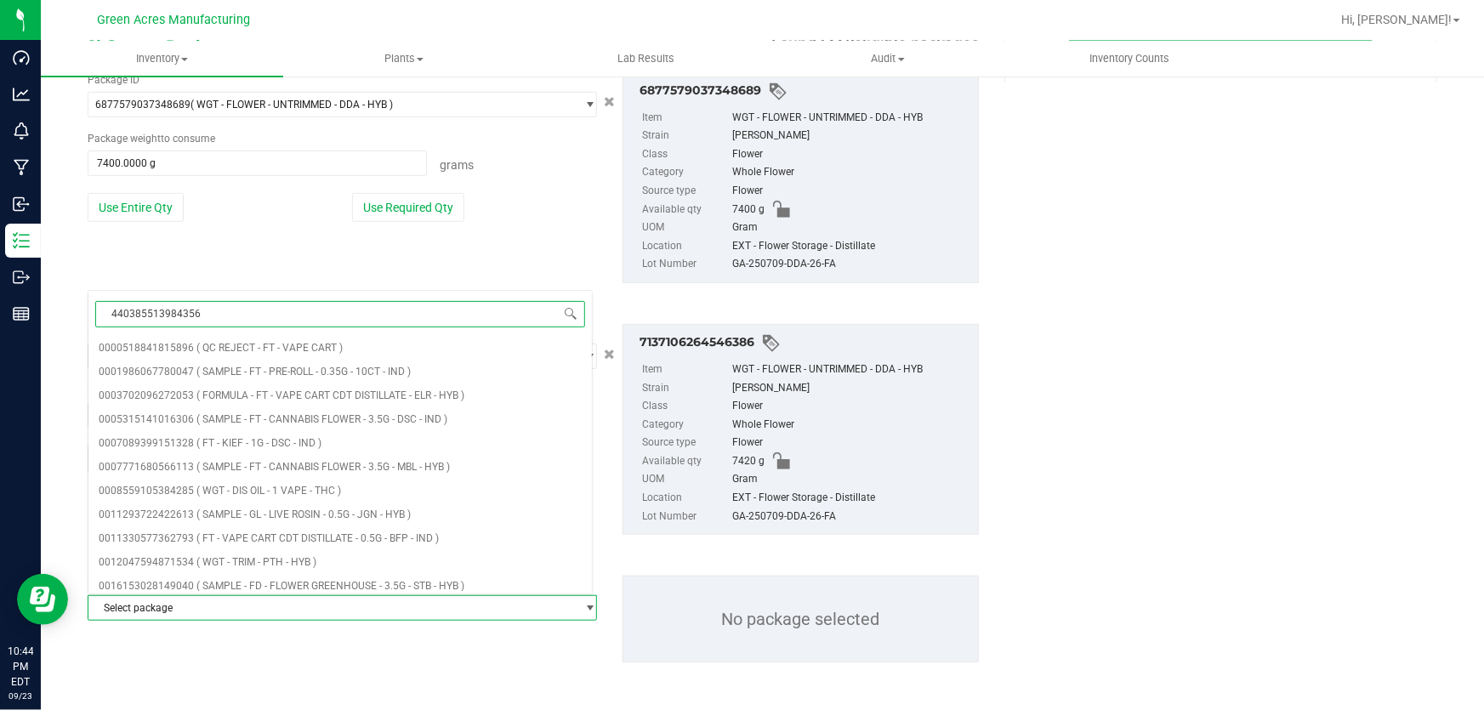
type input "4403855139843566"
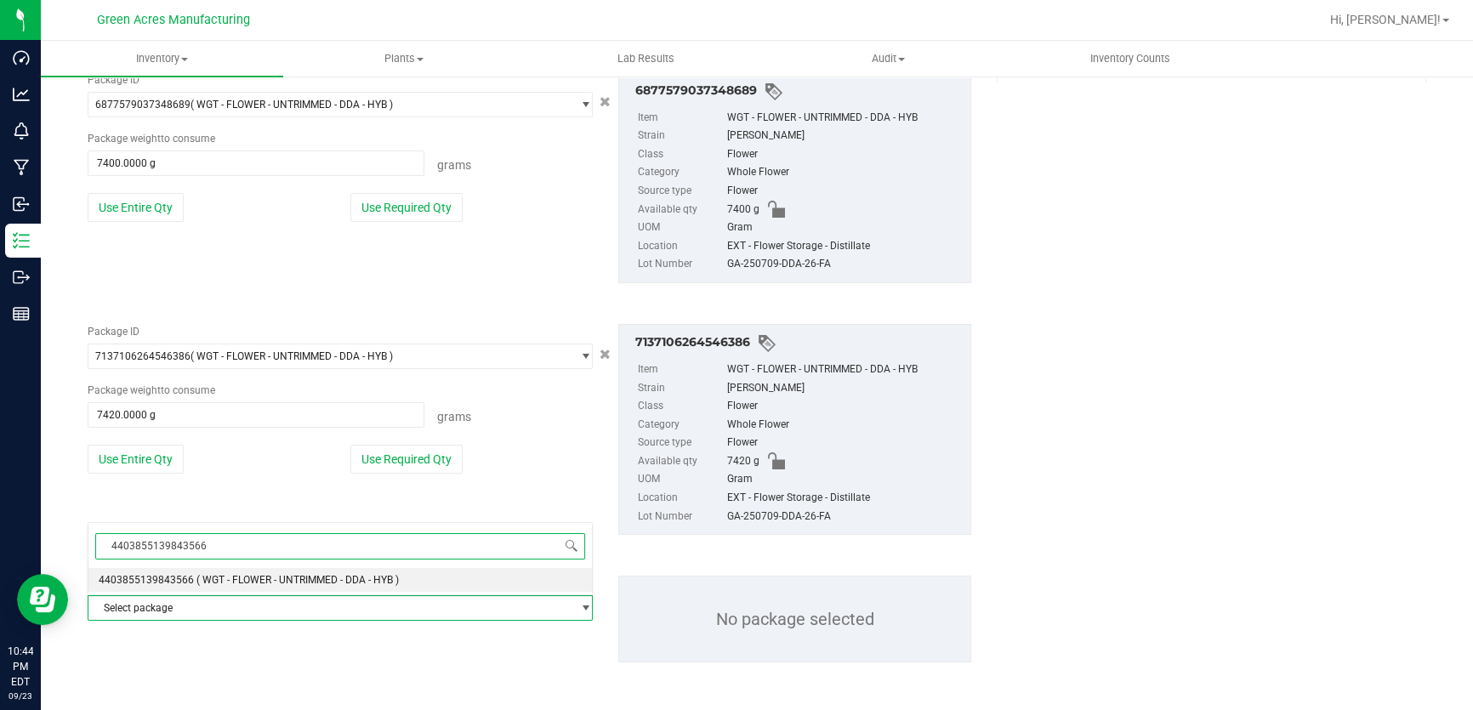
click at [212, 585] on span "( WGT - FLOWER - UNTRIMMED - DDA - HYB )" at bounding box center [297, 580] width 202 height 12
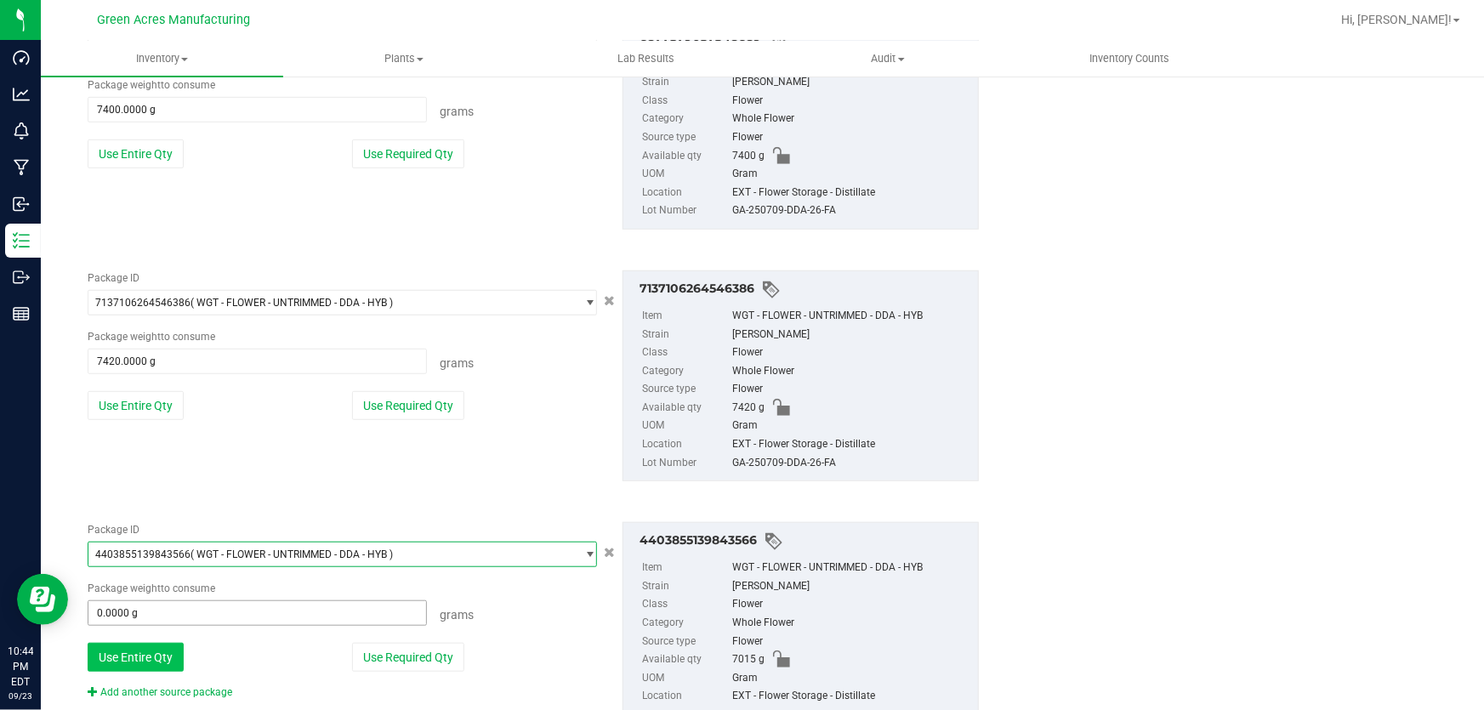
scroll to position [505, 0]
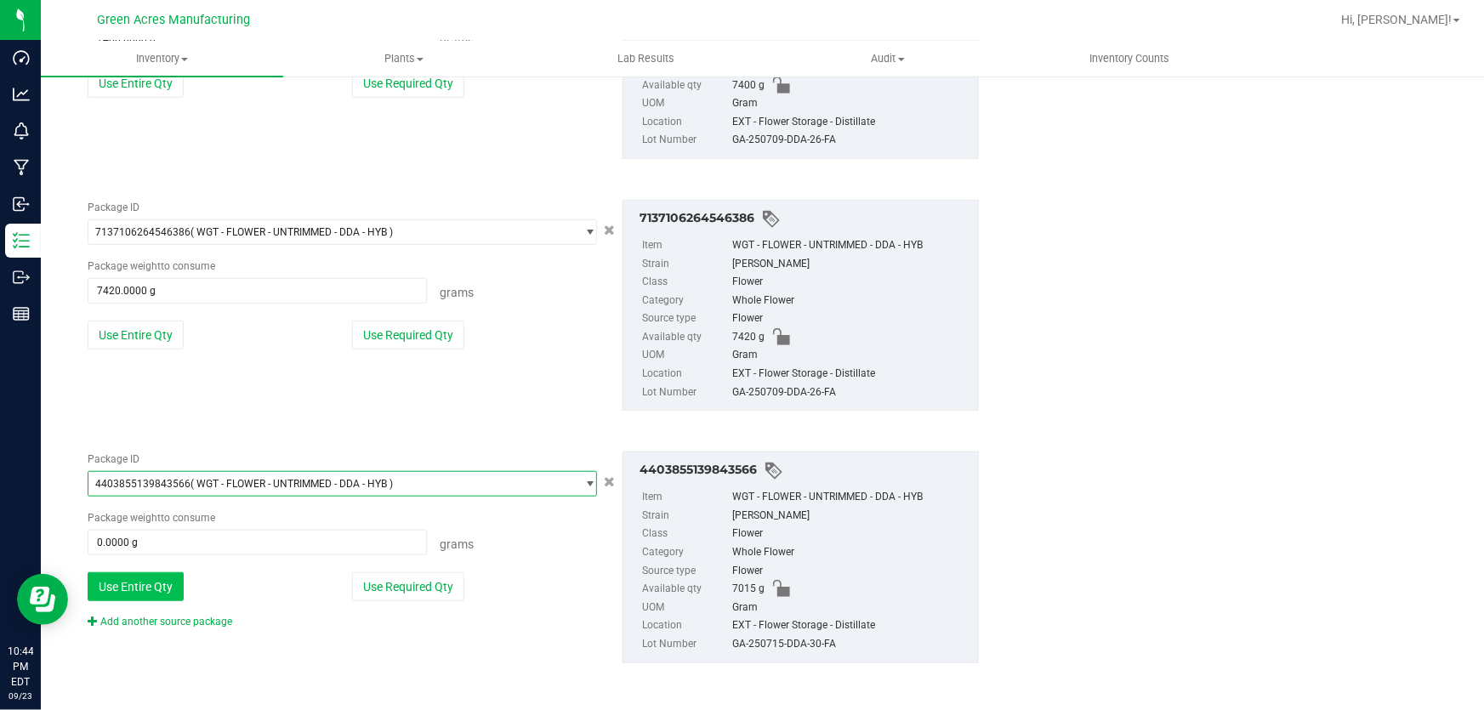
click at [145, 595] on button "Use Entire Qty" at bounding box center [136, 586] width 96 height 29
type input "7015.0000 g"
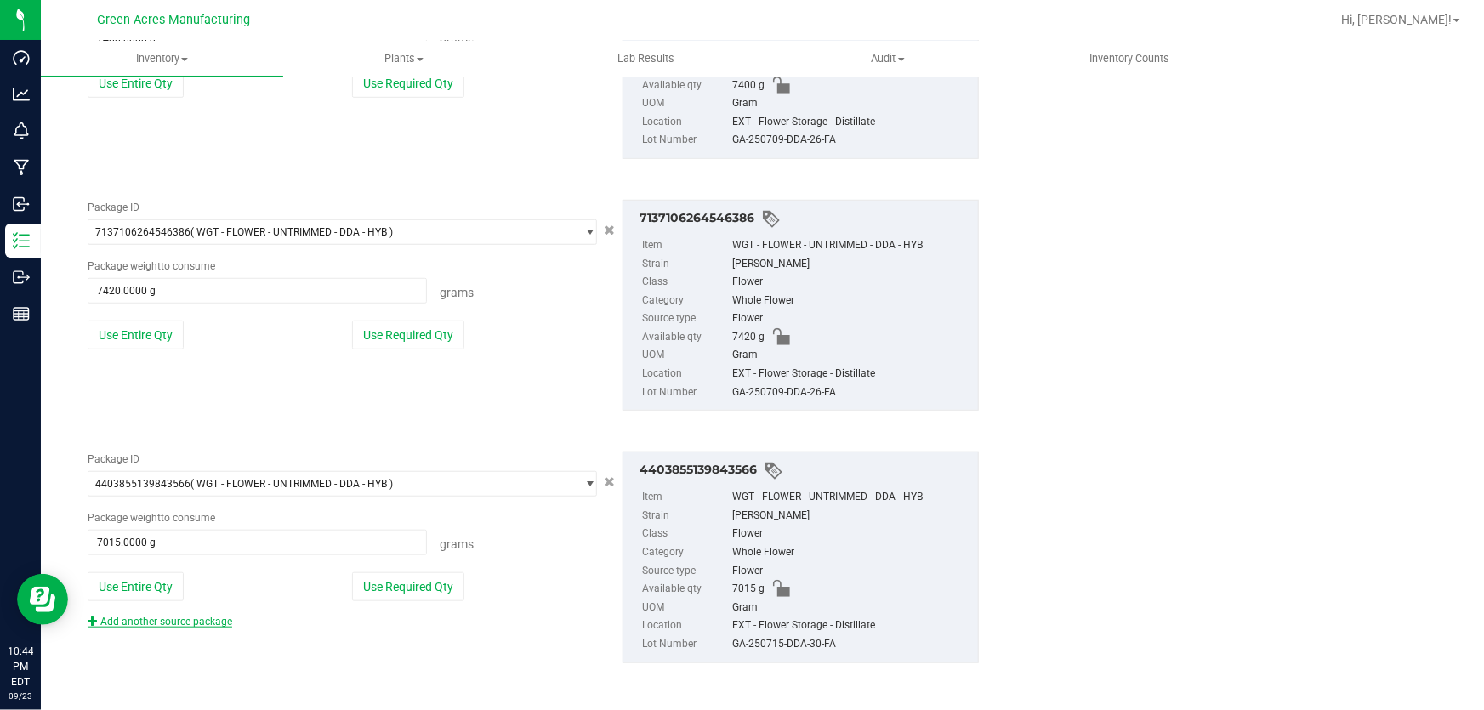
click at [145, 623] on link "Add another source package" at bounding box center [160, 622] width 145 height 12
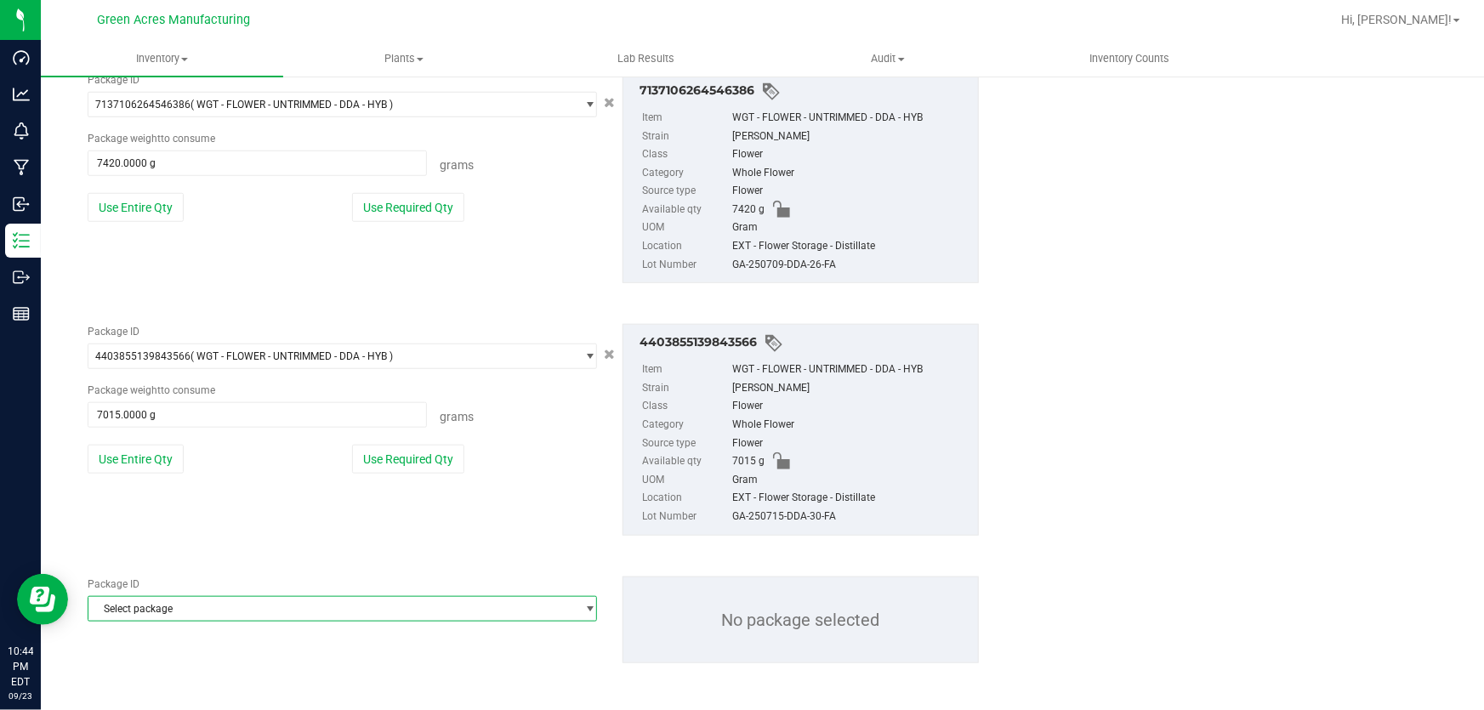
click at [146, 612] on span "Select package" at bounding box center [331, 609] width 486 height 24
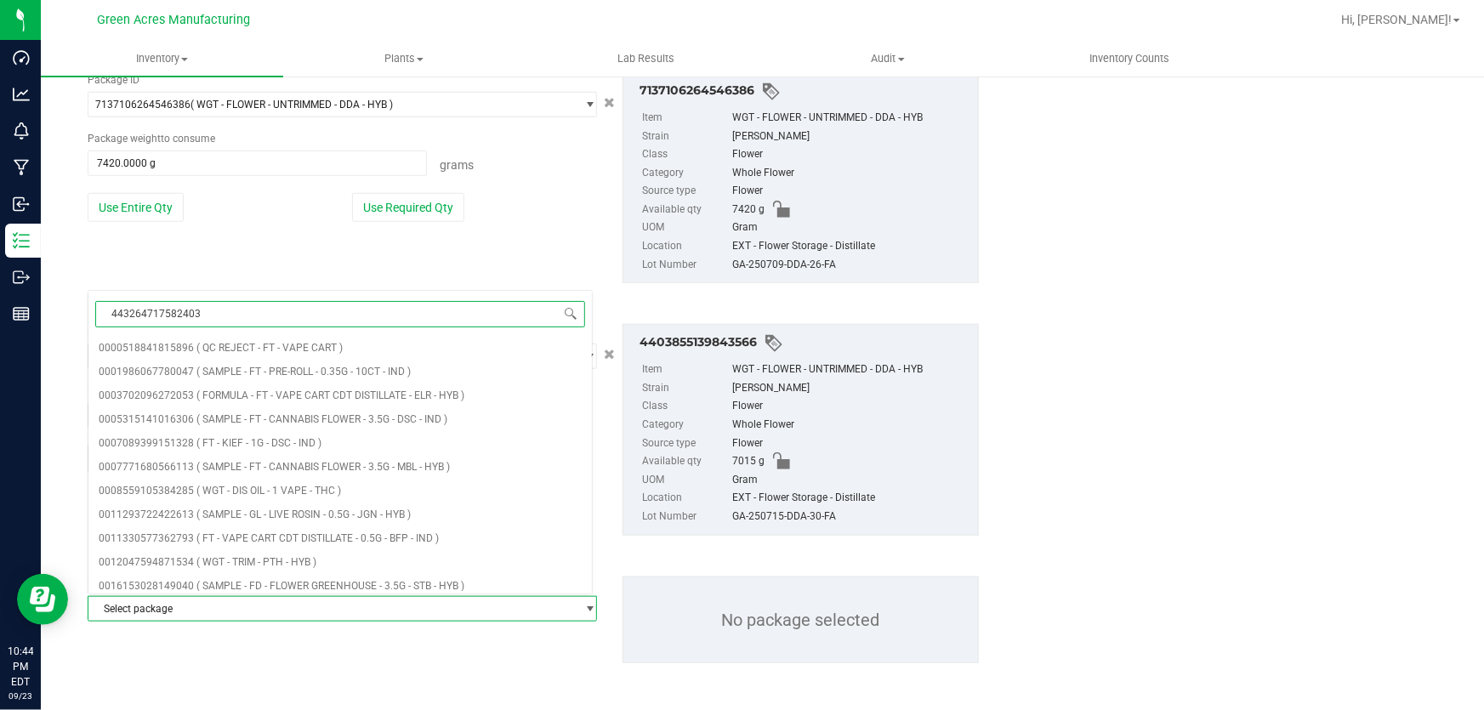
type input "4432647175824030"
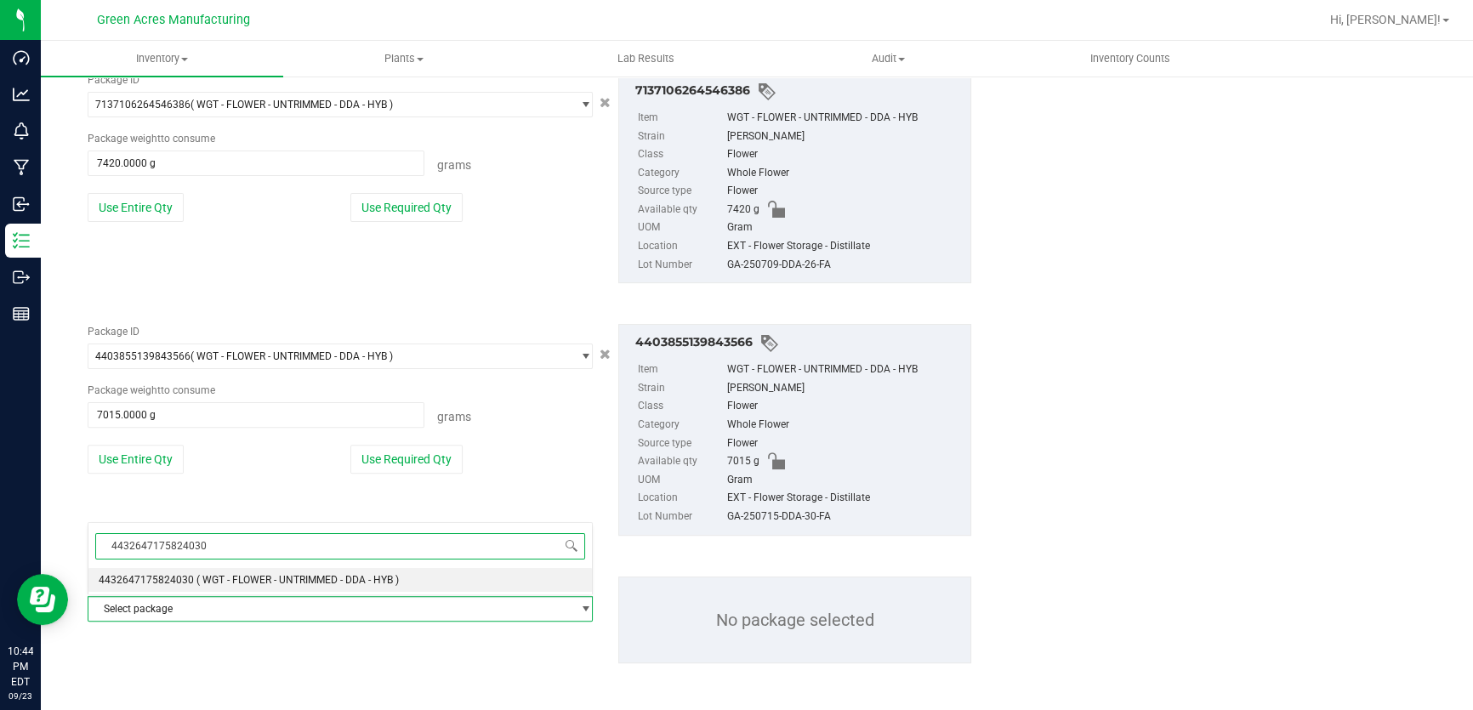
click at [412, 577] on li "4432647175824030 ( WGT - FLOWER - UNTRIMMED - DDA - HYB )" at bounding box center [339, 580] width 503 height 24
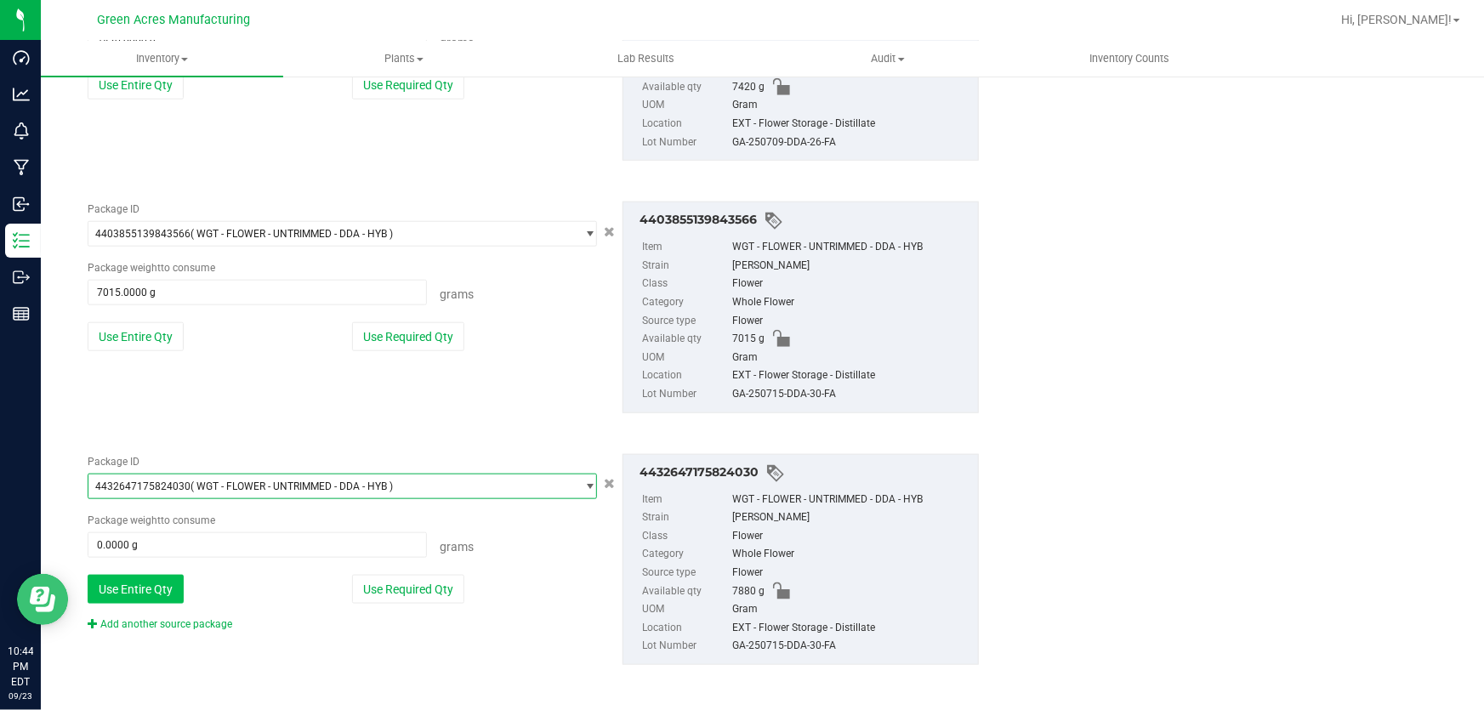
scroll to position [757, 0]
click at [111, 582] on button "Use Entire Qty" at bounding box center [136, 587] width 96 height 29
type input "7880.0000 g"
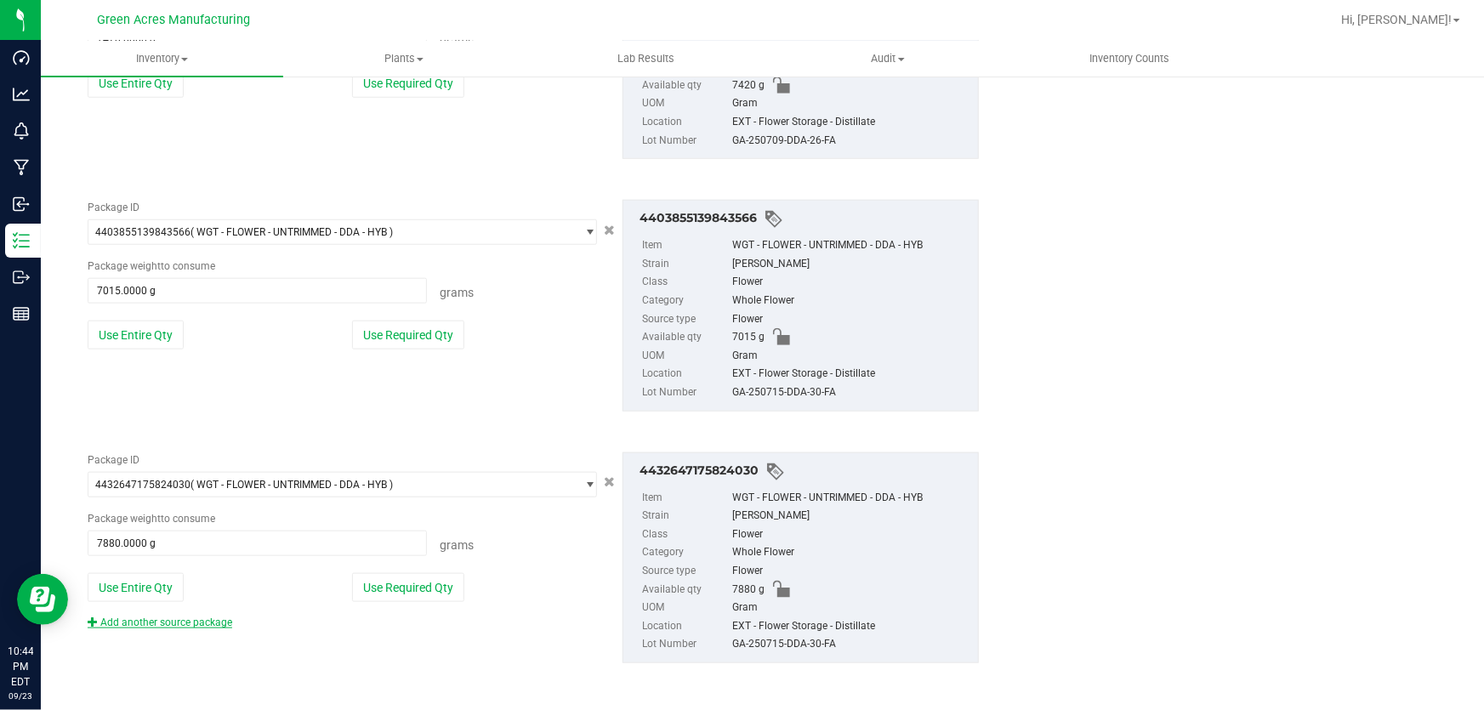
click at [160, 620] on link "Add another source package" at bounding box center [160, 623] width 145 height 12
click at [141, 585] on button "Use Entire Qty" at bounding box center [136, 587] width 96 height 29
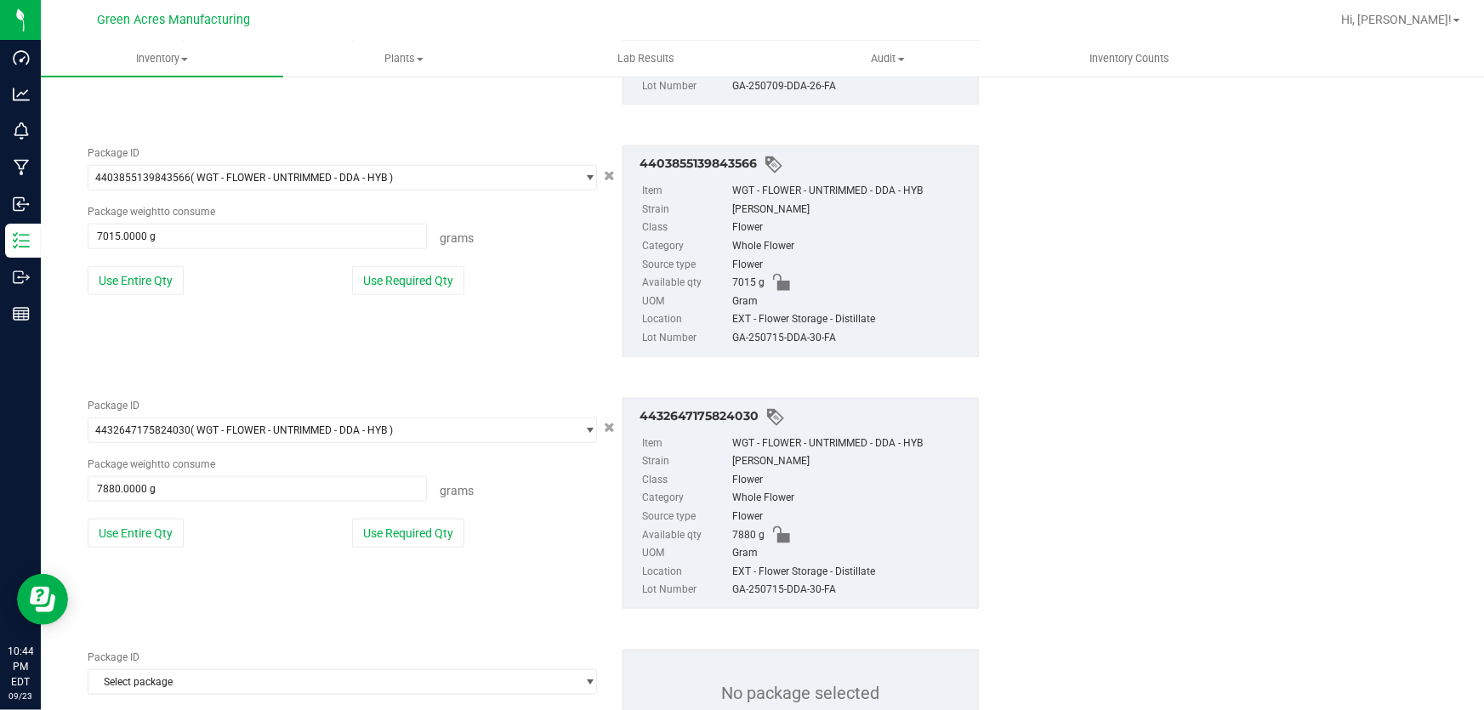
scroll to position [834, 0]
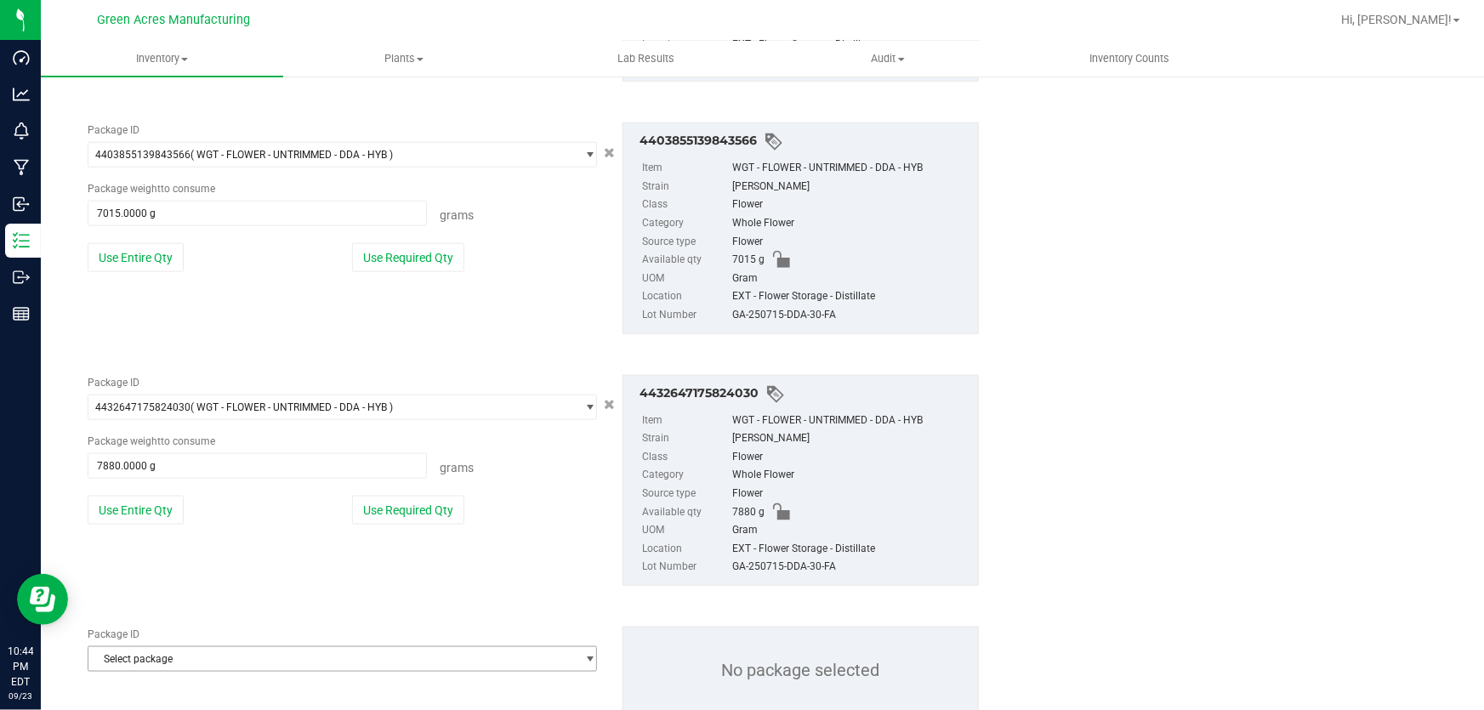
click at [173, 655] on span "Select package" at bounding box center [331, 659] width 486 height 24
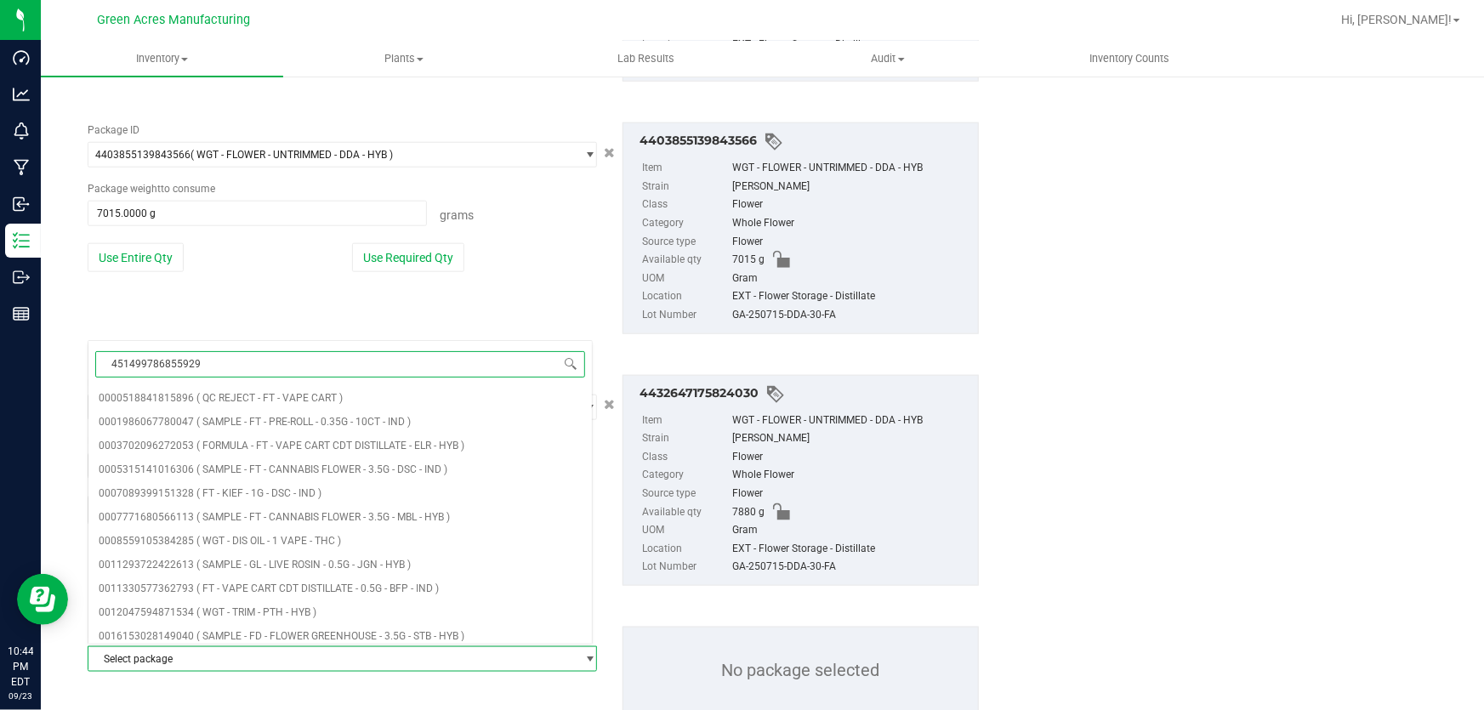
type input "4514997868559296"
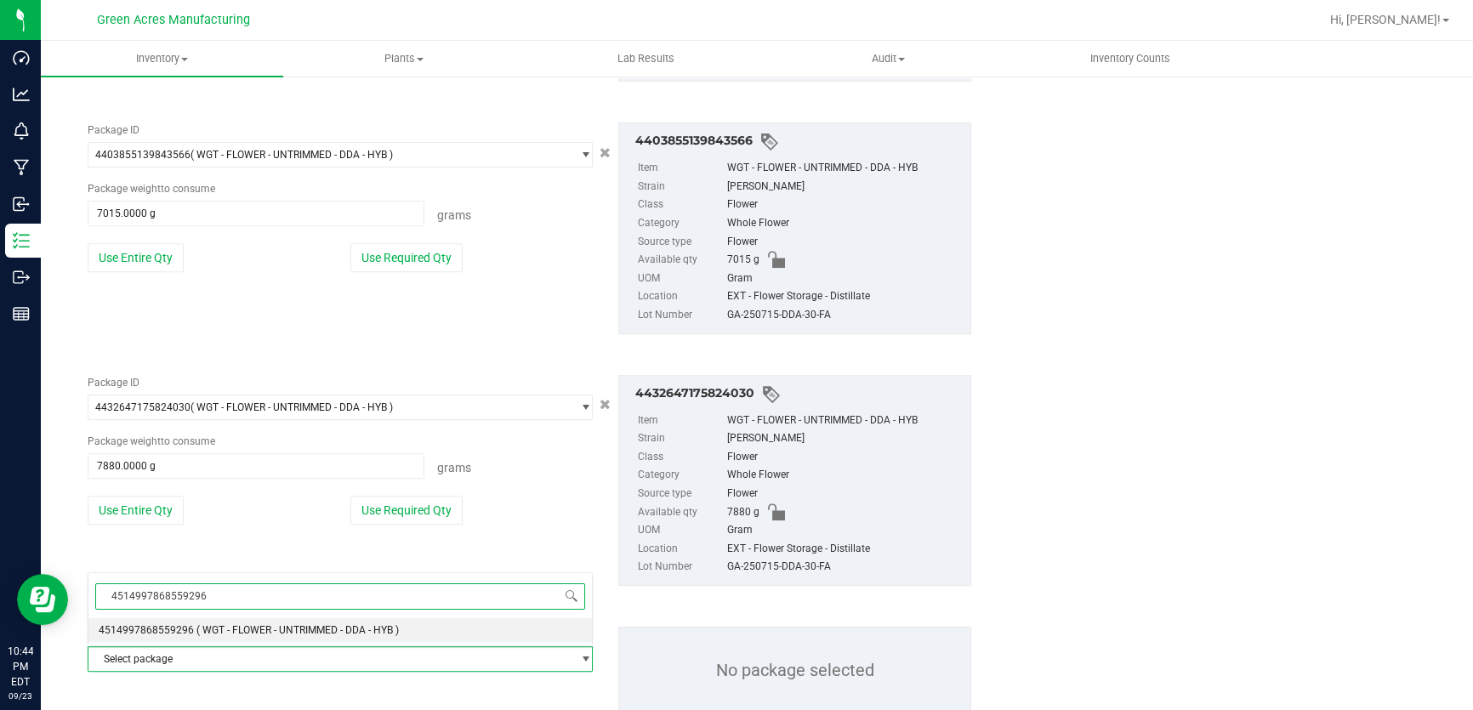
click at [219, 634] on span "( WGT - FLOWER - UNTRIMMED - DDA - HYB )" at bounding box center [297, 630] width 202 height 12
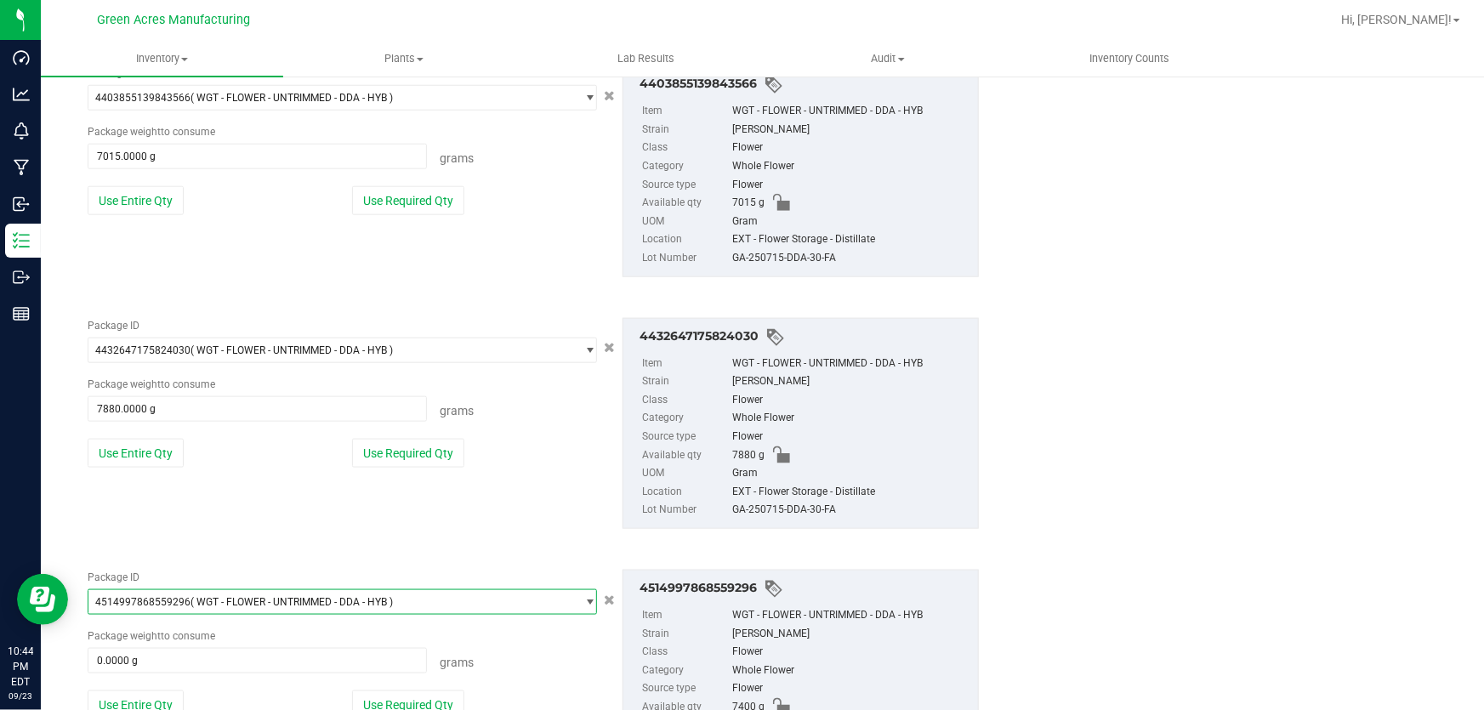
scroll to position [989, 0]
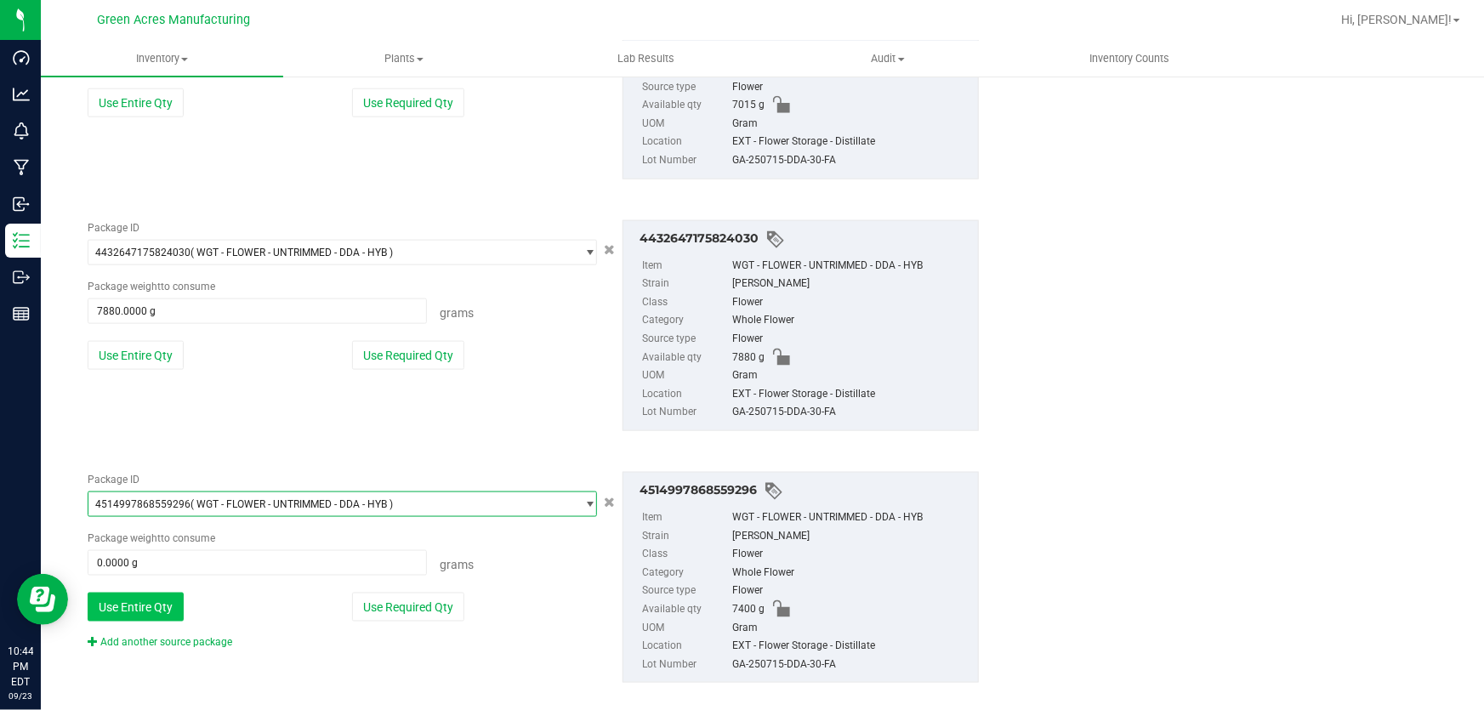
click at [127, 601] on button "Use Entire Qty" at bounding box center [136, 607] width 96 height 29
type input "7400.0000 g"
click at [139, 636] on link "Add another source package" at bounding box center [160, 642] width 145 height 12
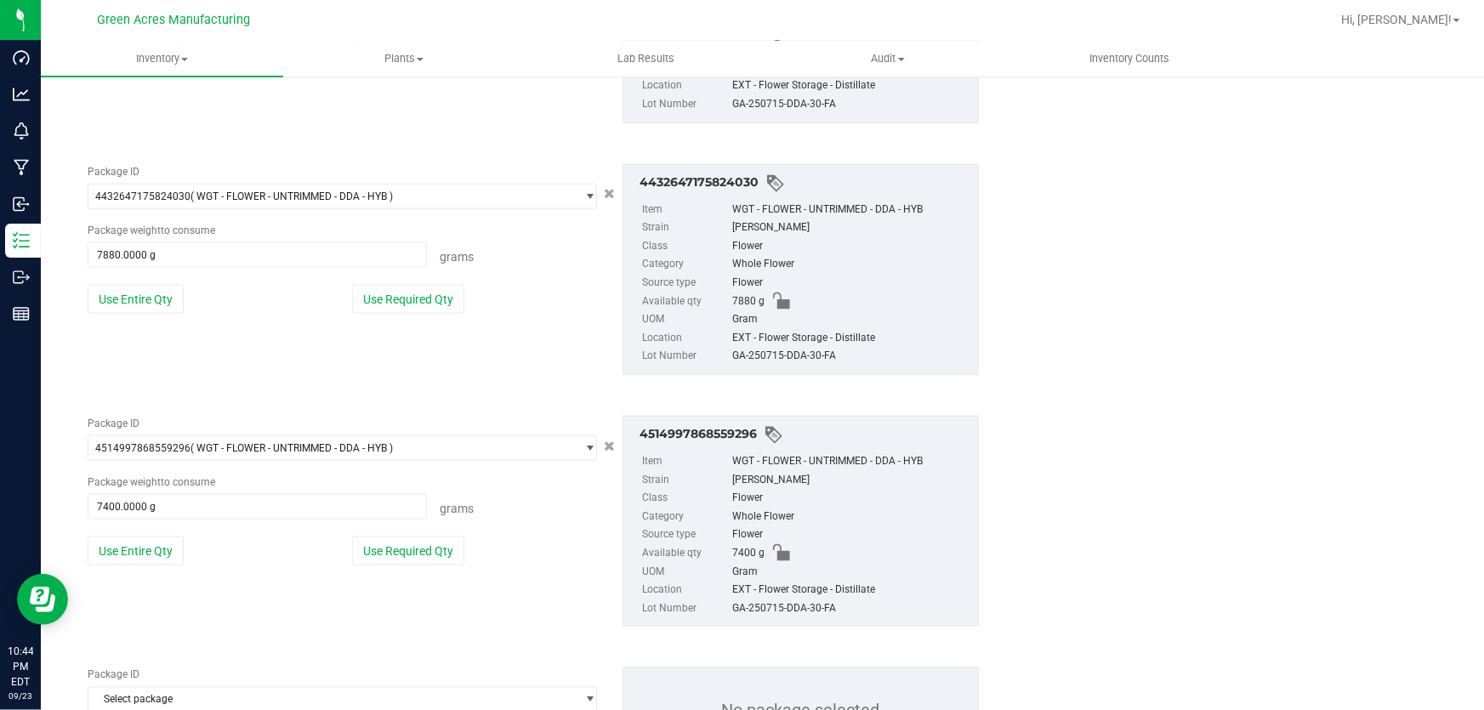
scroll to position [1136, 0]
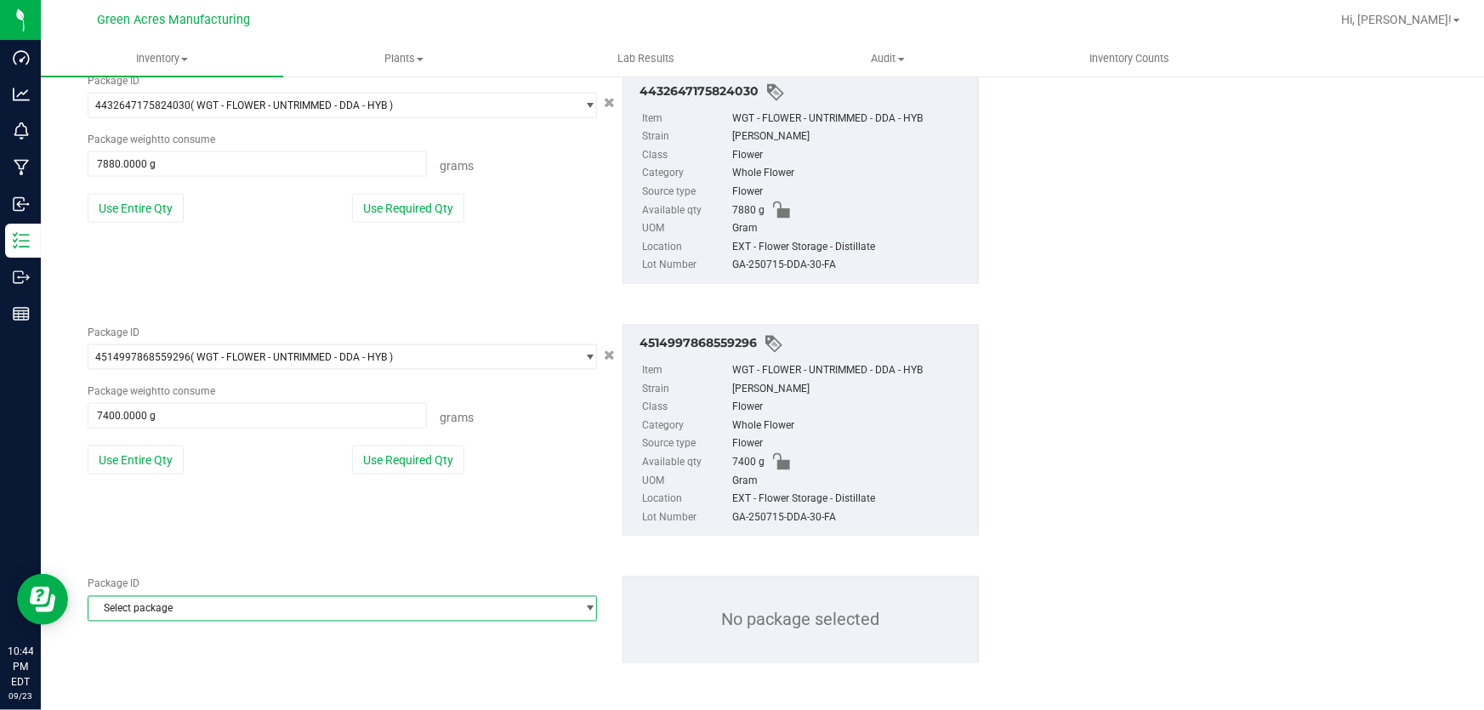
click at [158, 618] on span "Select package" at bounding box center [331, 609] width 486 height 24
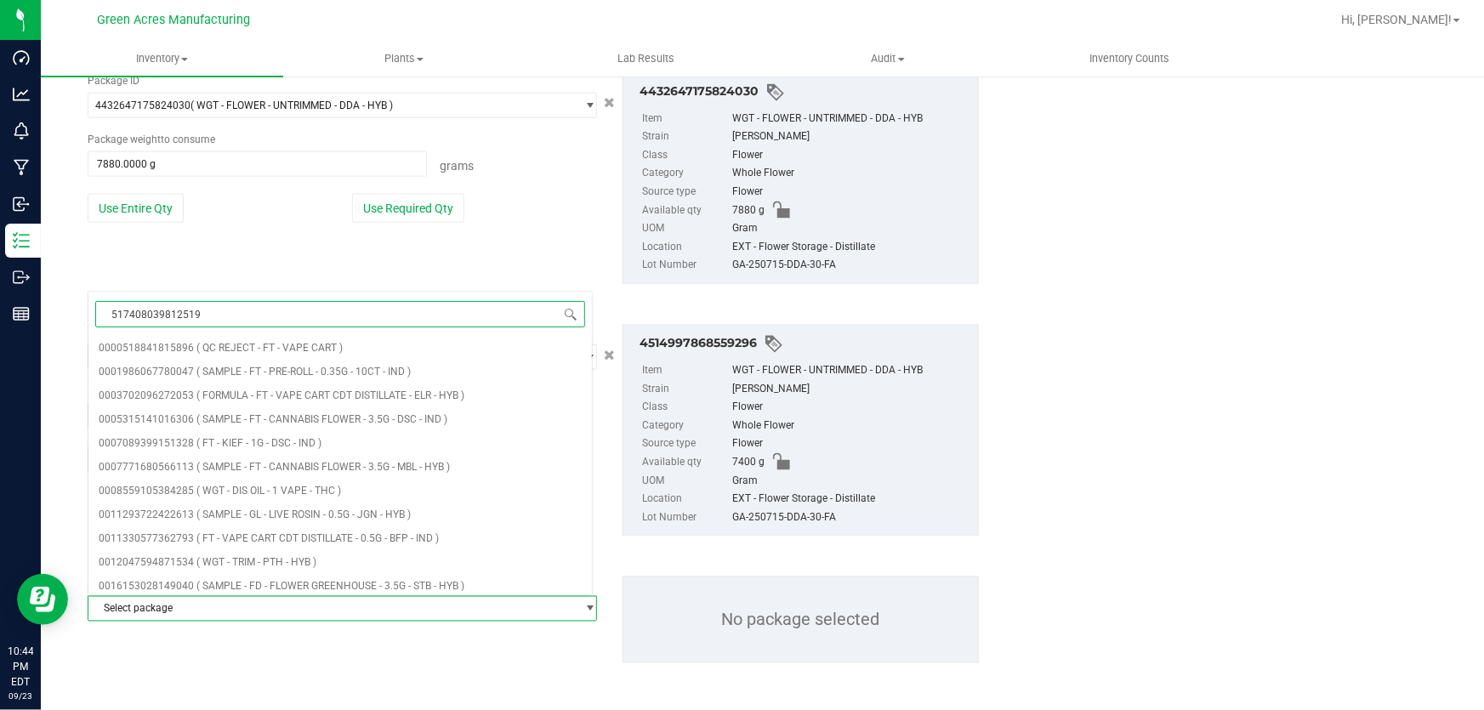
type input "5174080398125197"
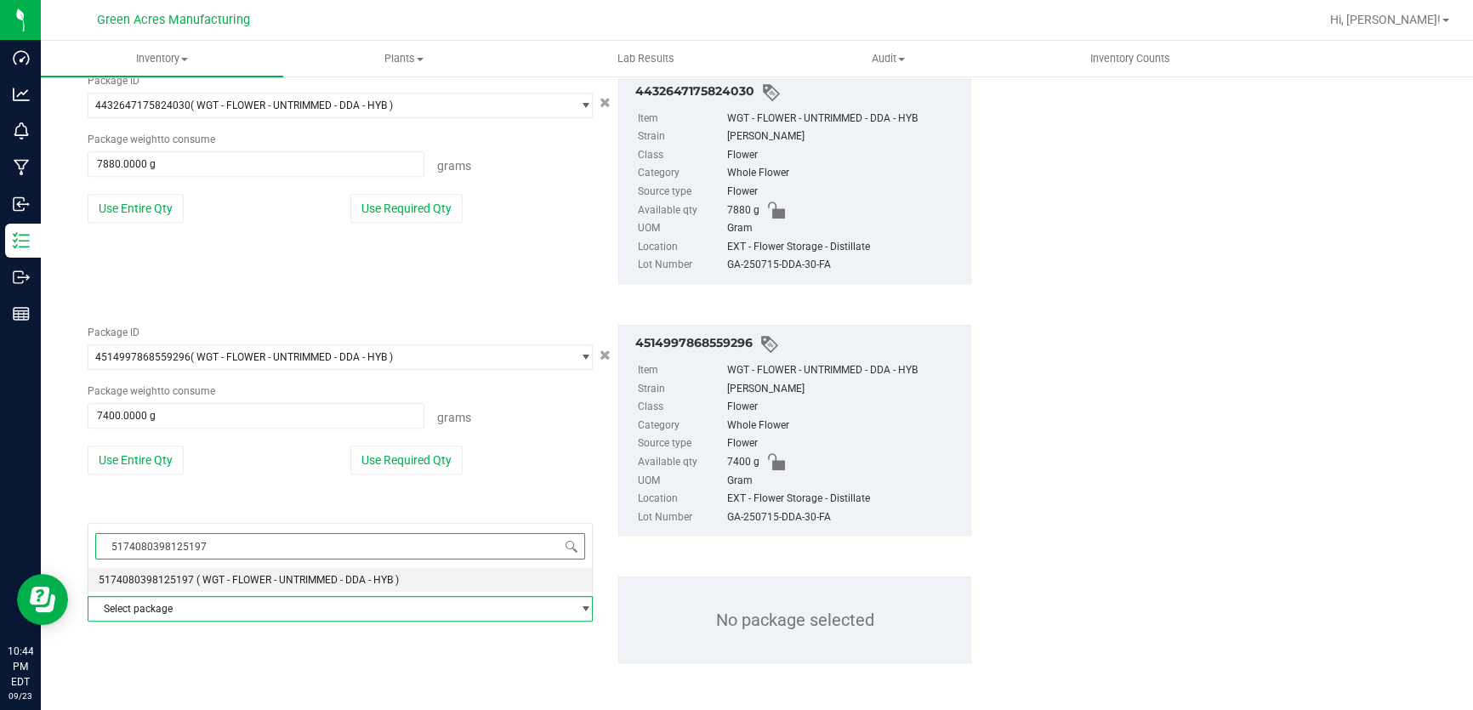
click at [131, 587] on li "5174080398125197 ( WGT - FLOWER - UNTRIMMED - DDA - HYB )" at bounding box center [339, 580] width 503 height 24
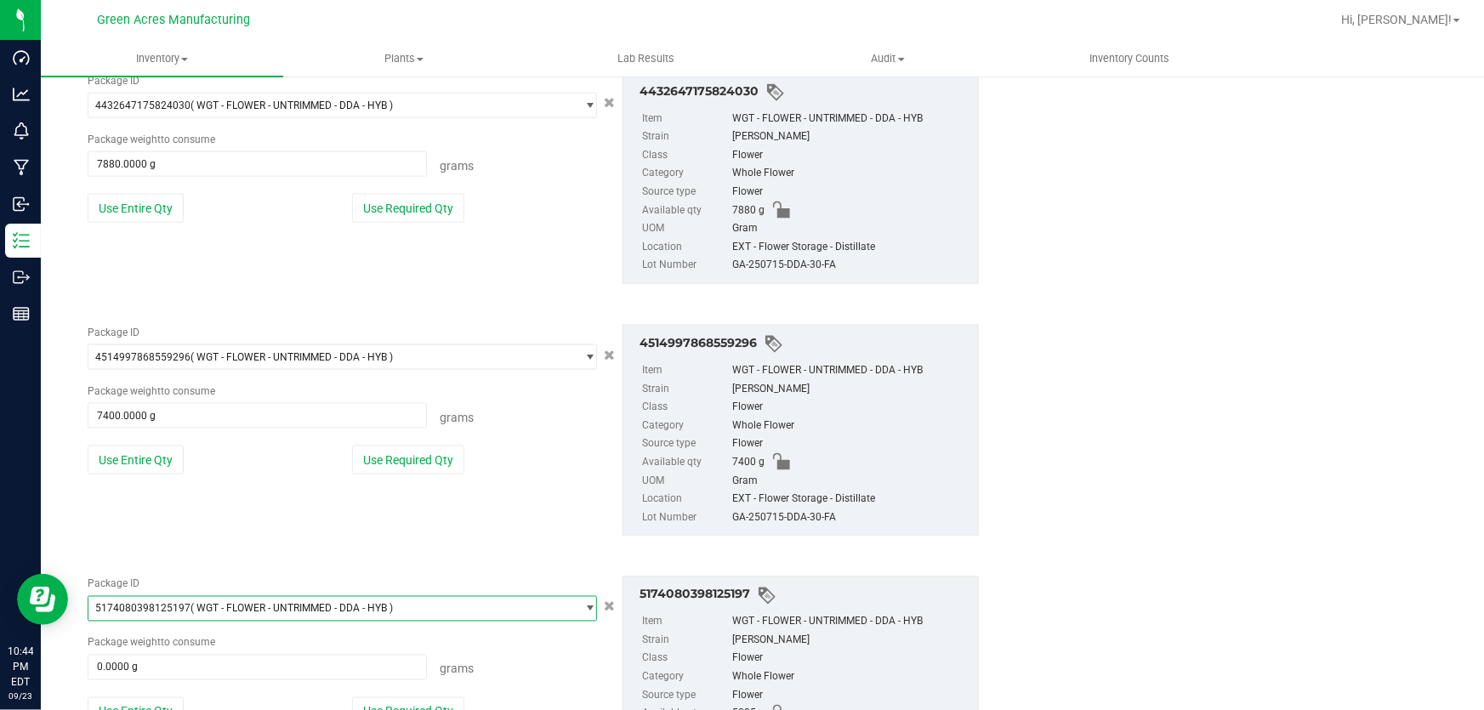
scroll to position [1260, 0]
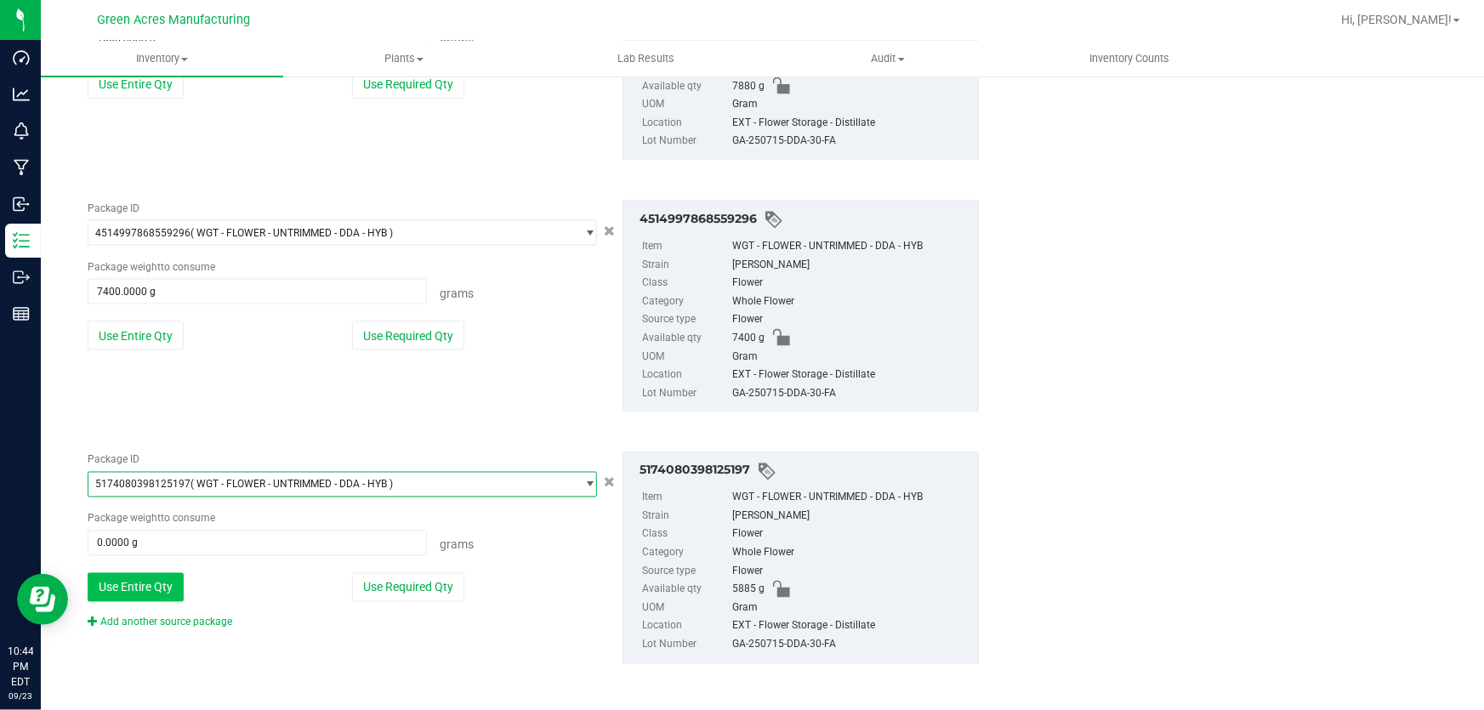
click at [131, 587] on button "Use Entire Qty" at bounding box center [136, 587] width 96 height 29
type input "5885.0000 g"
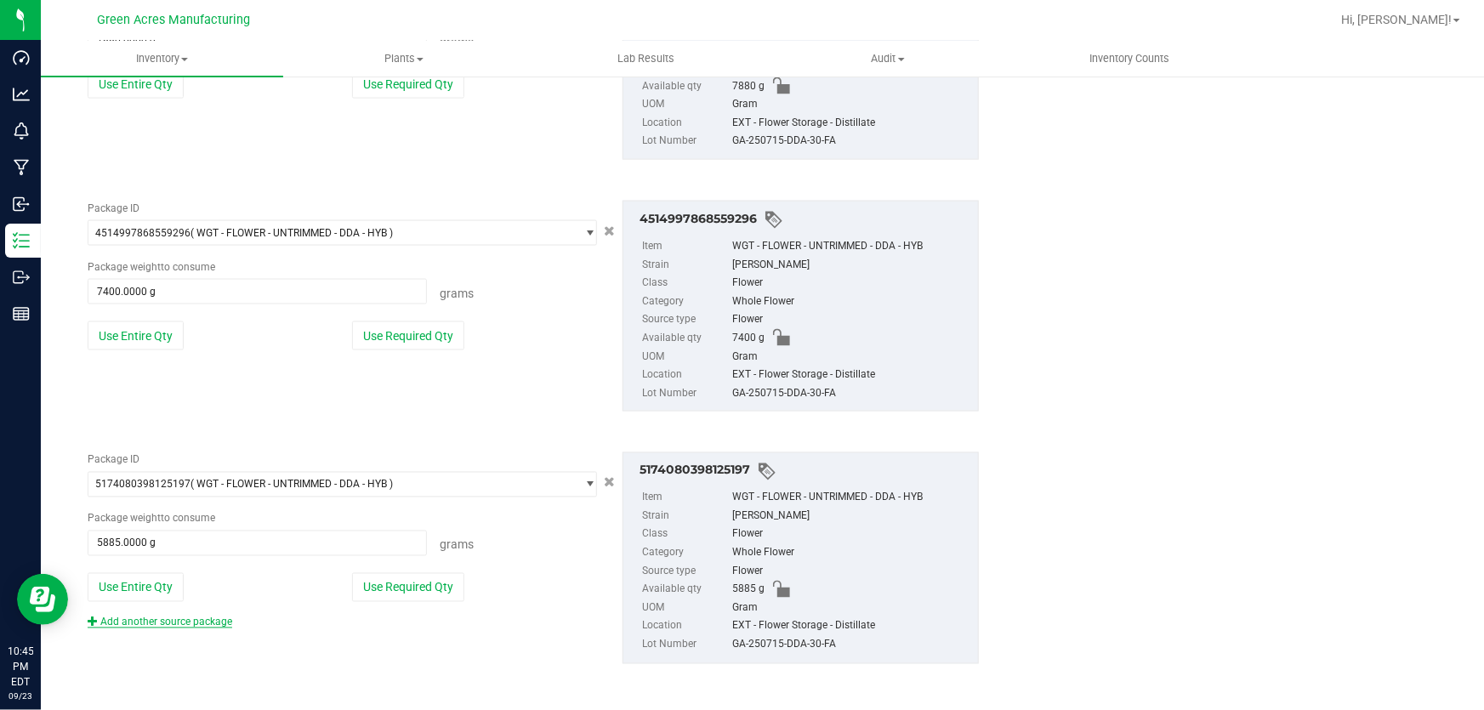
click at [162, 617] on link "Add another source package" at bounding box center [160, 623] width 145 height 12
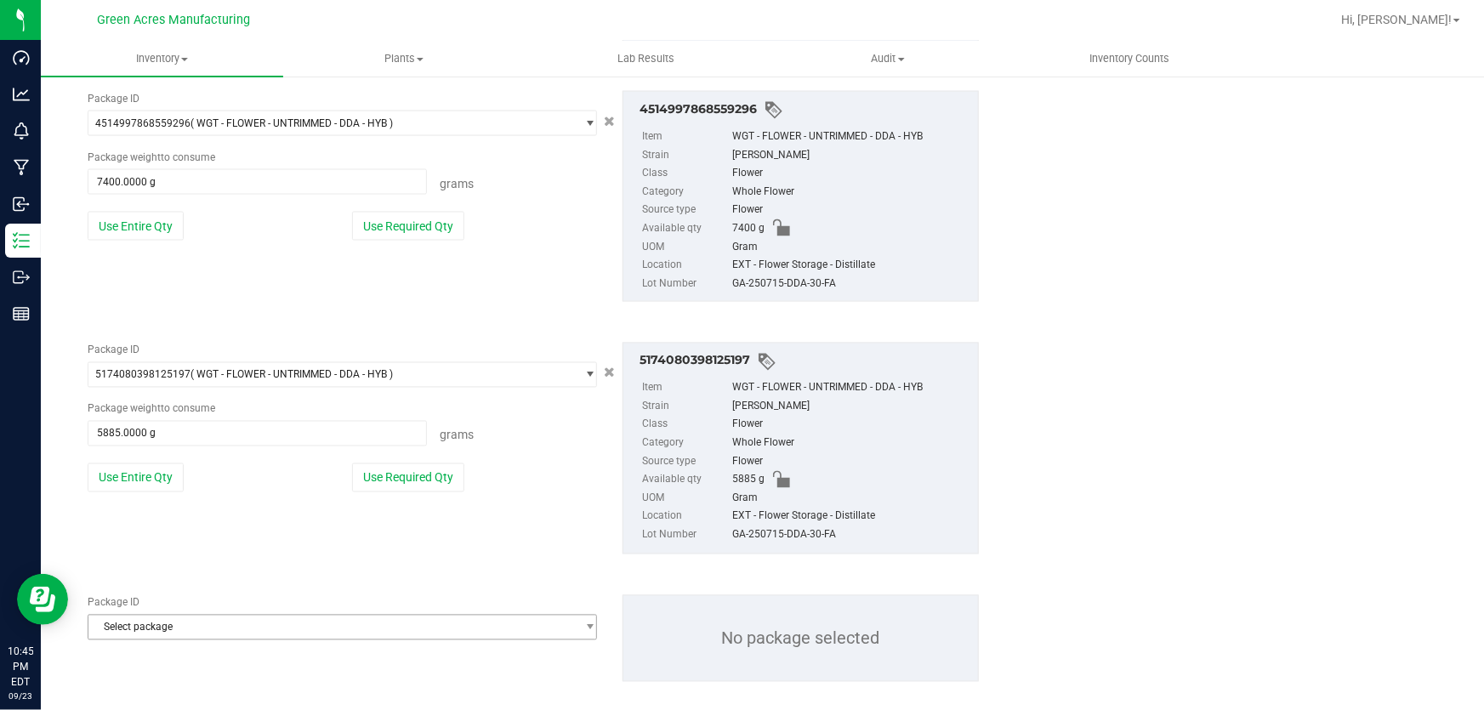
scroll to position [1388, 0]
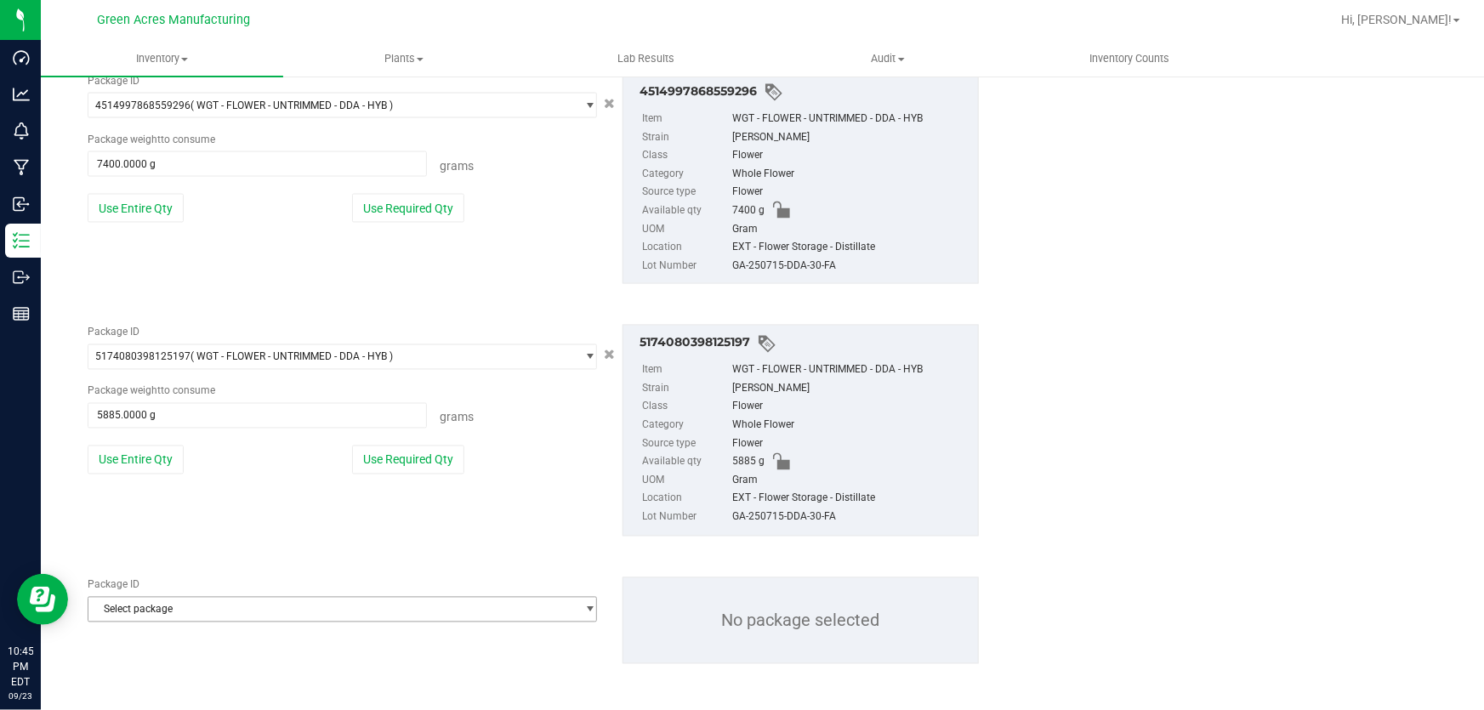
click at [184, 600] on span "Select package" at bounding box center [331, 610] width 486 height 24
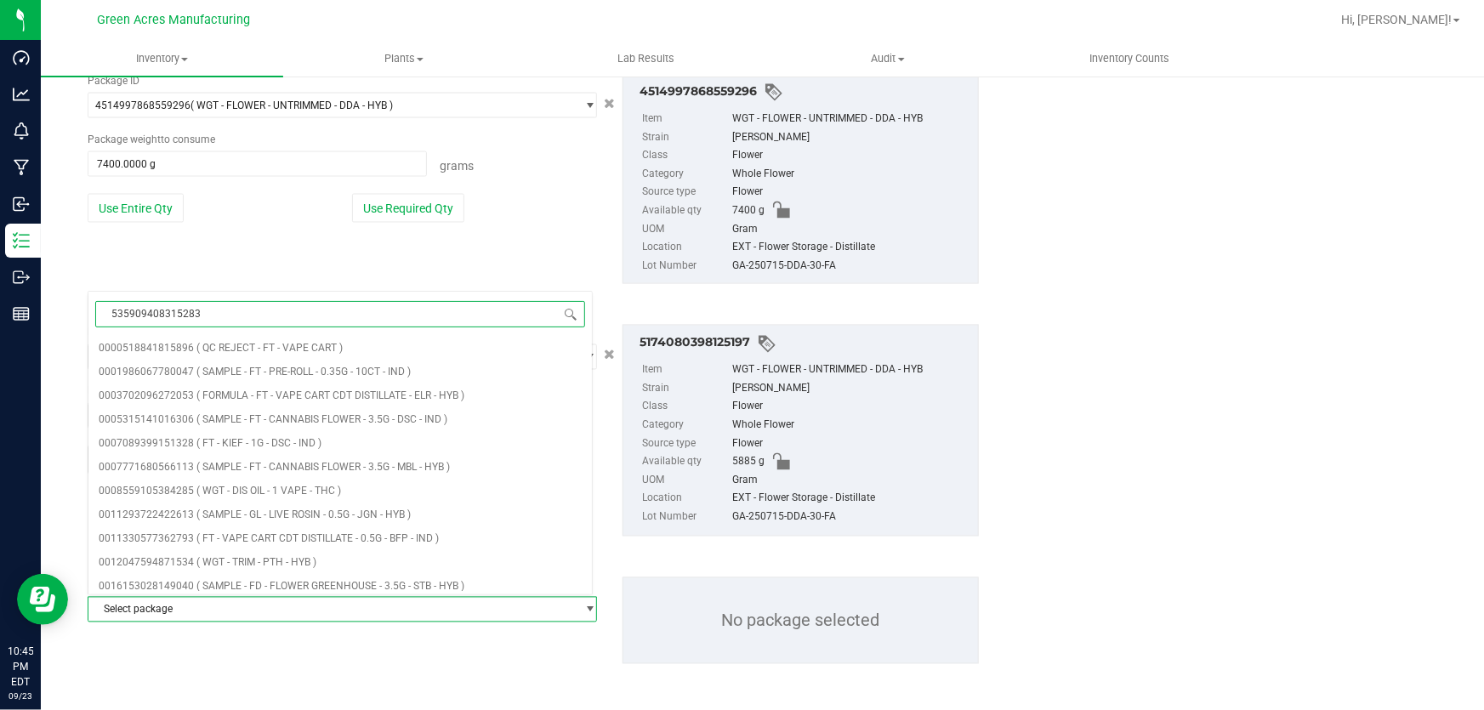
type input "[CREDIT_CARD_NUMBER]"
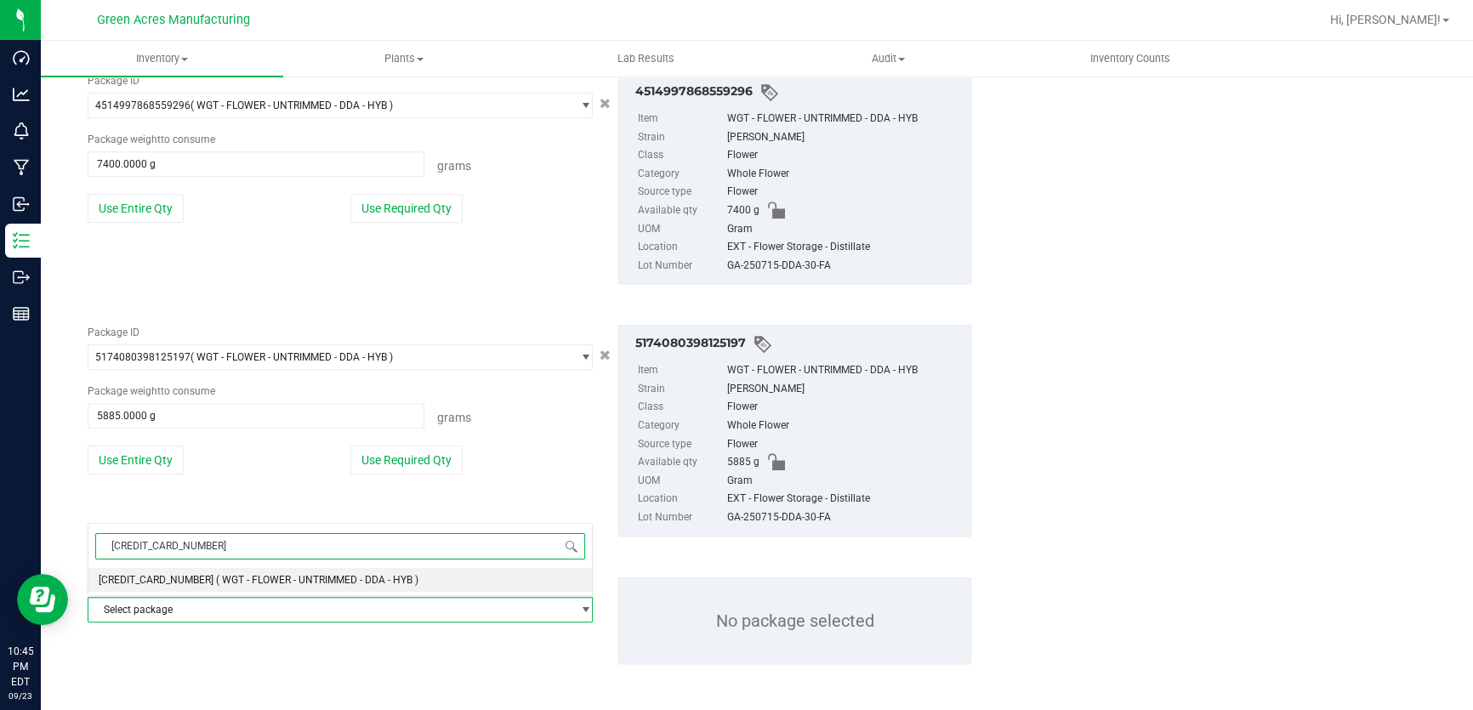
click at [186, 580] on span "[CREDIT_CARD_NUMBER]" at bounding box center [156, 580] width 115 height 12
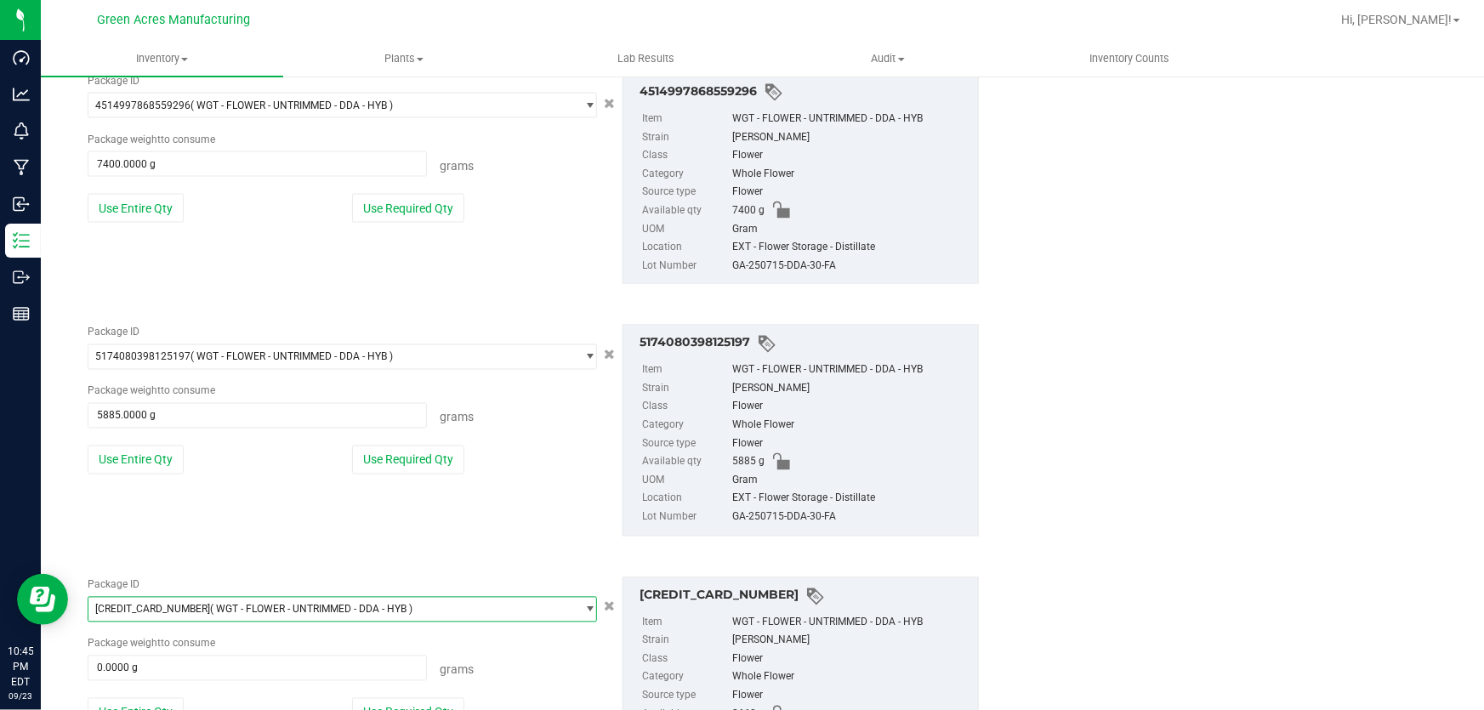
scroll to position [1465, 0]
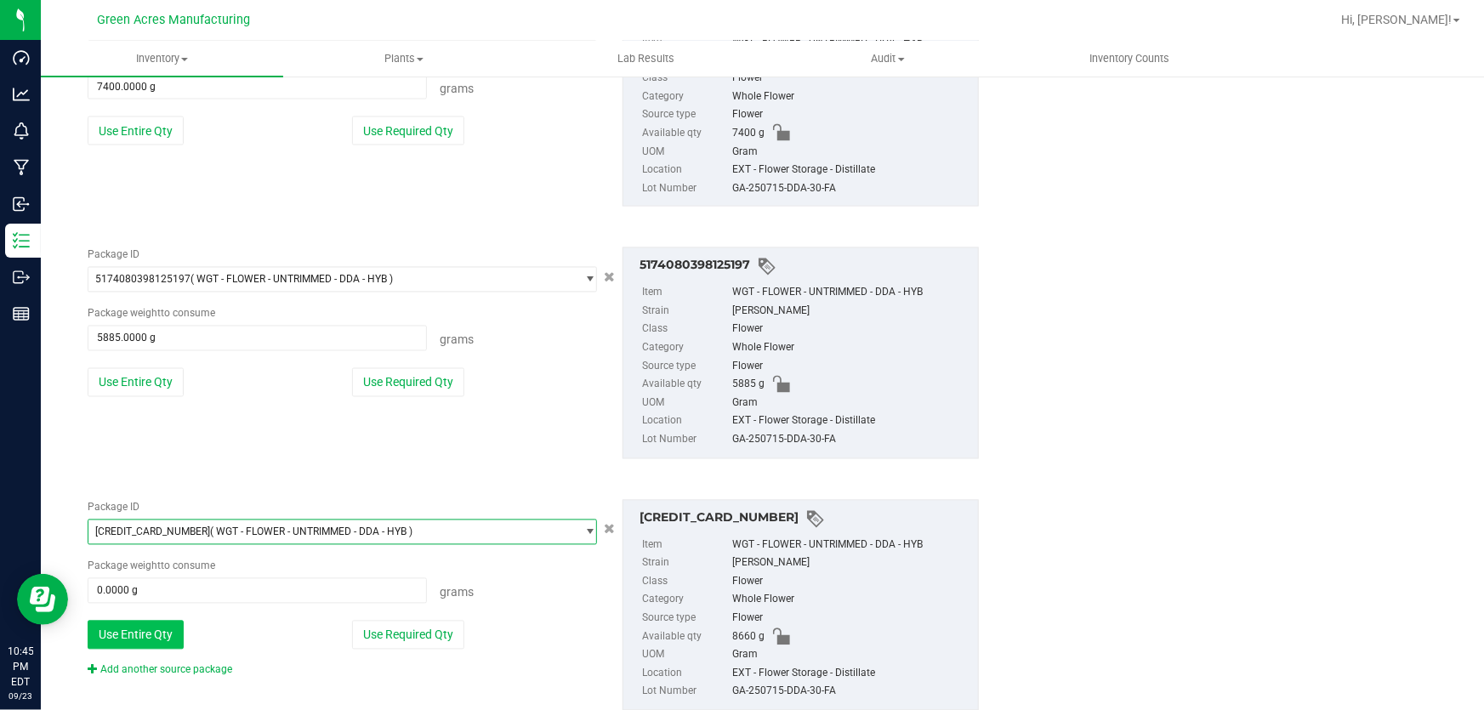
click at [127, 634] on button "Use Entire Qty" at bounding box center [136, 635] width 96 height 29
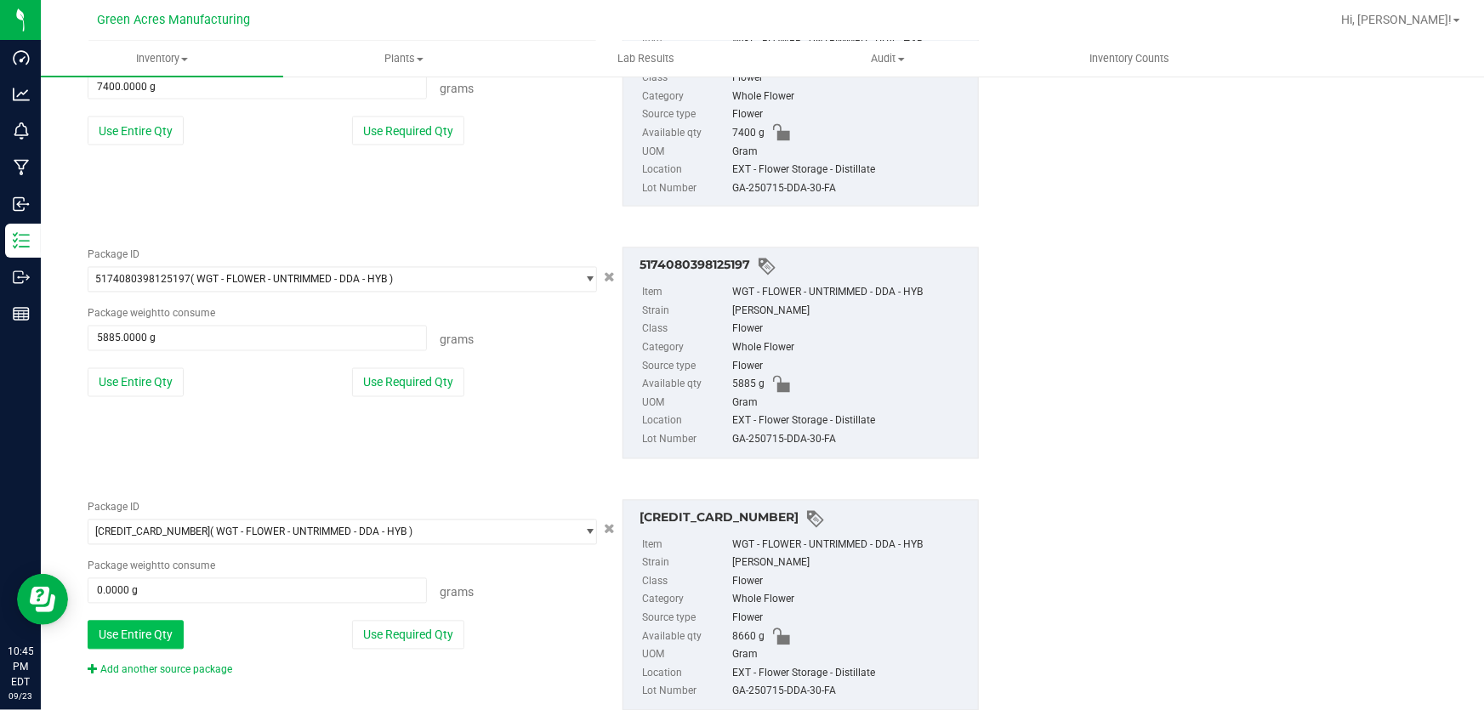
type input "8660.0000 g"
click at [135, 668] on link "Add another source package" at bounding box center [160, 670] width 145 height 12
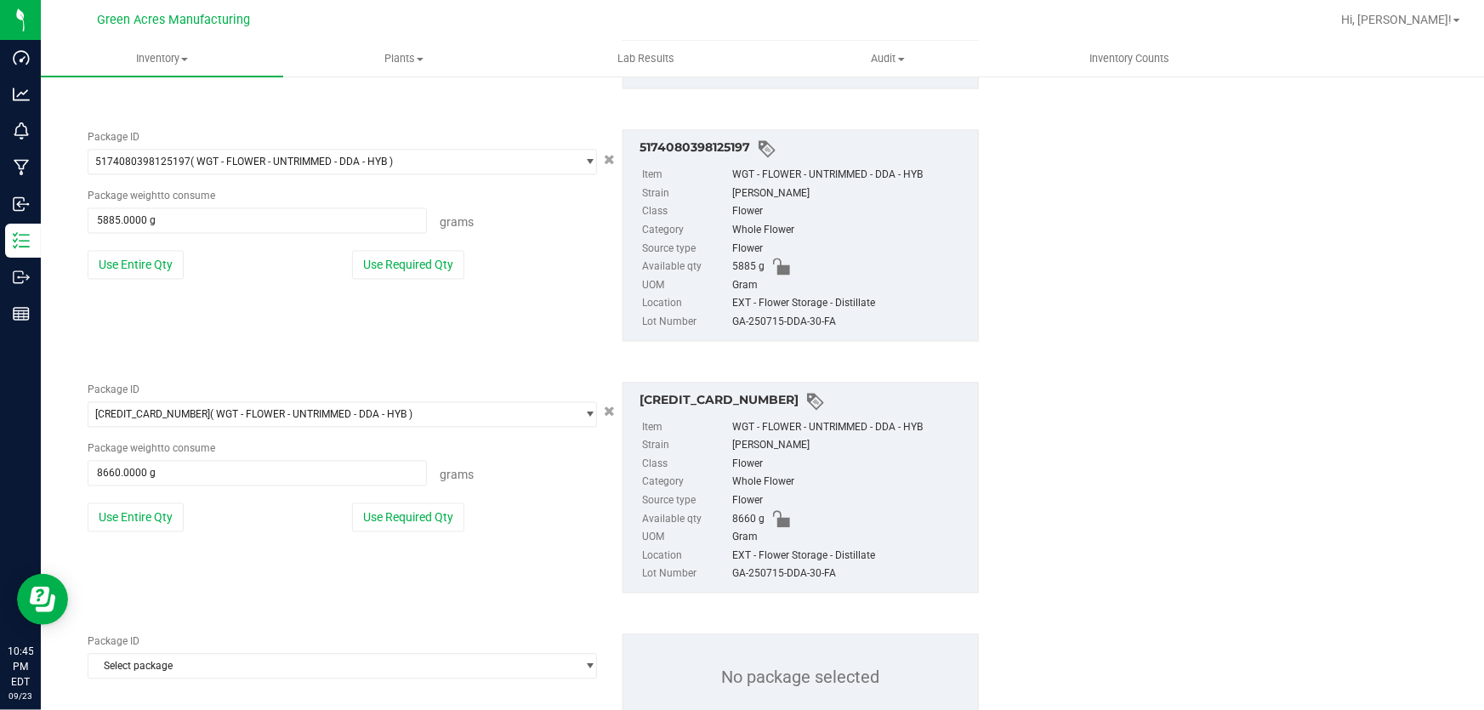
scroll to position [1641, 0]
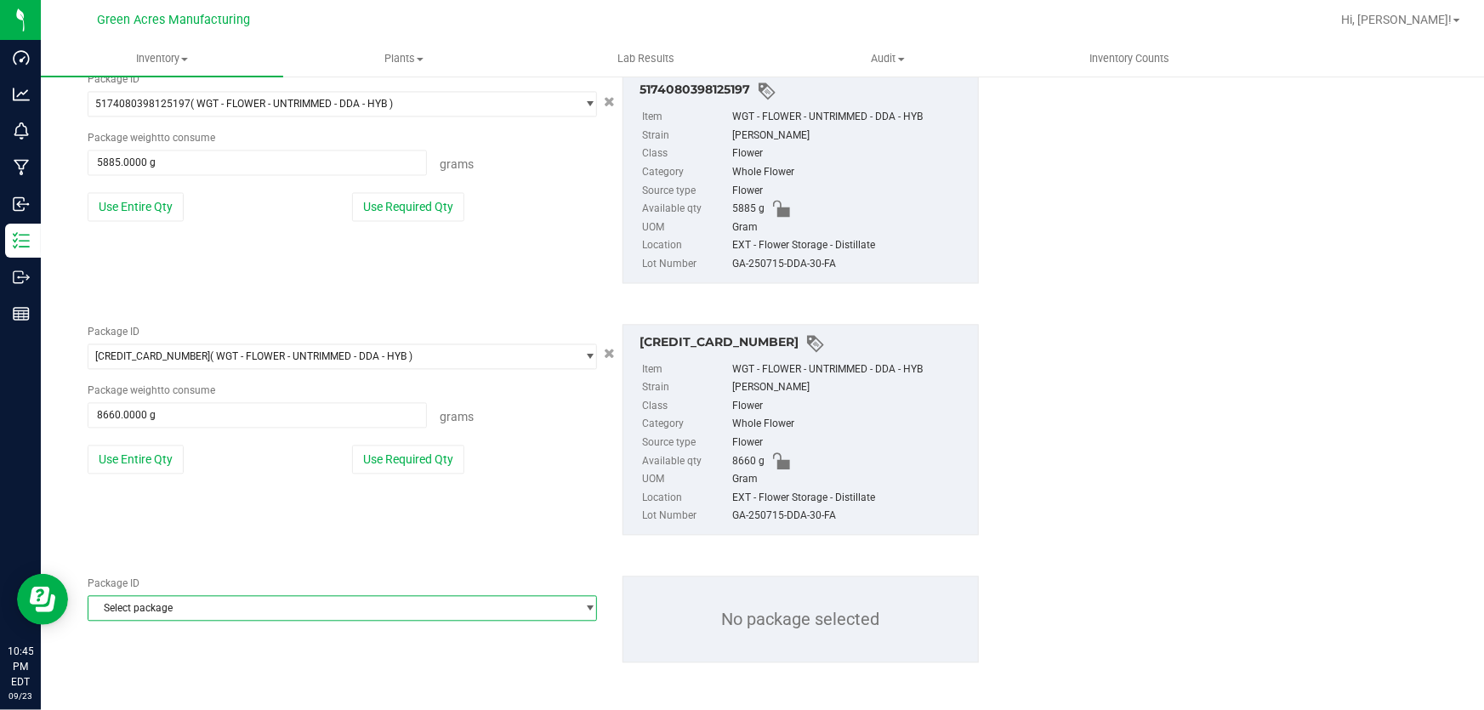
click at [144, 606] on span "Select package" at bounding box center [331, 609] width 486 height 24
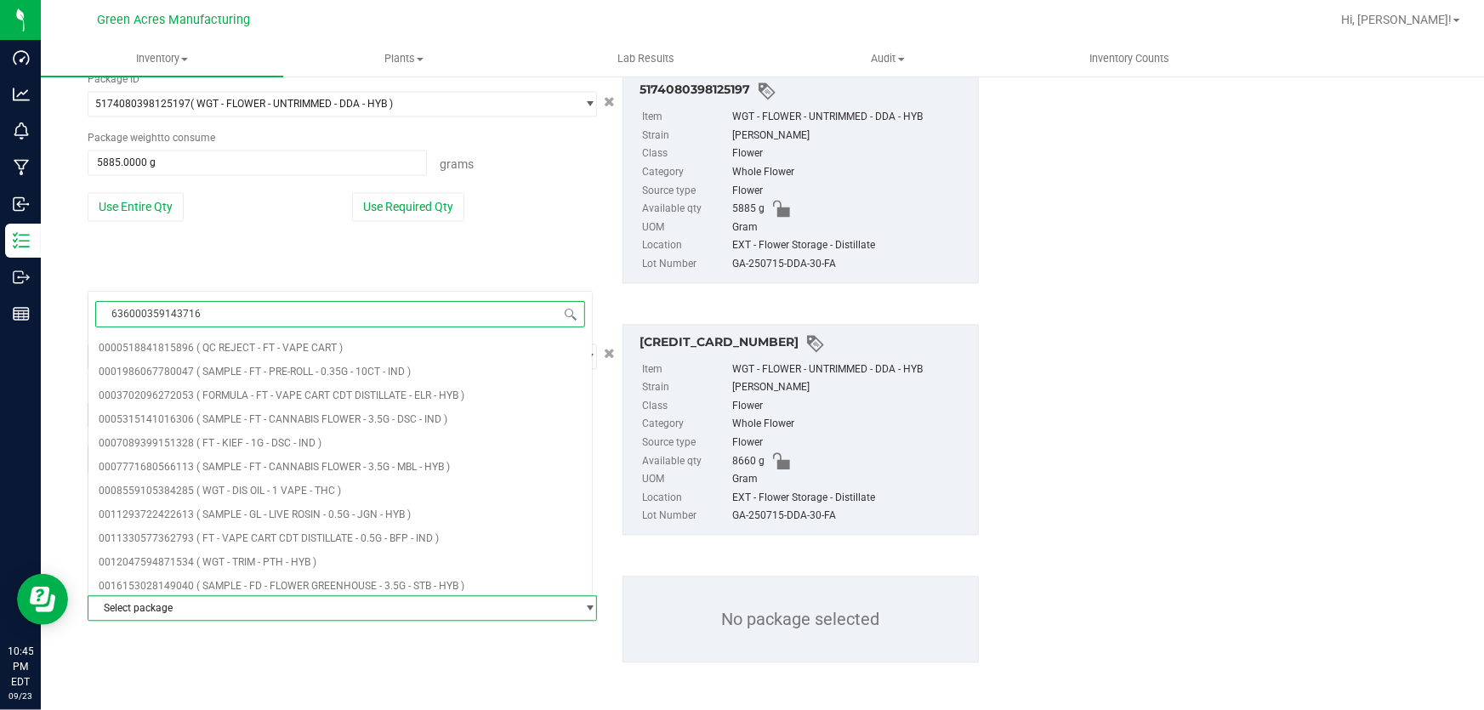
type input "6360003591437162"
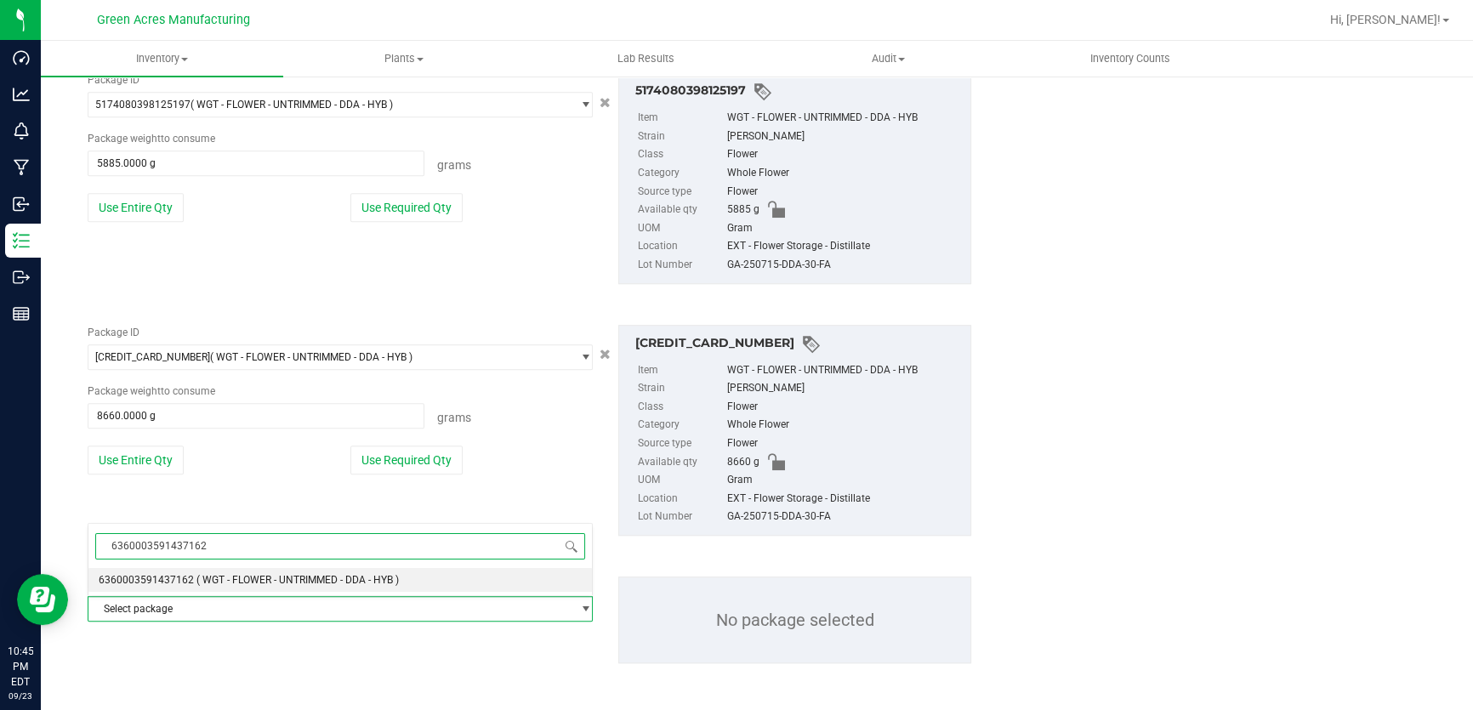
click at [186, 584] on span "6360003591437162" at bounding box center [146, 580] width 95 height 12
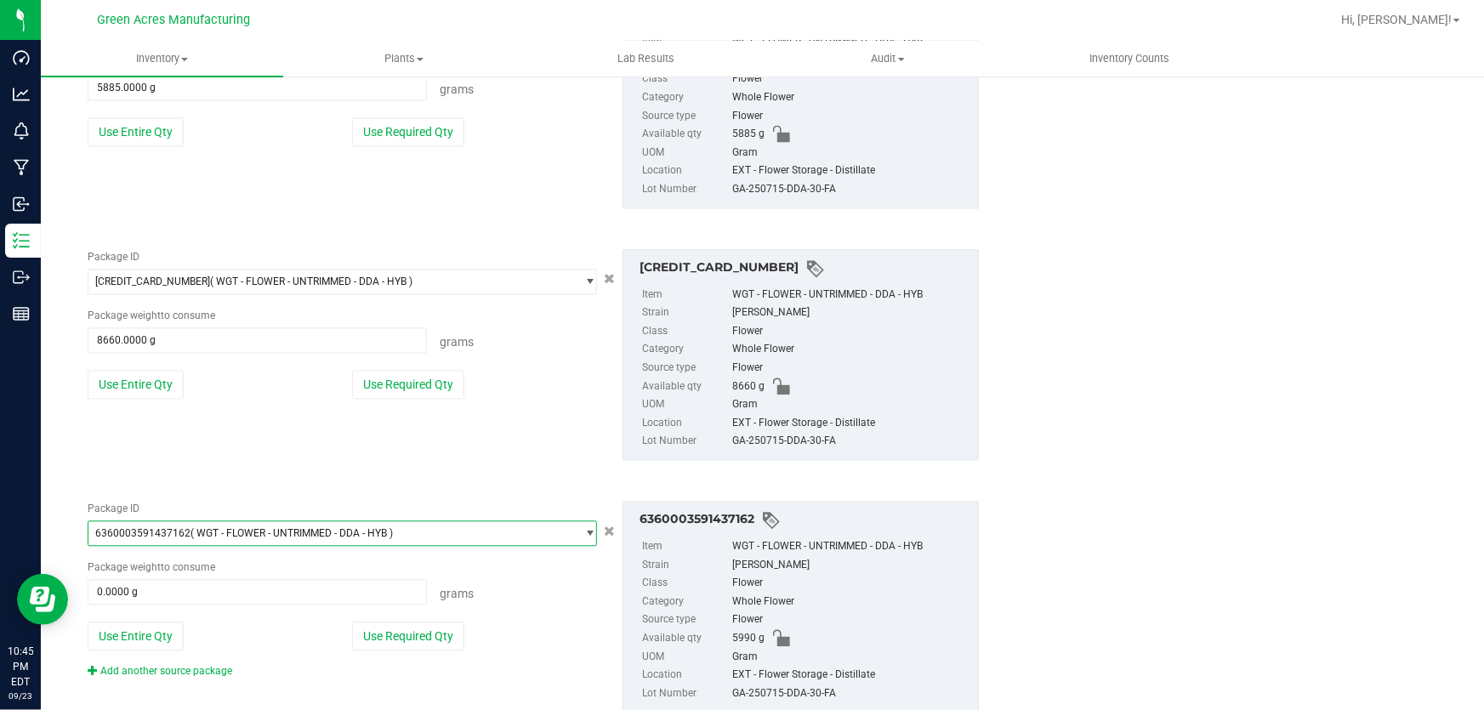
scroll to position [1765, 0]
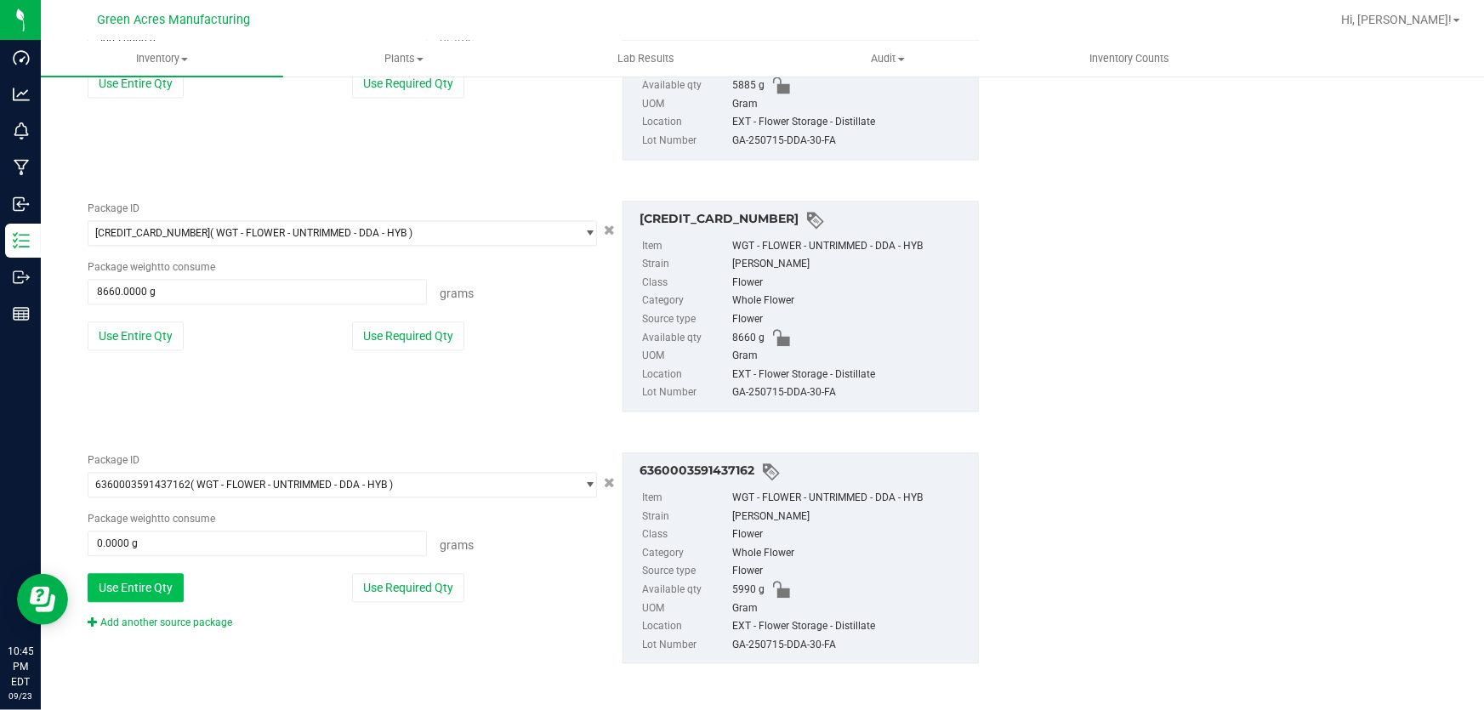
click at [136, 586] on button "Use Entire Qty" at bounding box center [136, 587] width 96 height 29
type input "5990.0000 g"
click at [162, 599] on button "Use Entire Qty" at bounding box center [136, 587] width 96 height 29
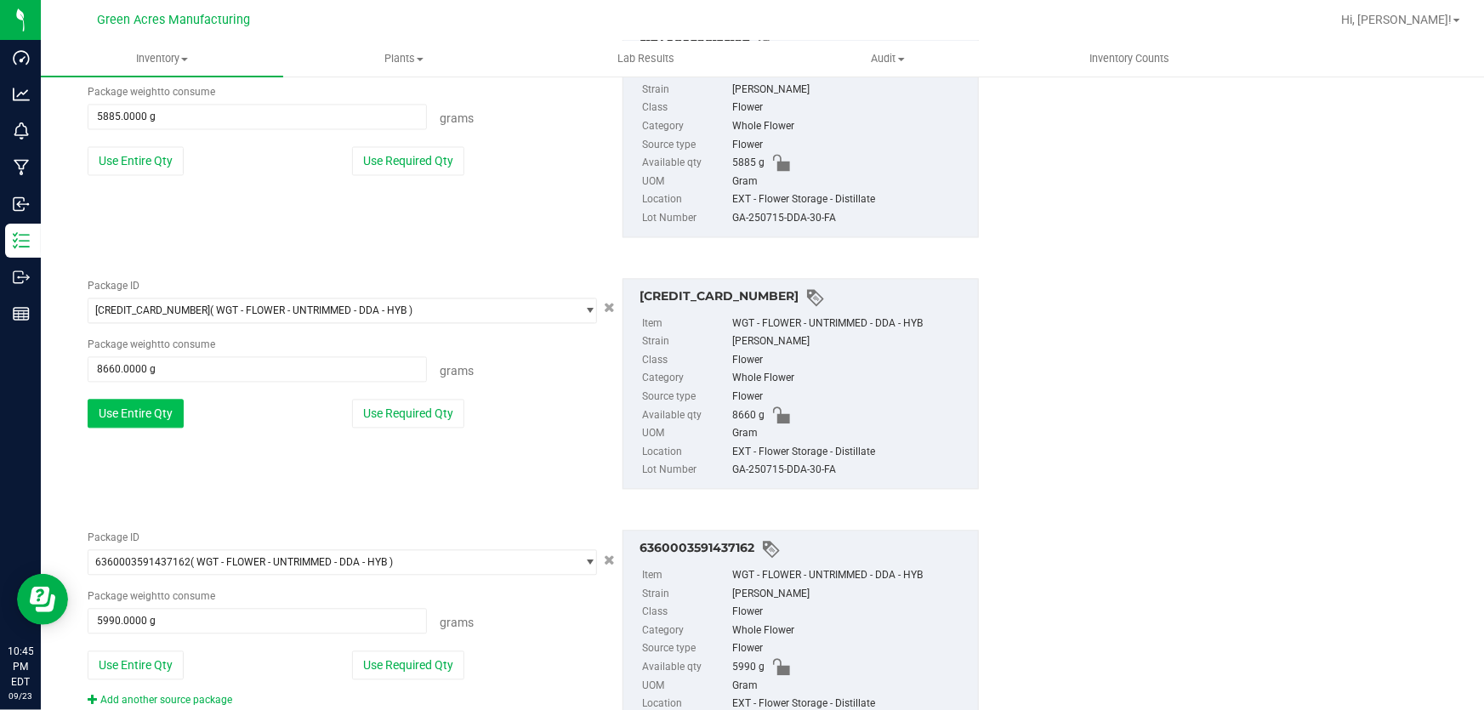
click at [173, 409] on button "Use Entire Qty" at bounding box center [136, 413] width 96 height 29
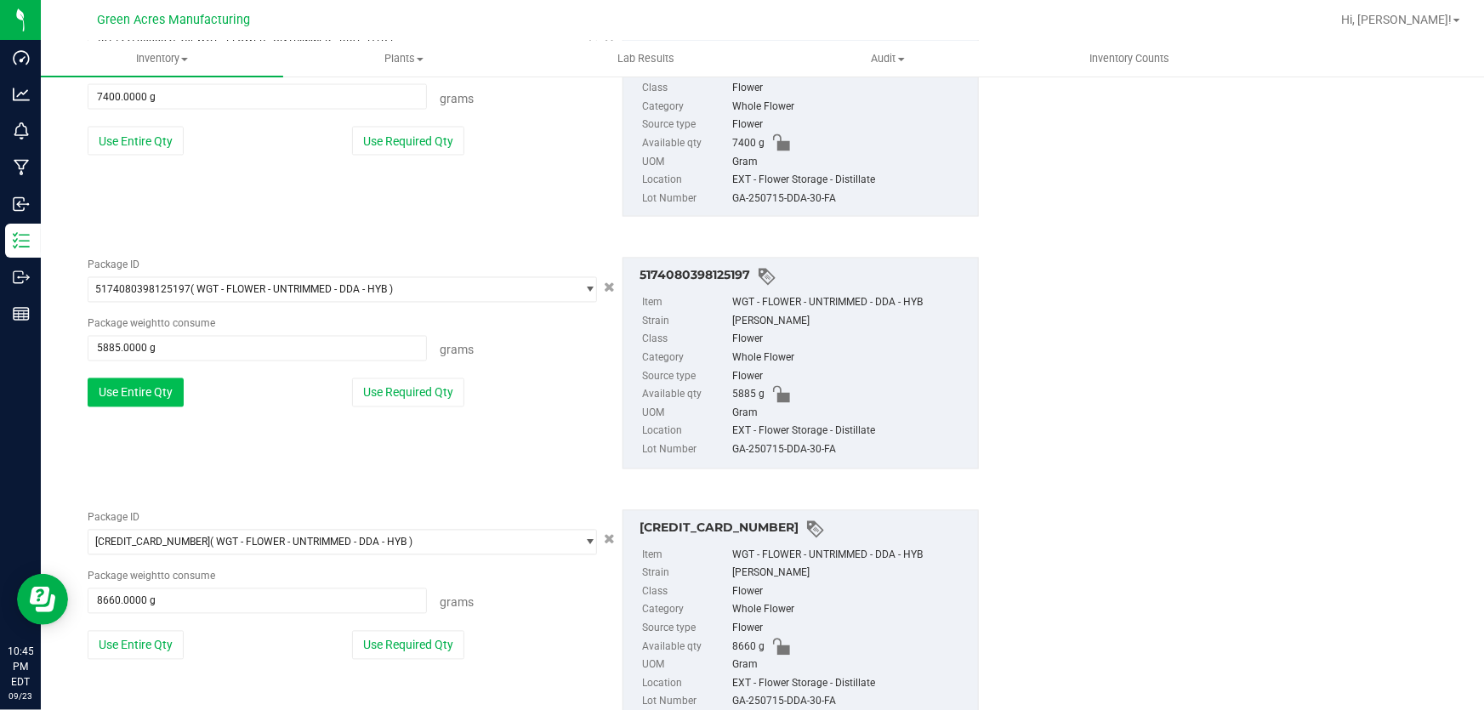
click at [172, 379] on button "Use Entire Qty" at bounding box center [136, 392] width 96 height 29
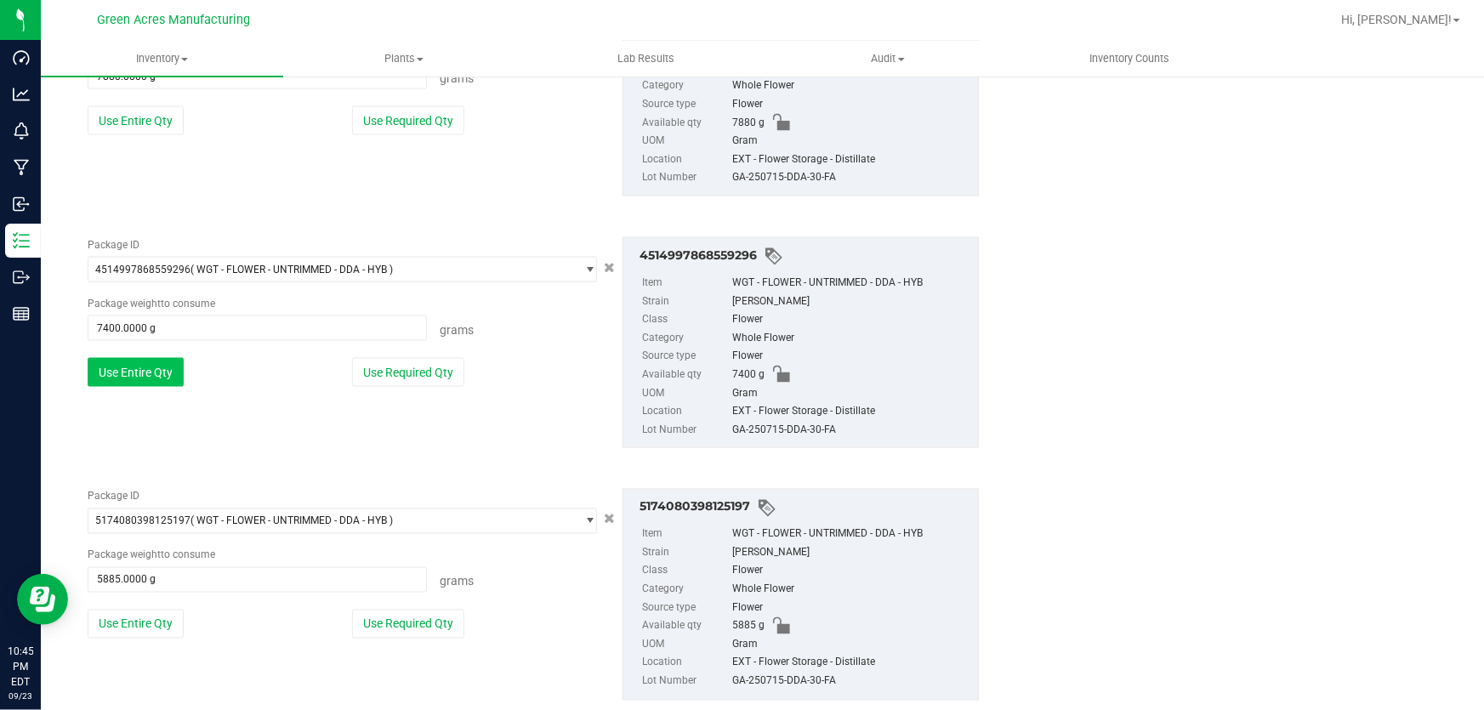
click at [172, 377] on button "Use Entire Qty" at bounding box center [136, 372] width 96 height 29
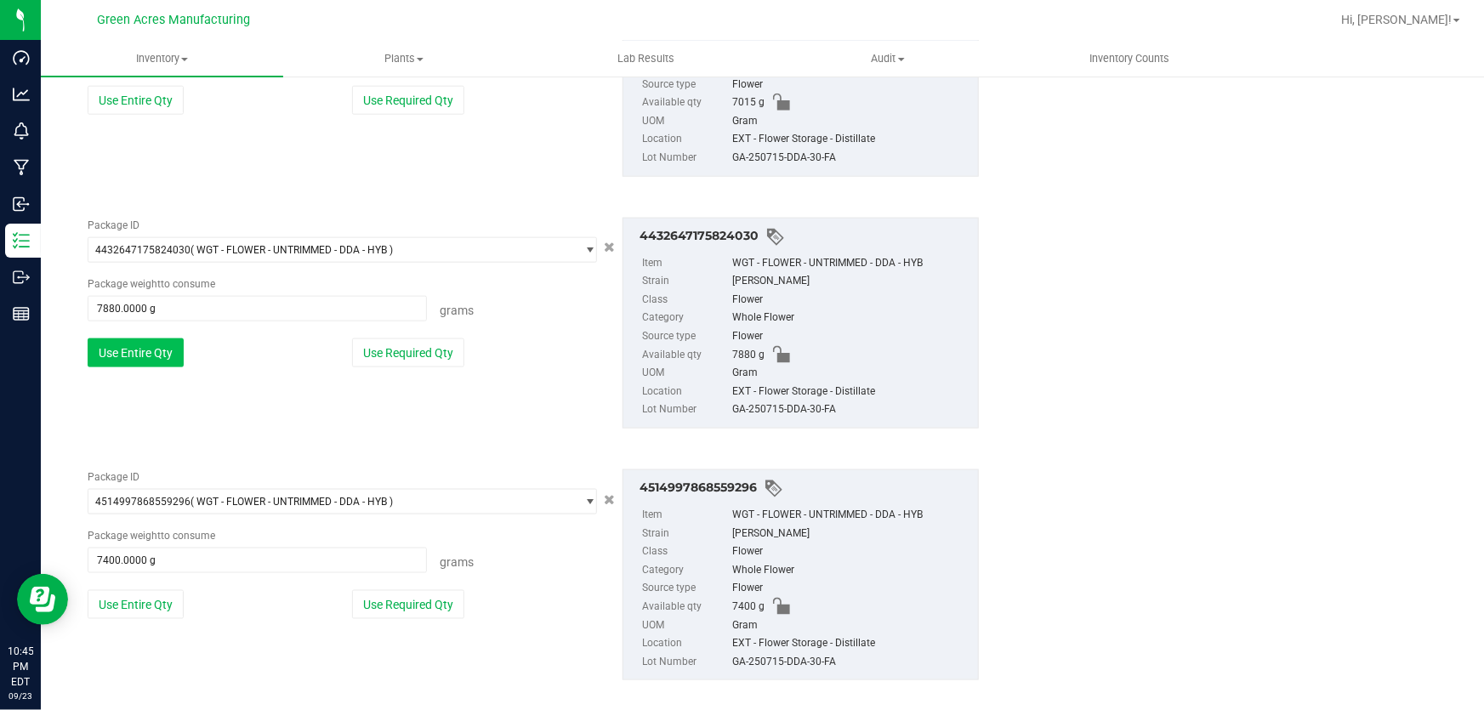
click at [161, 351] on button "Use Entire Qty" at bounding box center [136, 352] width 96 height 29
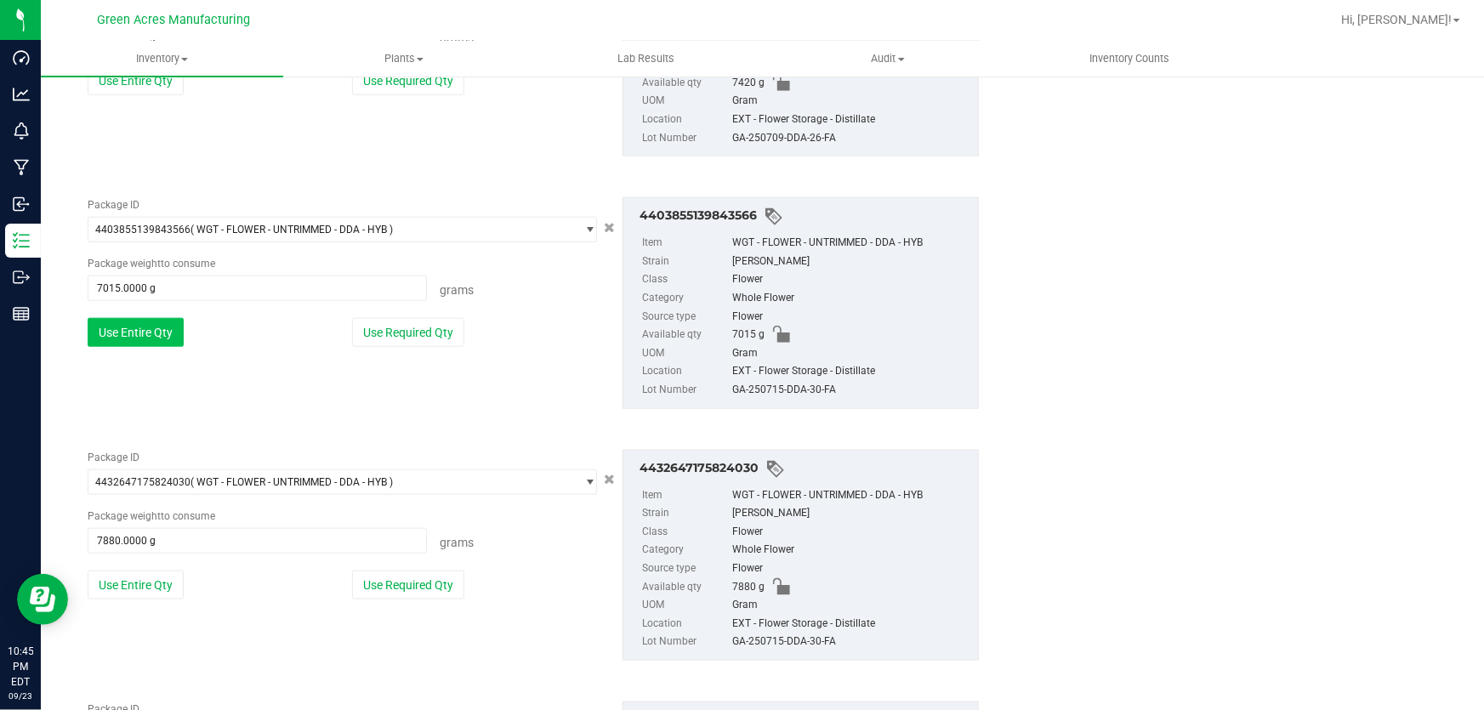
click at [152, 339] on button "Use Entire Qty" at bounding box center [136, 332] width 96 height 29
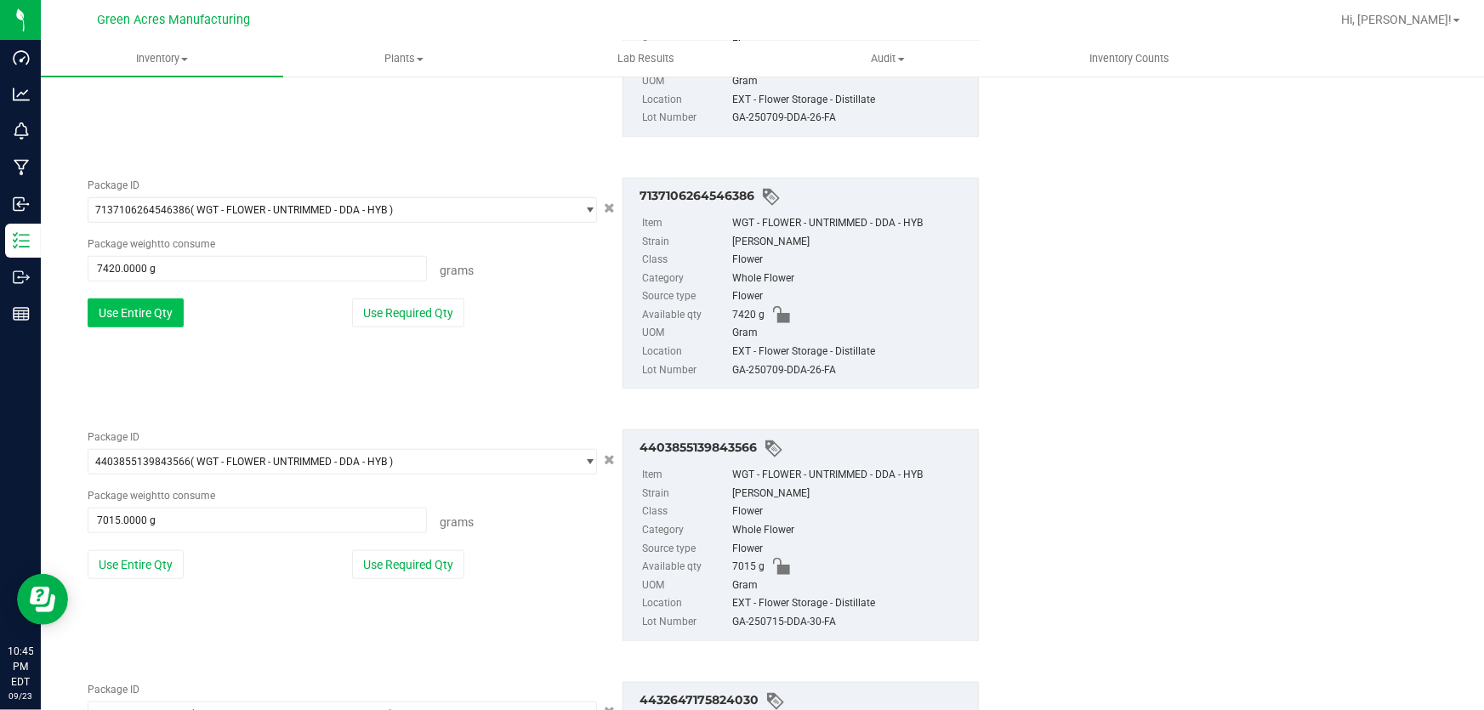
click at [162, 316] on button "Use Entire Qty" at bounding box center [136, 313] width 96 height 29
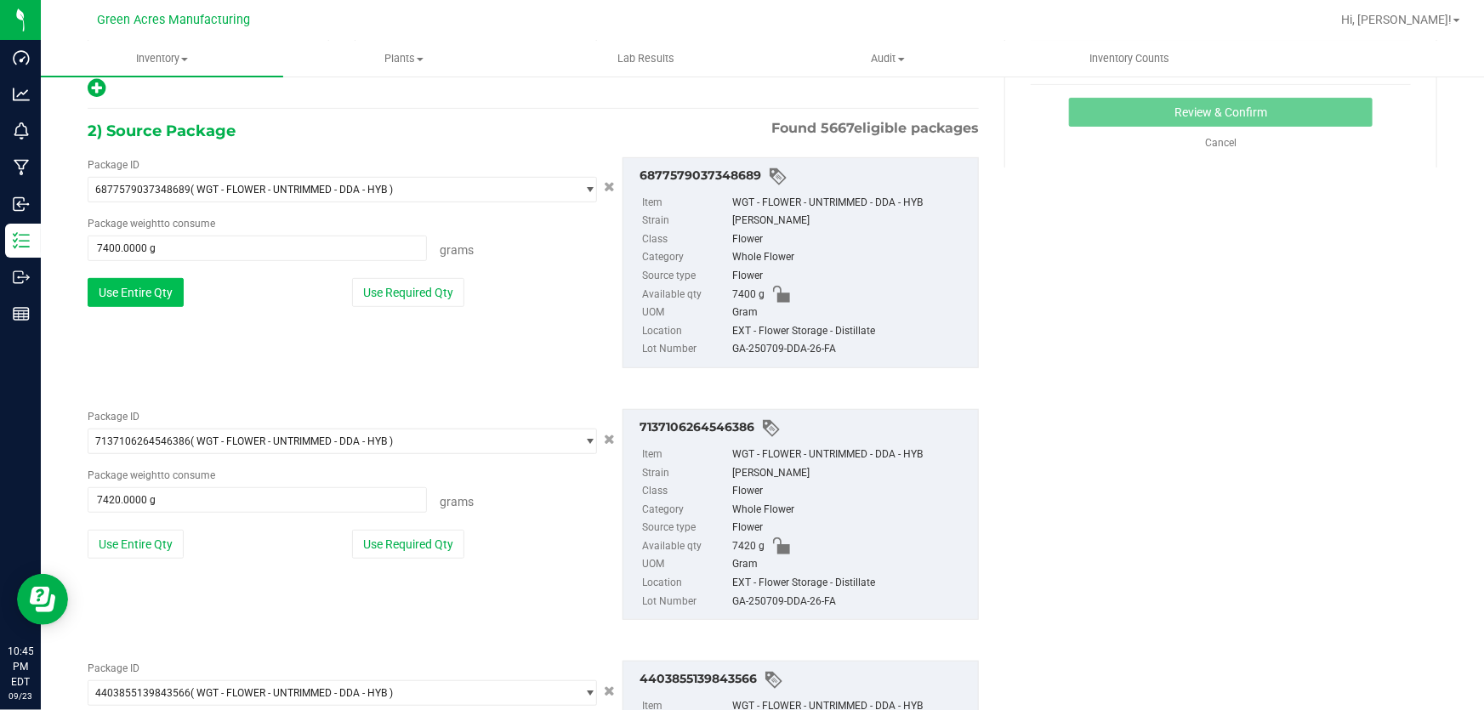
click at [160, 299] on button "Use Entire Qty" at bounding box center [136, 292] width 96 height 29
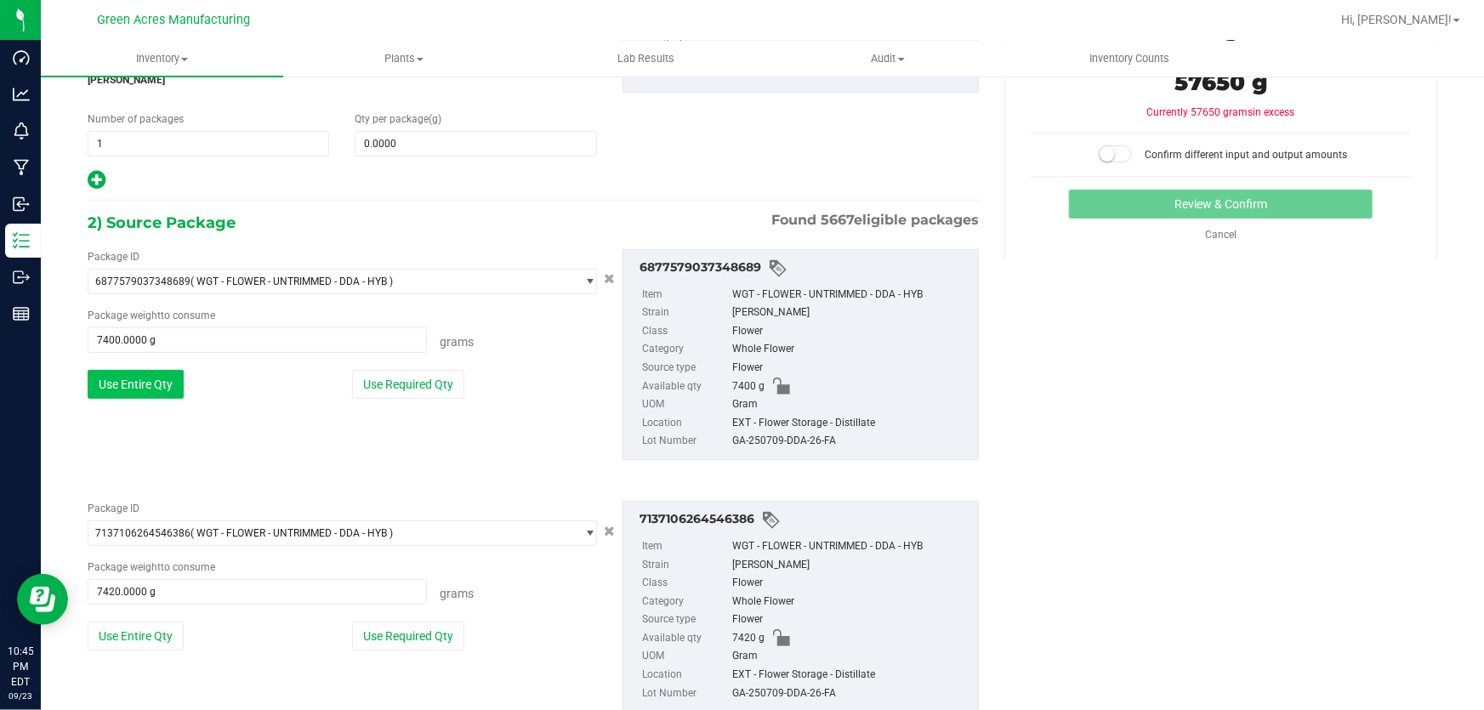
scroll to position [0, 0]
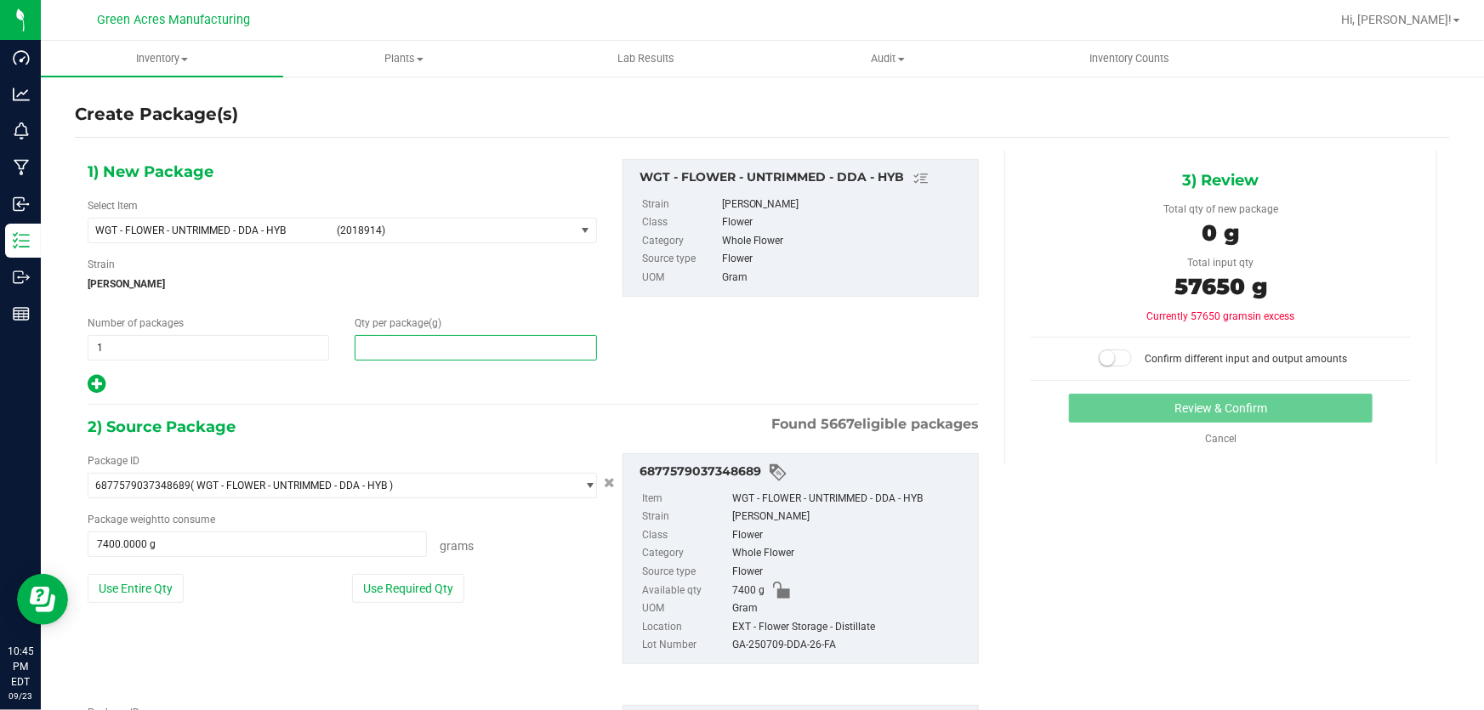
click at [452, 340] on span at bounding box center [476, 348] width 242 height 26
type input "57650"
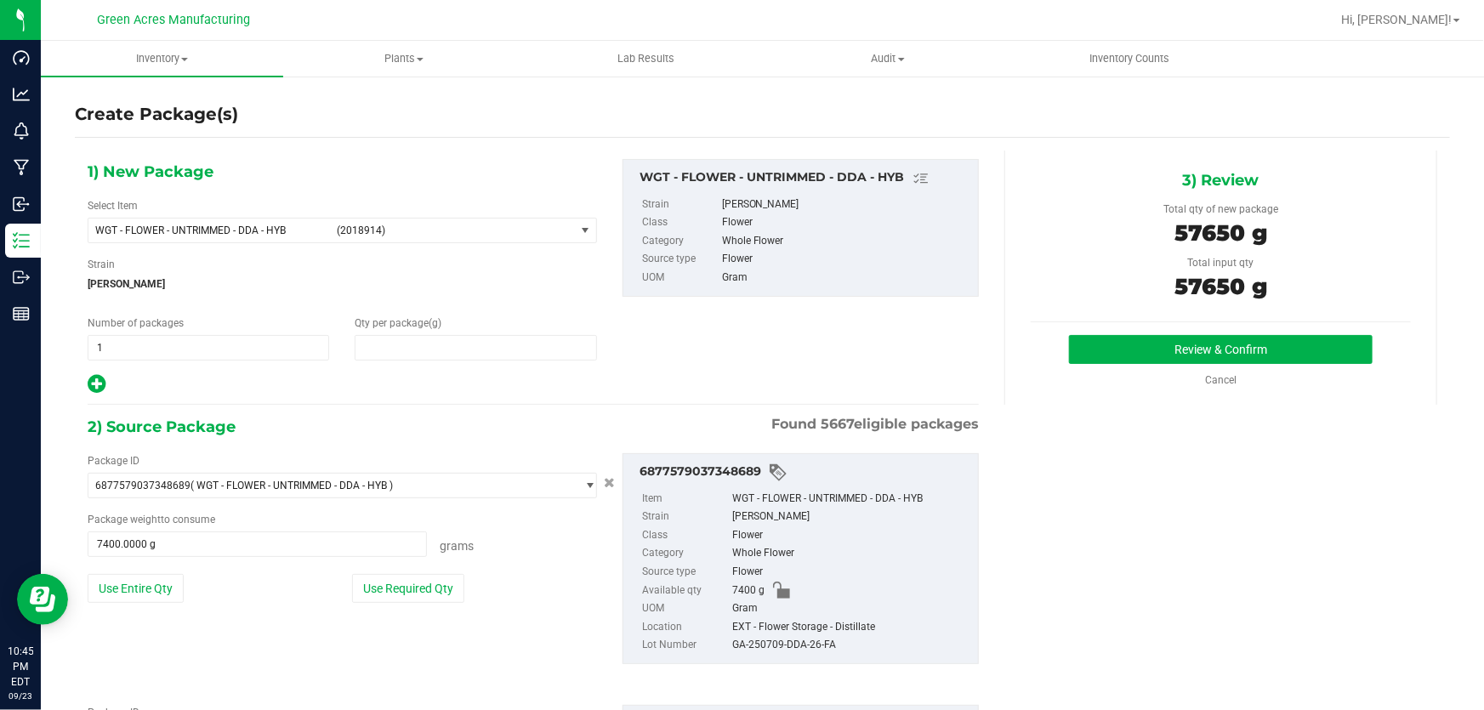
type input "57,650.0000"
click at [1178, 338] on button "Review & Confirm" at bounding box center [1221, 349] width 304 height 29
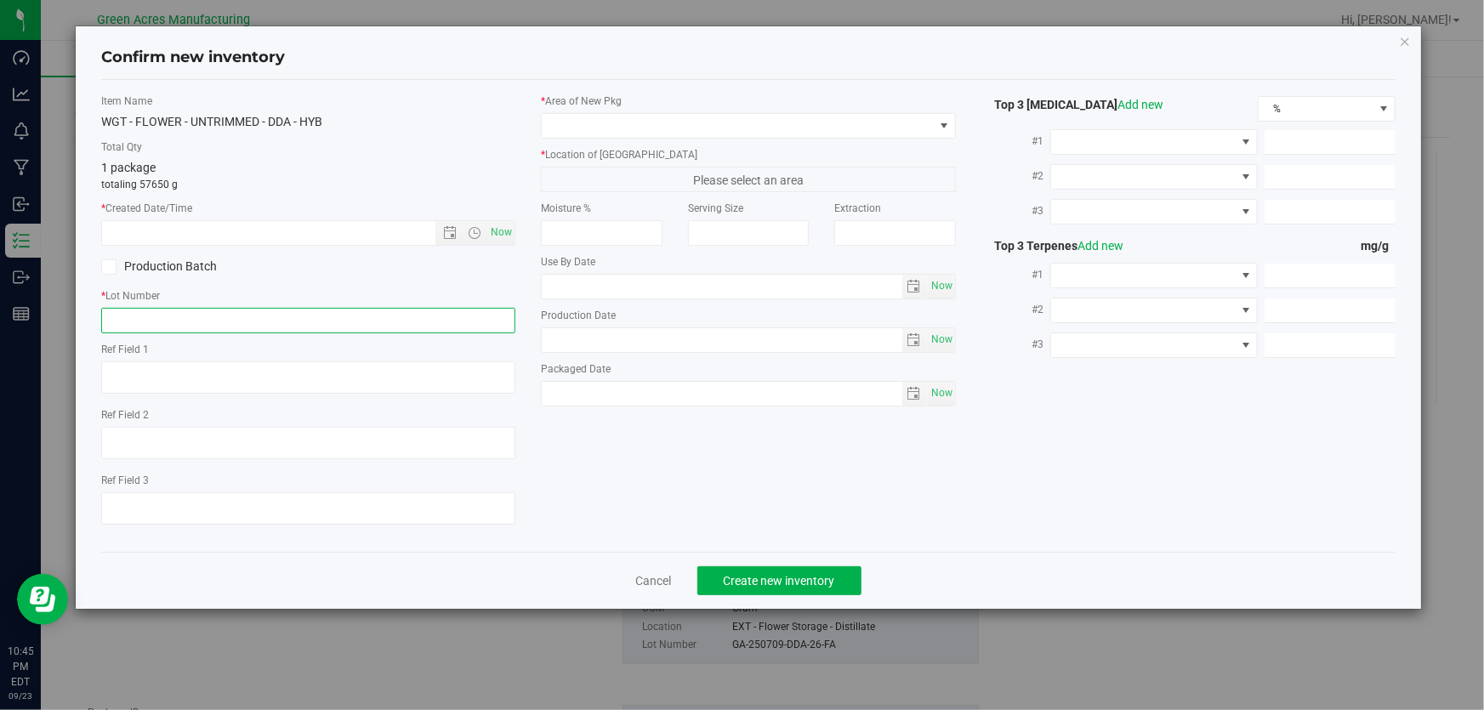
click at [407, 320] on input "text" at bounding box center [308, 321] width 414 height 26
paste input "GA-250923-ETH-HYB-D-THCA10"
type input "GA-250923-ETH-HYB-D-THCA10"
click at [502, 231] on span "Now" at bounding box center [501, 232] width 29 height 25
type input "[DATE] 10:45 PM"
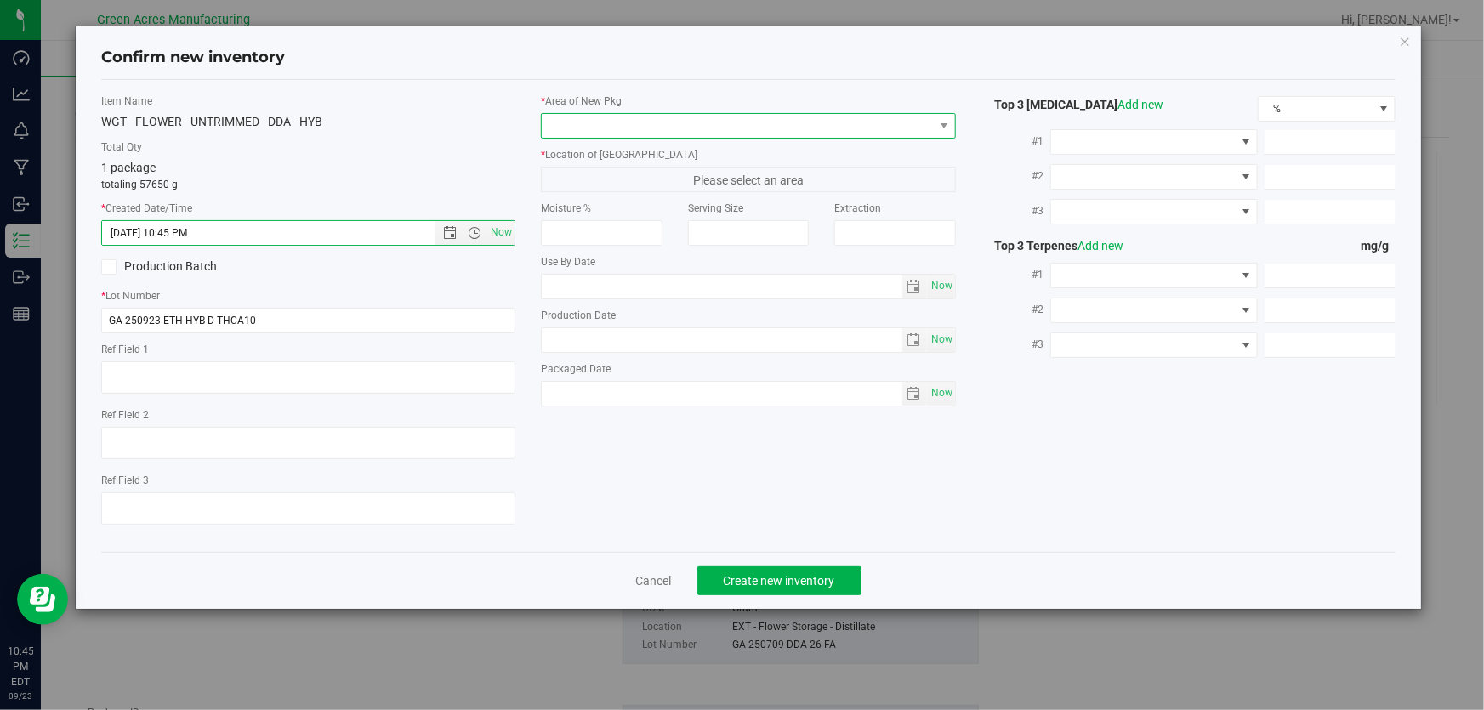
click at [588, 120] on span at bounding box center [737, 126] width 391 height 24
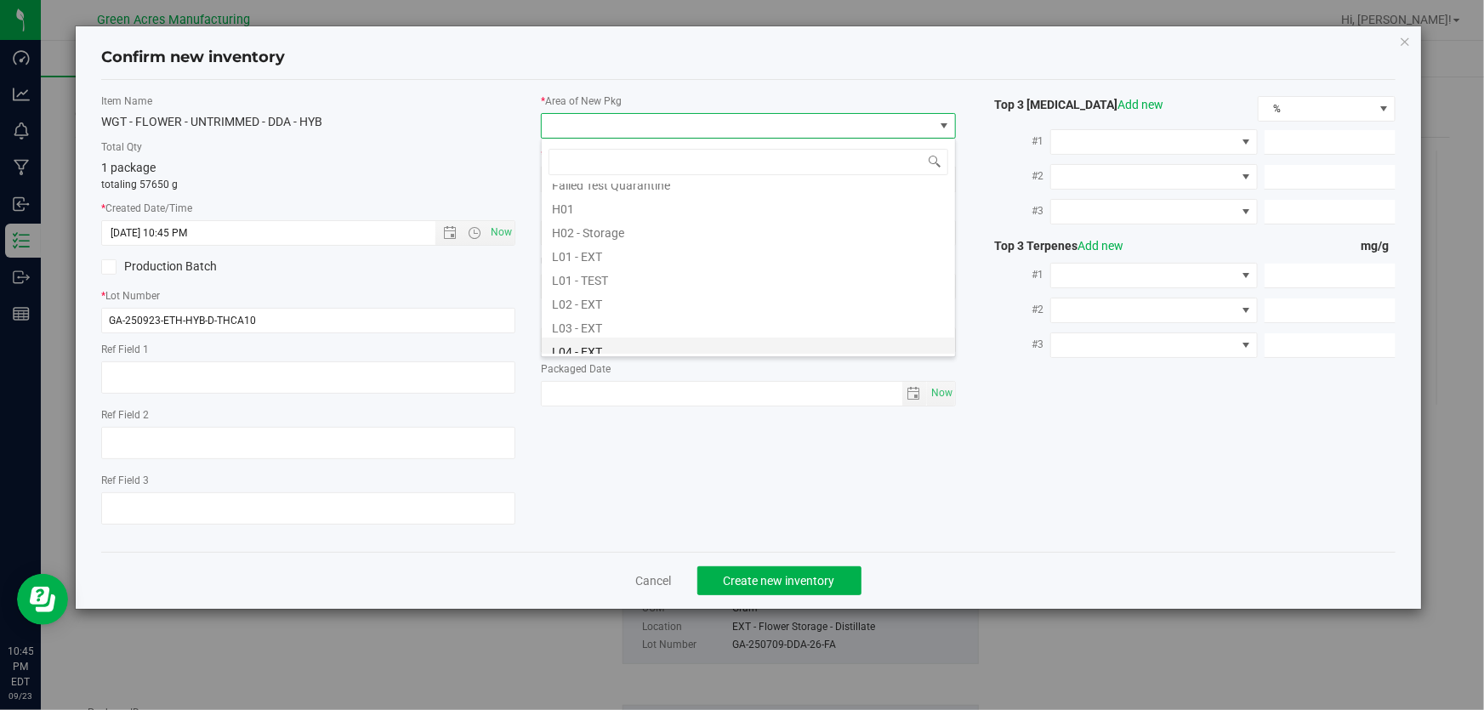
scroll to position [309, 0]
click at [612, 289] on li "L04 - EXT" at bounding box center [748, 292] width 413 height 24
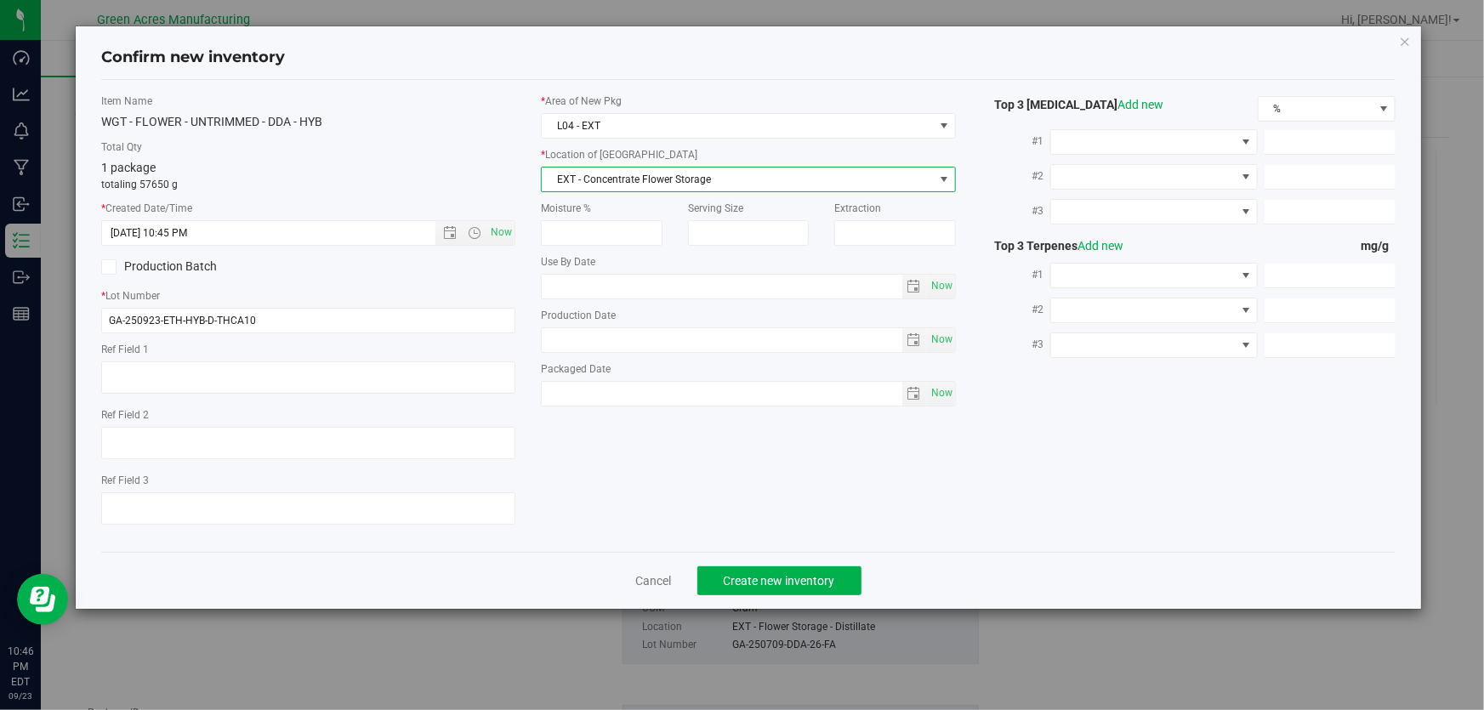
click at [634, 181] on span "EXT - Concentrate Flower Storage" at bounding box center [737, 180] width 391 height 24
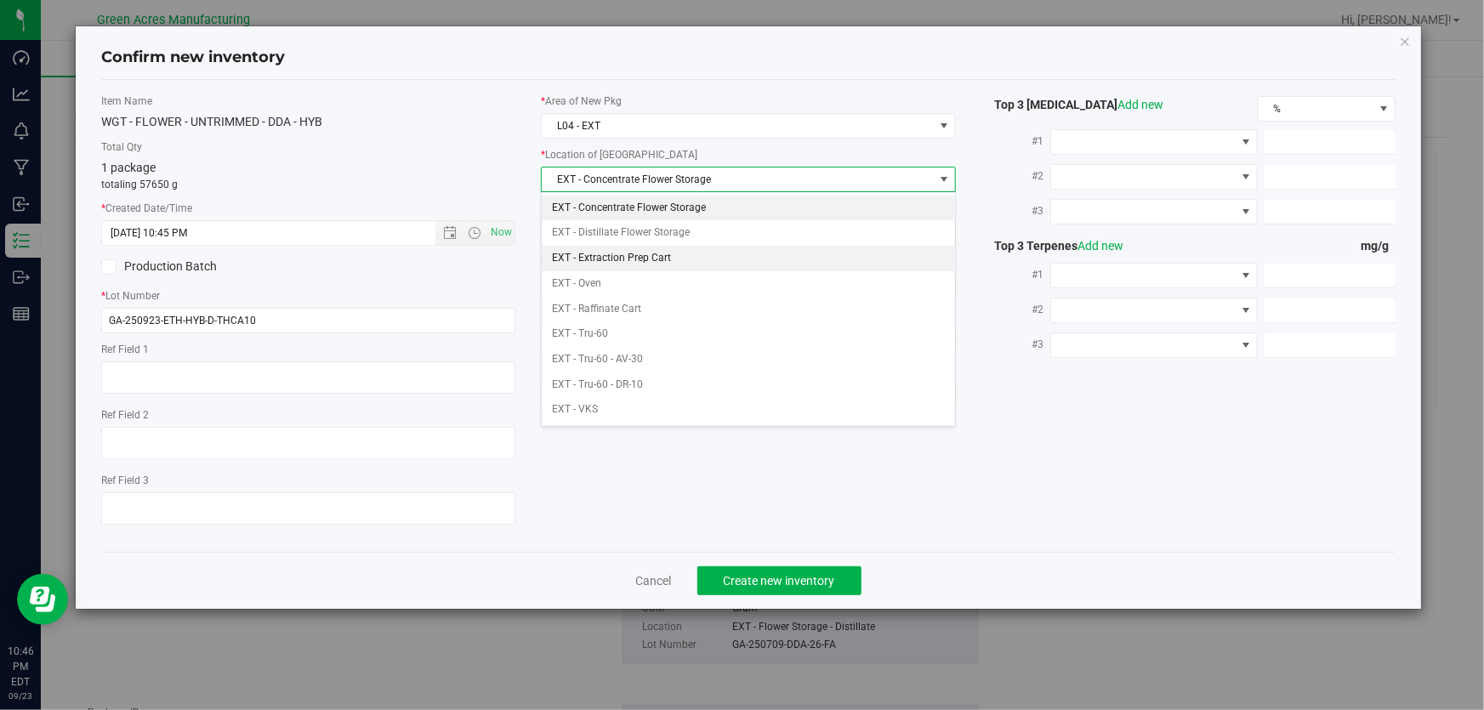
click at [689, 252] on li "EXT - Extraction Prep Cart" at bounding box center [748, 259] width 413 height 26
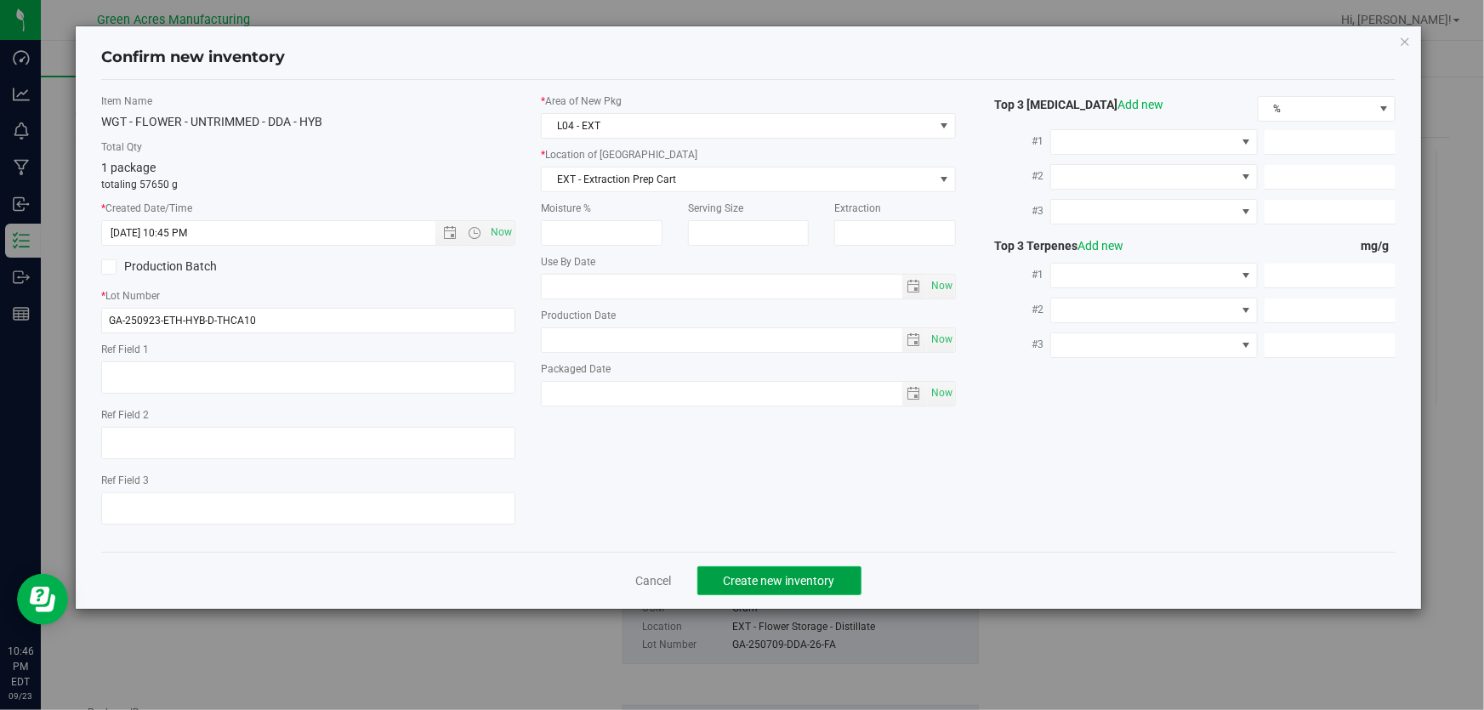
click at [800, 586] on span "Create new inventory" at bounding box center [779, 581] width 111 height 14
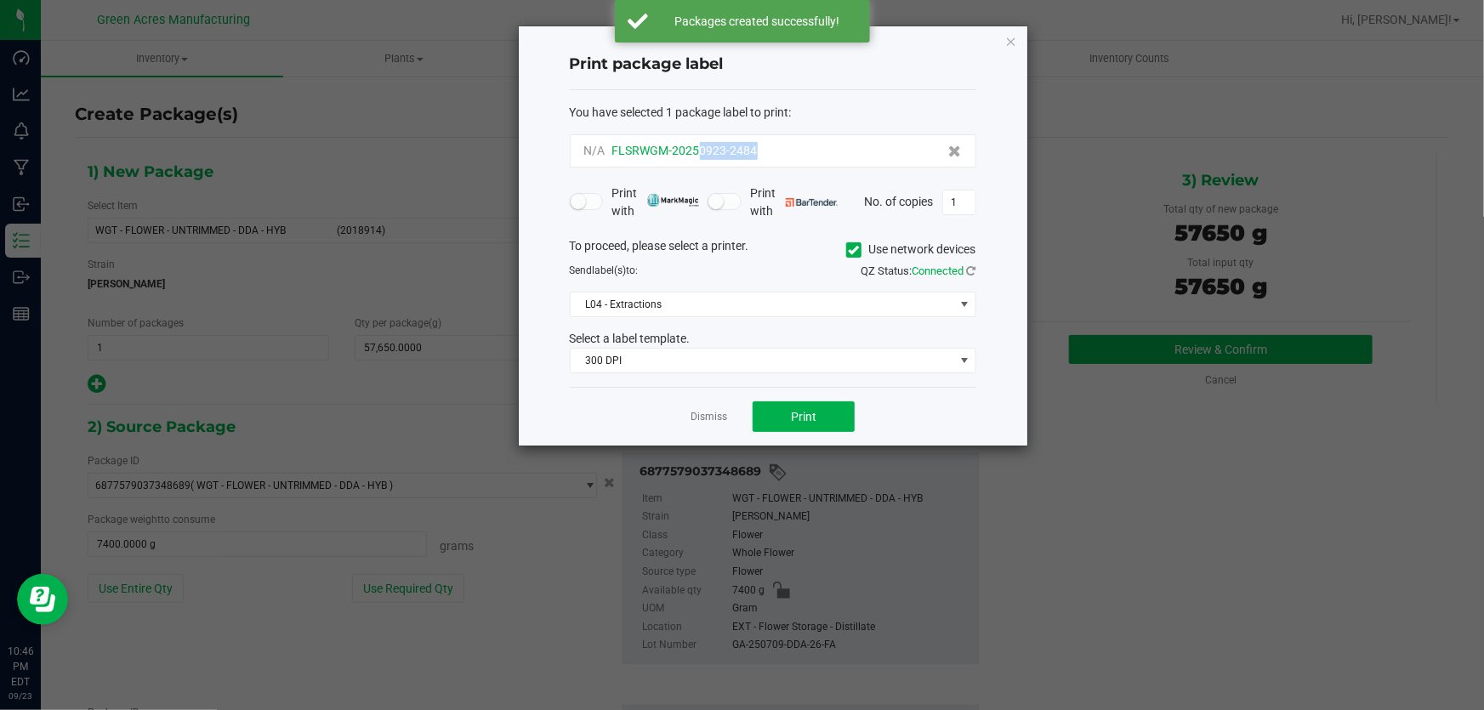
drag, startPoint x: 772, startPoint y: 147, endPoint x: 697, endPoint y: 156, distance: 75.3
click at [697, 156] on div "N/A FLSRWGM-20250923-2484" at bounding box center [773, 151] width 378 height 18
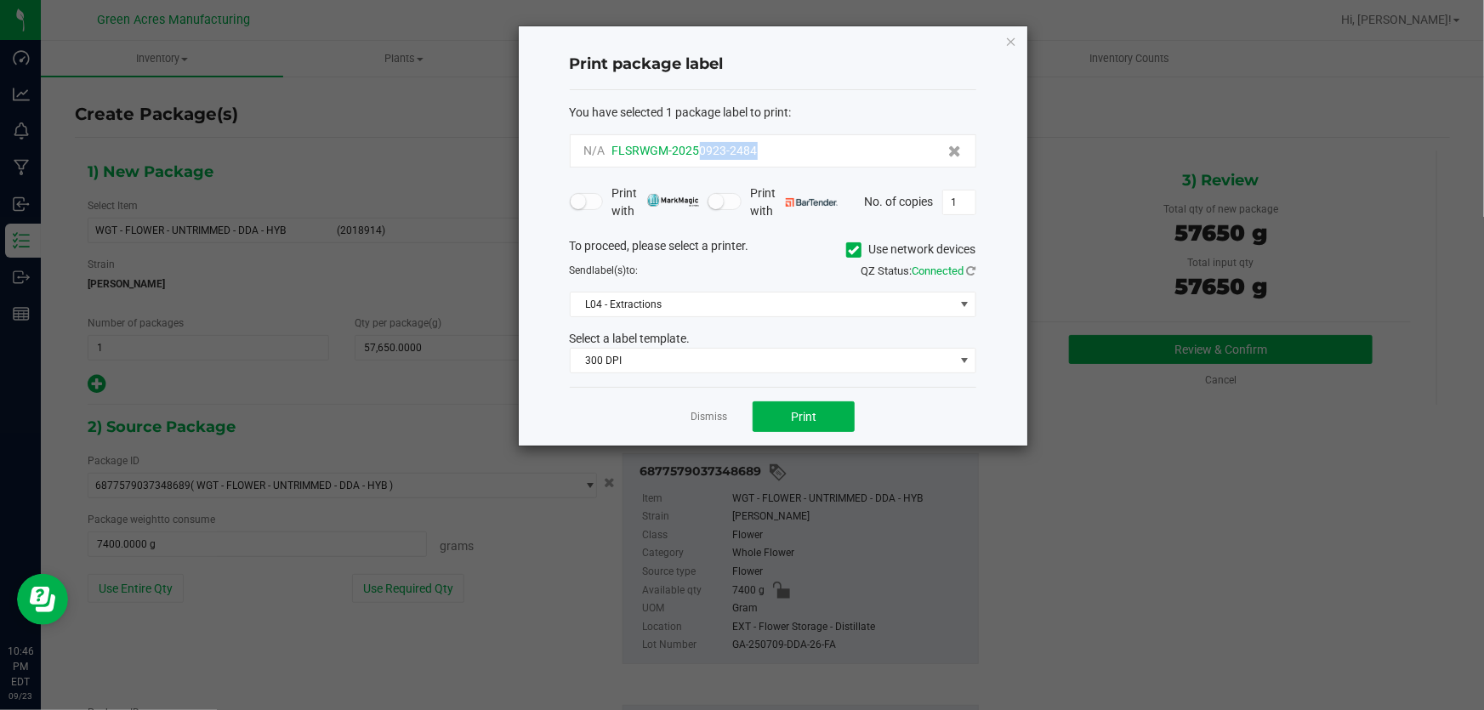
copy span "0923-2484"
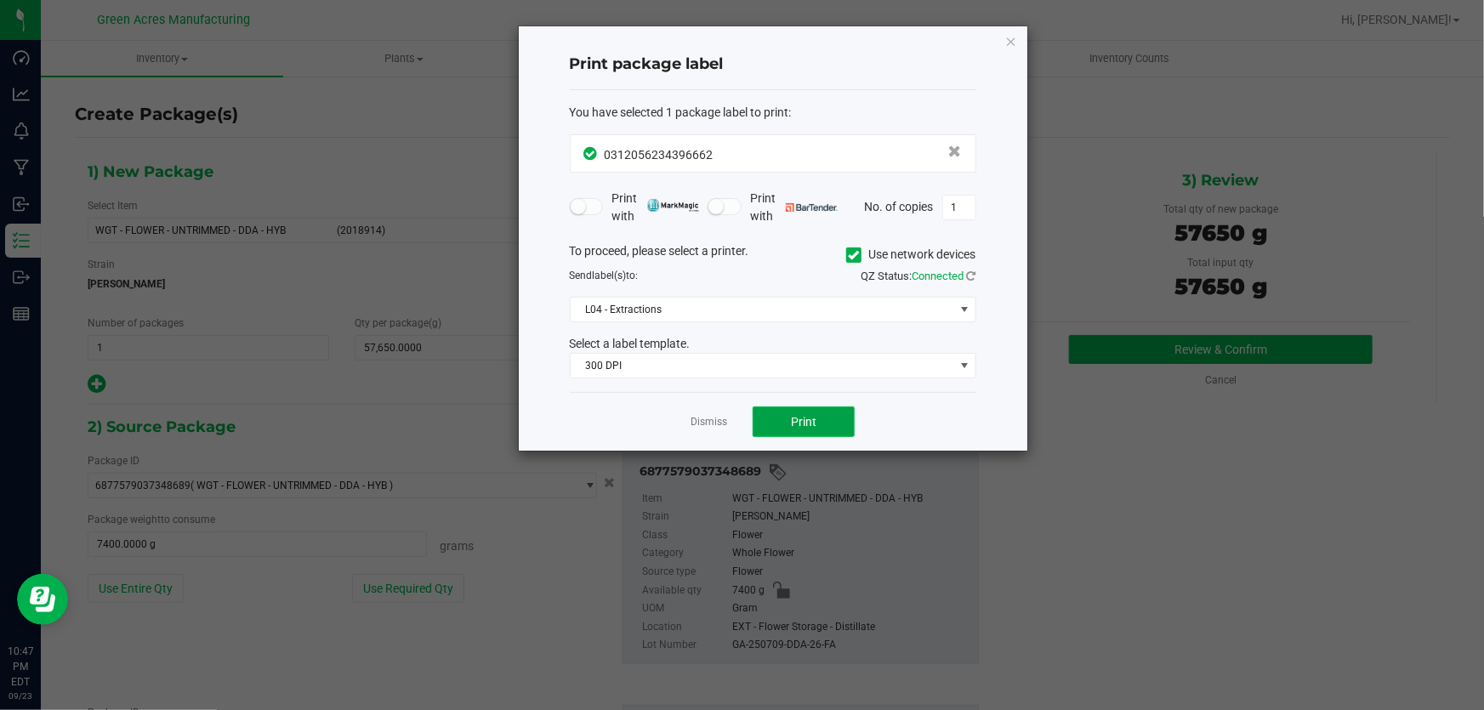
click at [793, 422] on span "Print" at bounding box center [804, 422] width 26 height 14
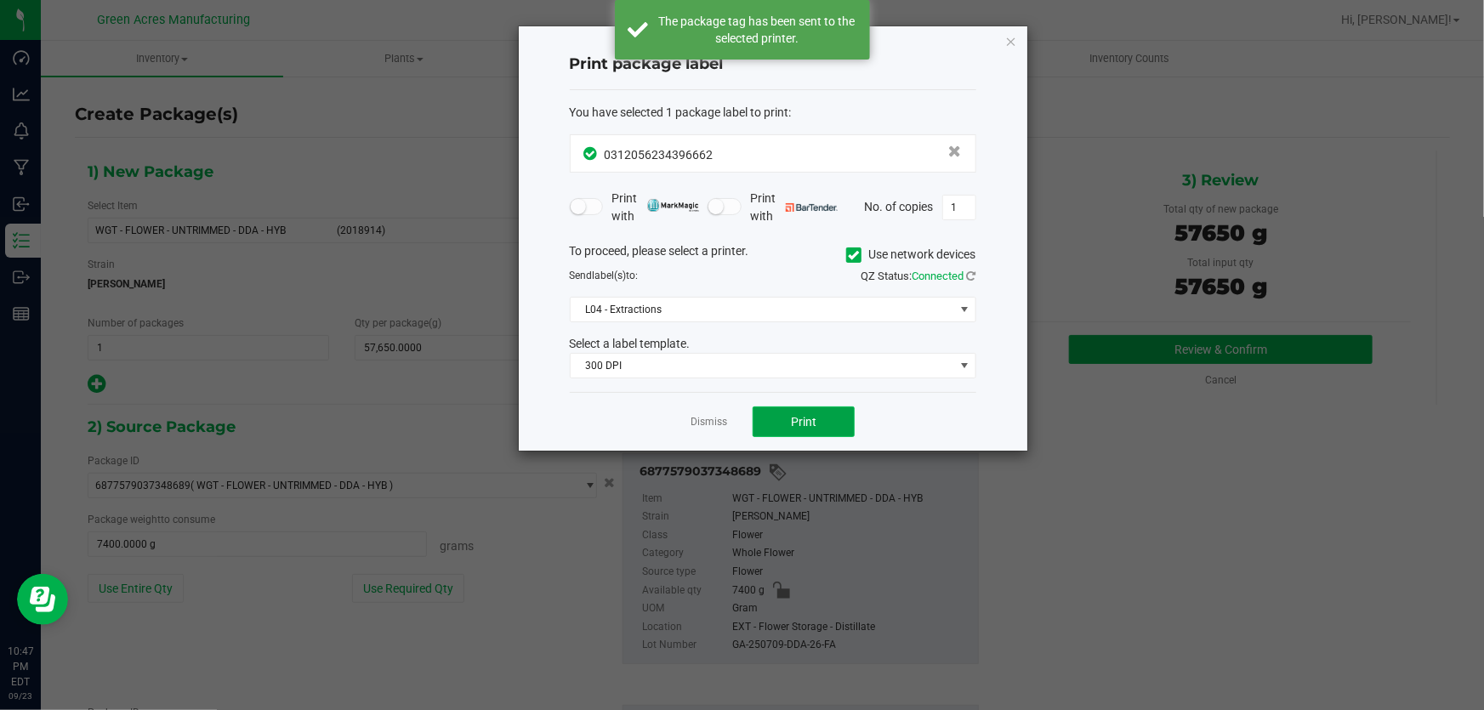
click at [793, 422] on span "Print" at bounding box center [804, 422] width 26 height 14
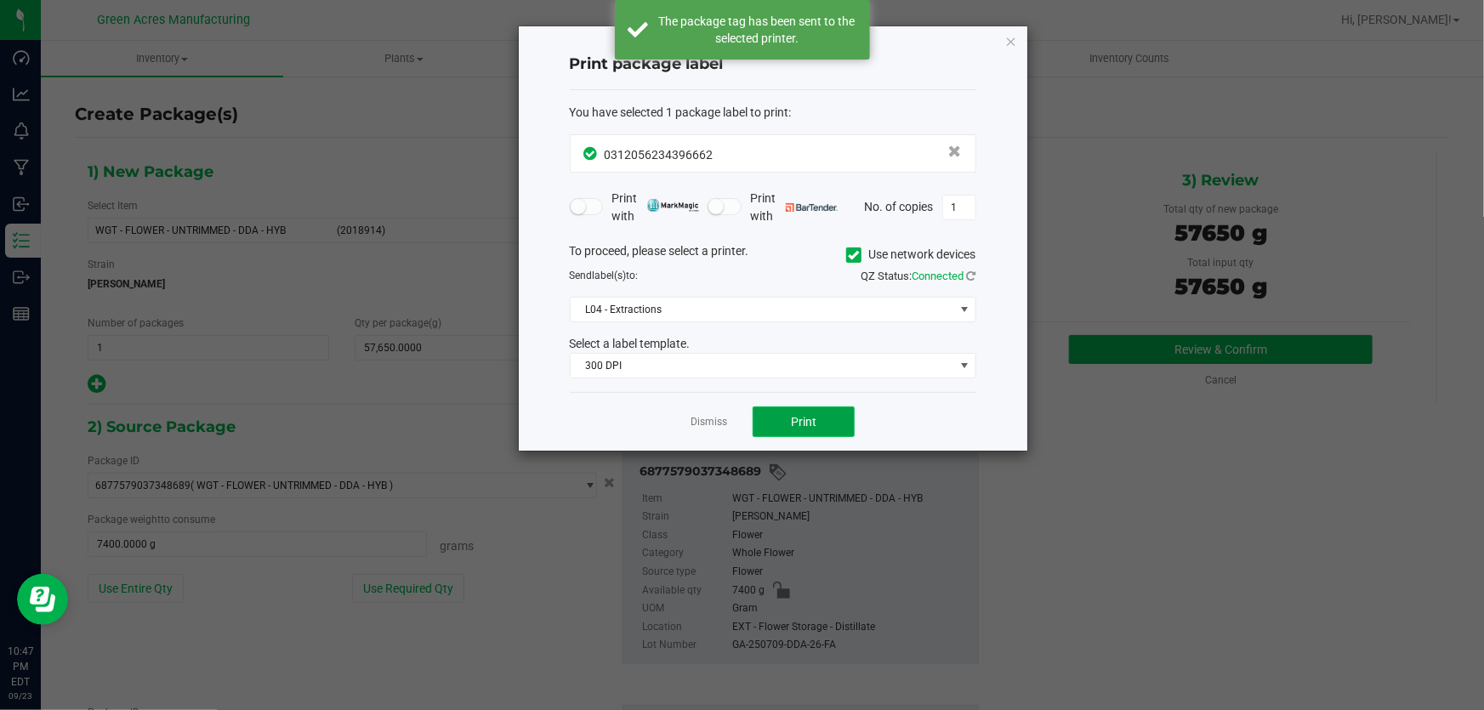
click at [793, 422] on span "Print" at bounding box center [804, 422] width 26 height 14
